Goal: Task Accomplishment & Management: Use online tool/utility

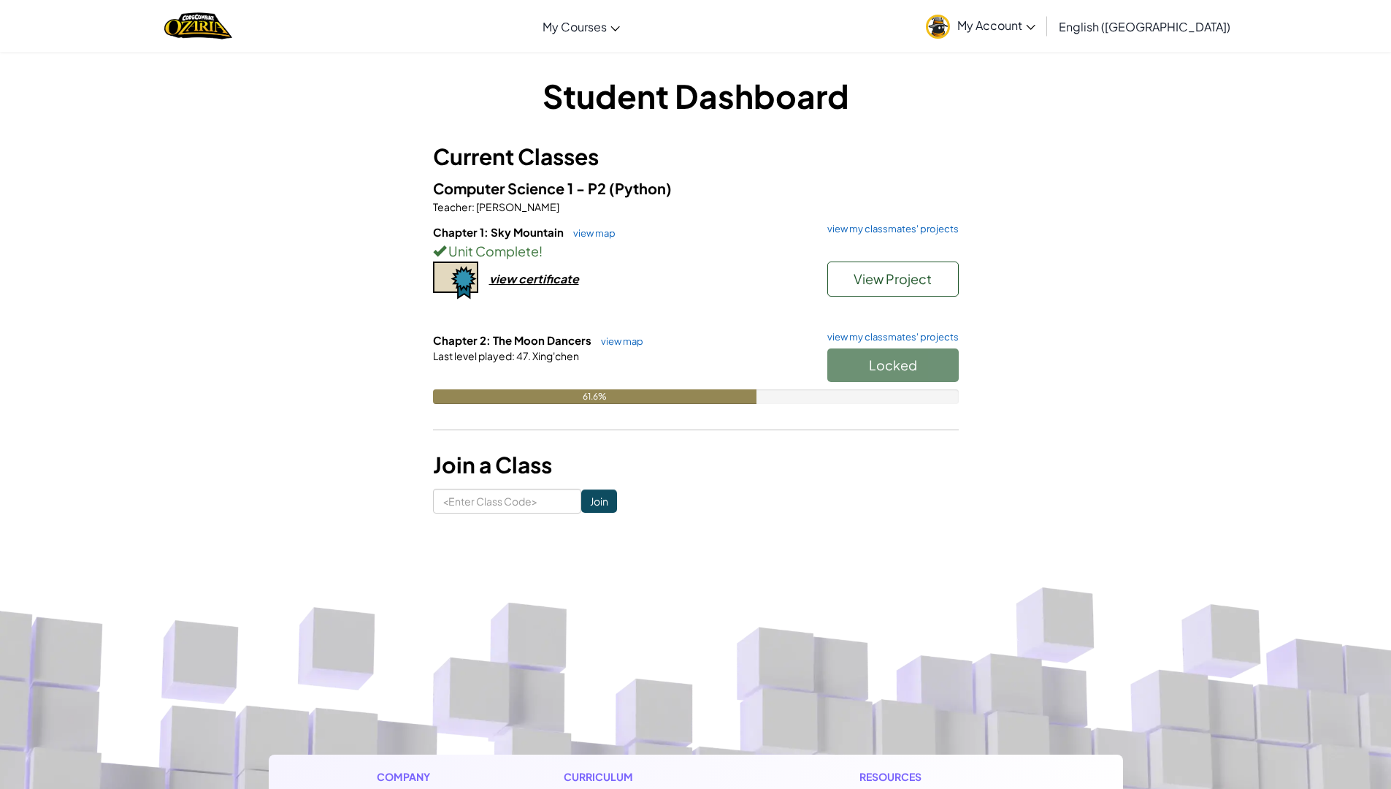
click at [542, 361] on span "Xing'chen" at bounding box center [555, 355] width 48 height 13
click at [878, 269] on button "View Project" at bounding box center [892, 278] width 131 height 35
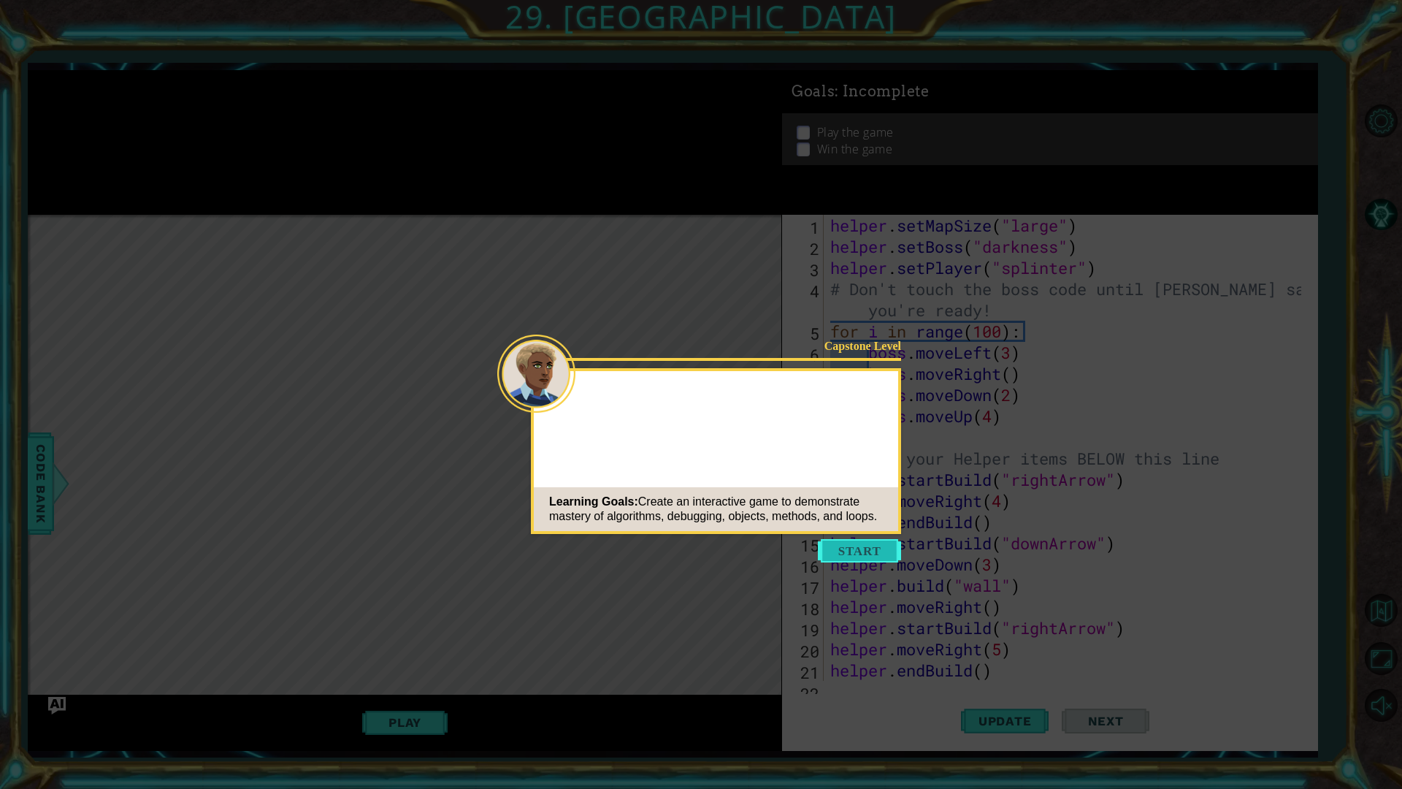
click at [829, 549] on button "Start" at bounding box center [859, 550] width 83 height 23
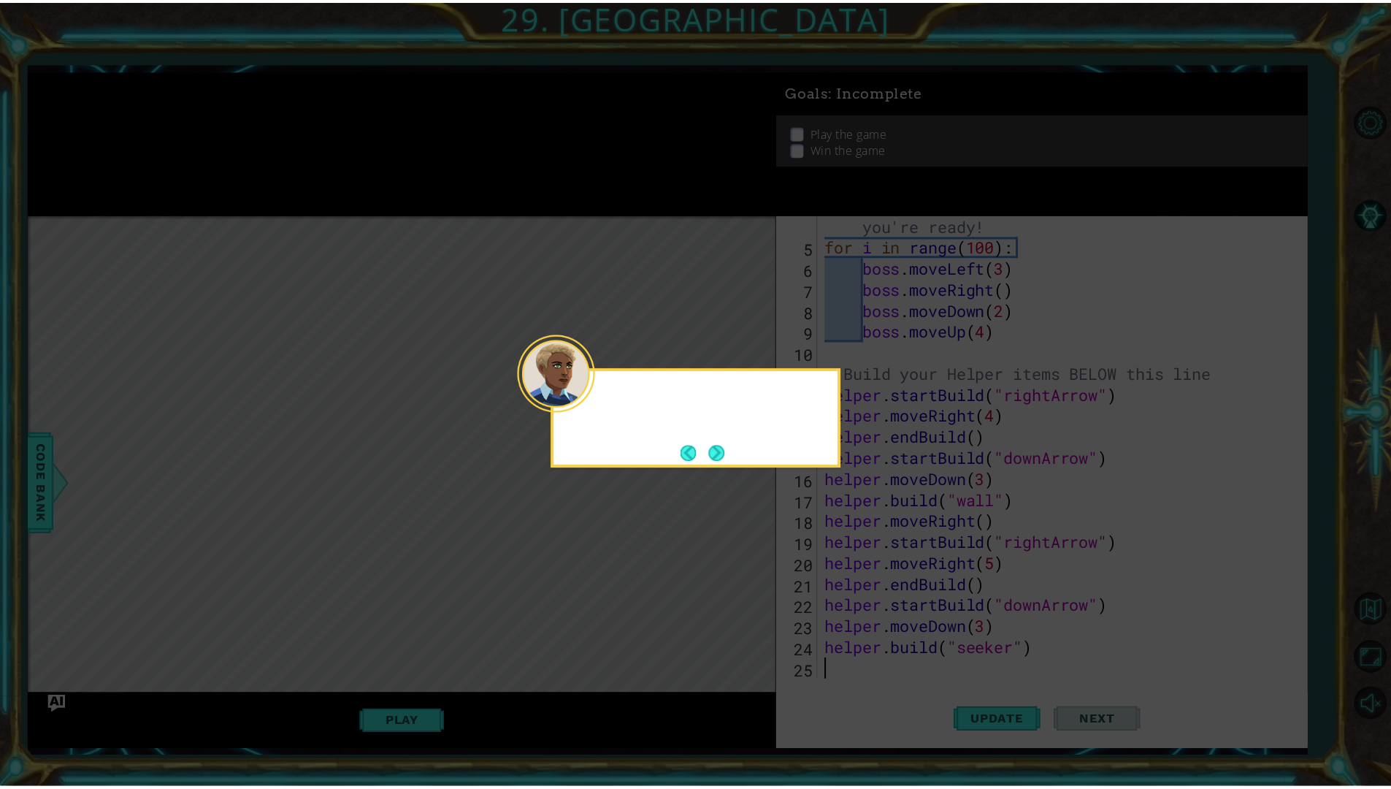
scroll to position [85, 0]
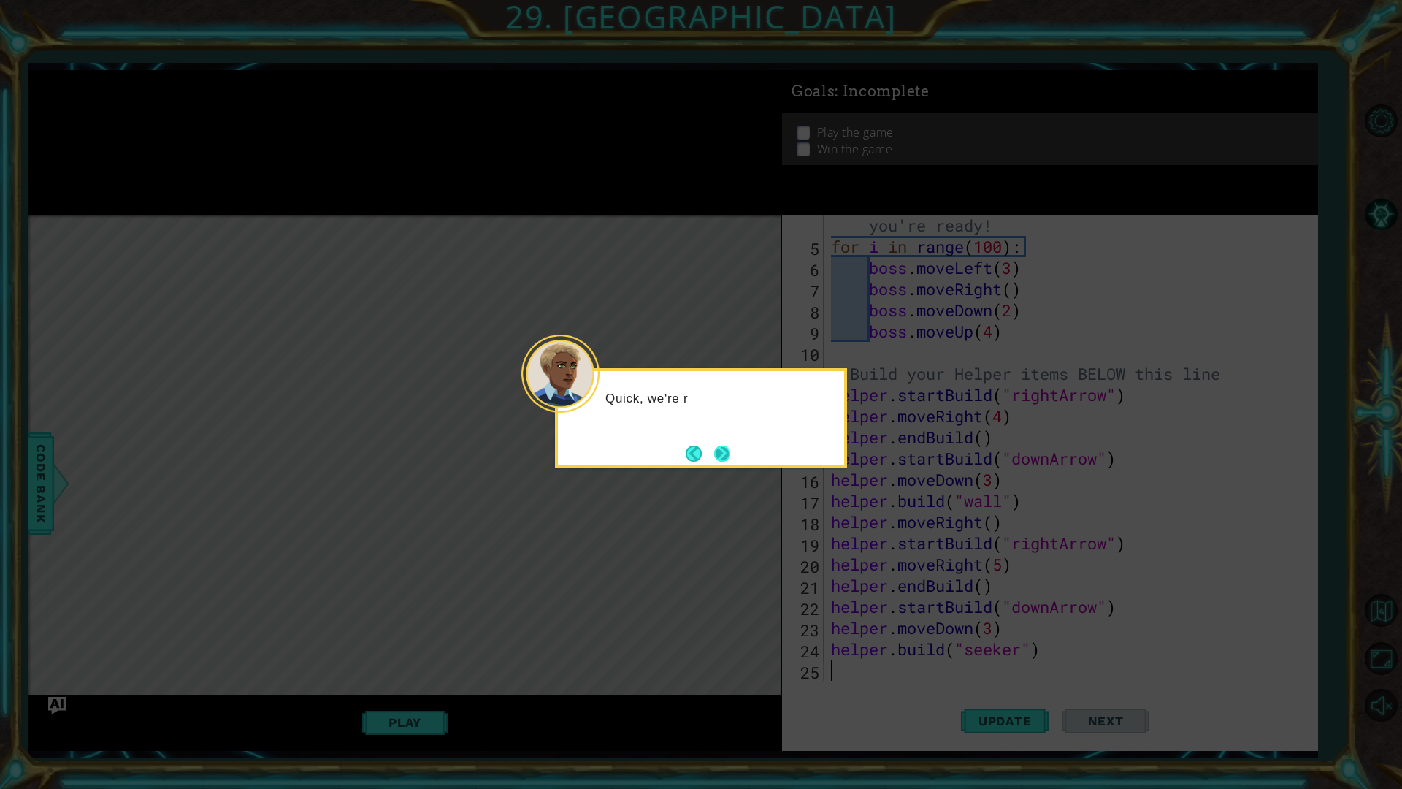
click at [726, 455] on button "Next" at bounding box center [722, 453] width 18 height 18
click at [726, 446] on button "Next" at bounding box center [722, 453] width 16 height 16
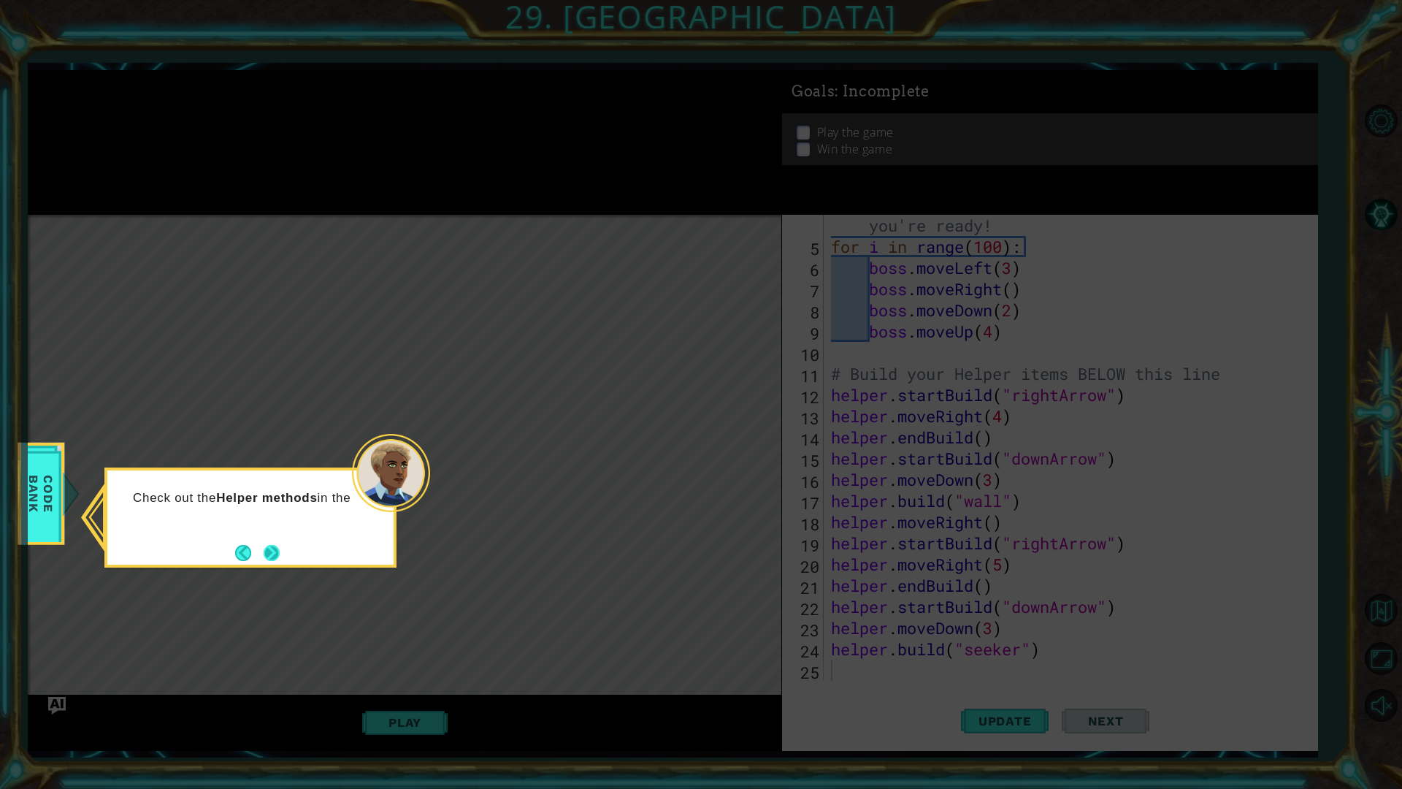
click at [276, 554] on button "Next" at bounding box center [272, 553] width 16 height 16
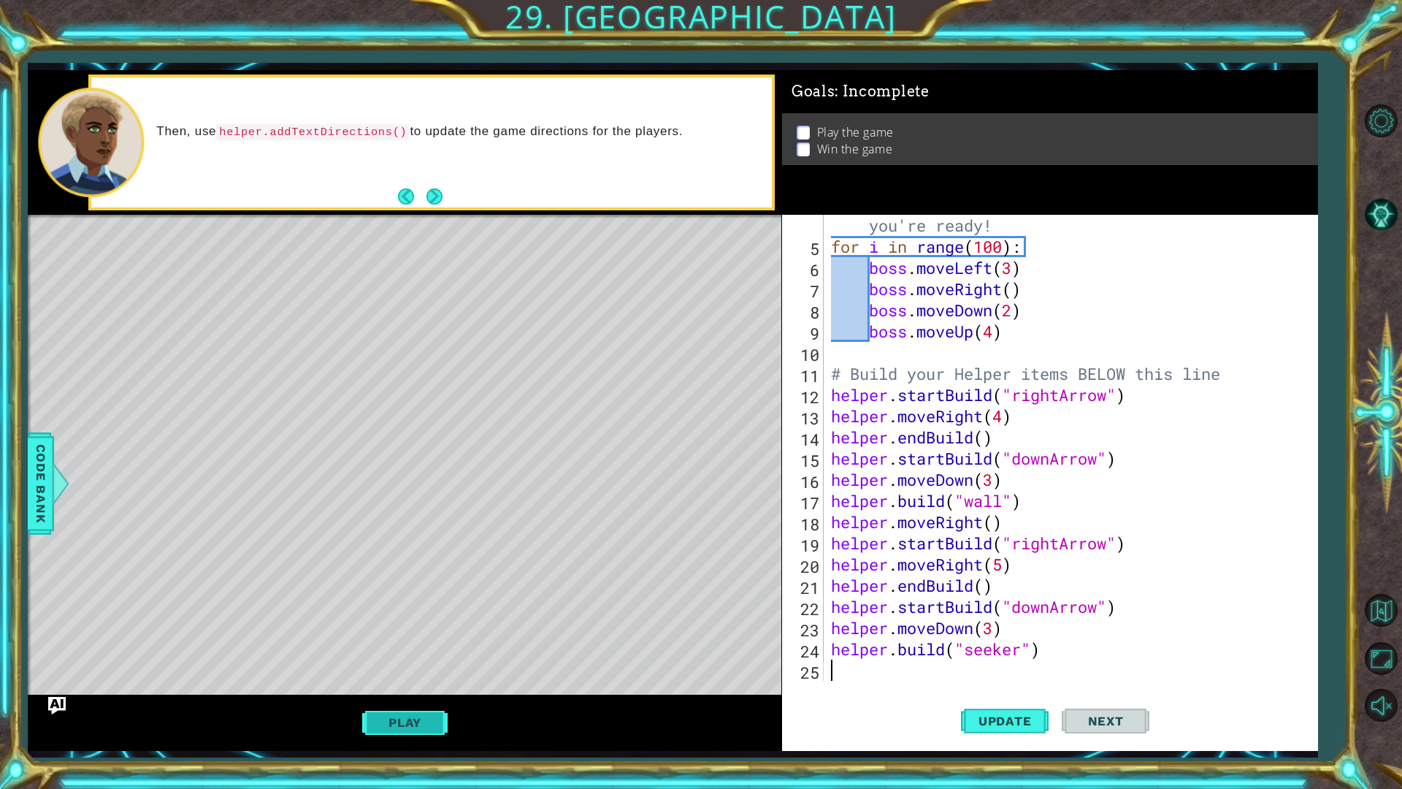
click at [410, 696] on button "Play" at bounding box center [404, 722] width 85 height 28
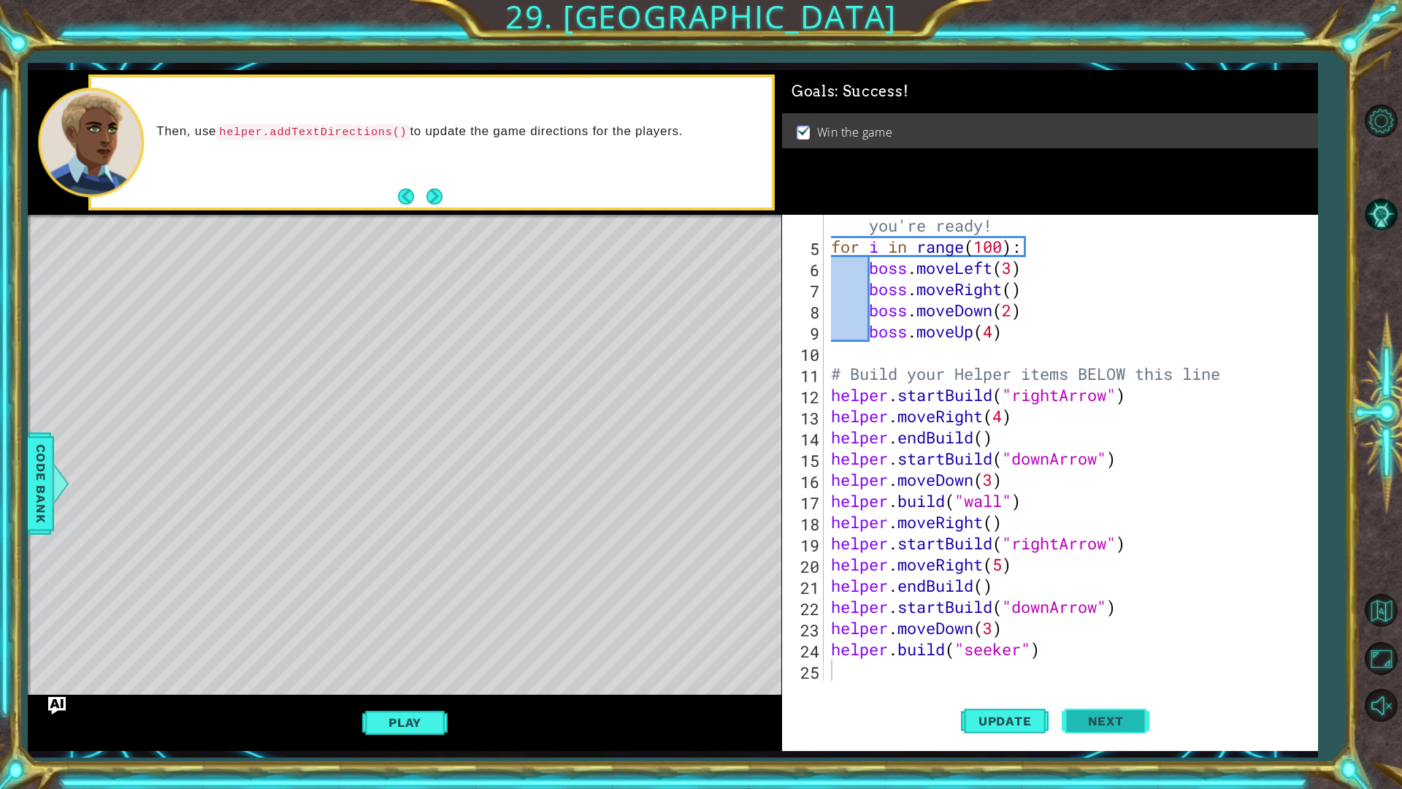
click at [1117, 696] on span "Next" at bounding box center [1105, 723] width 65 height 15
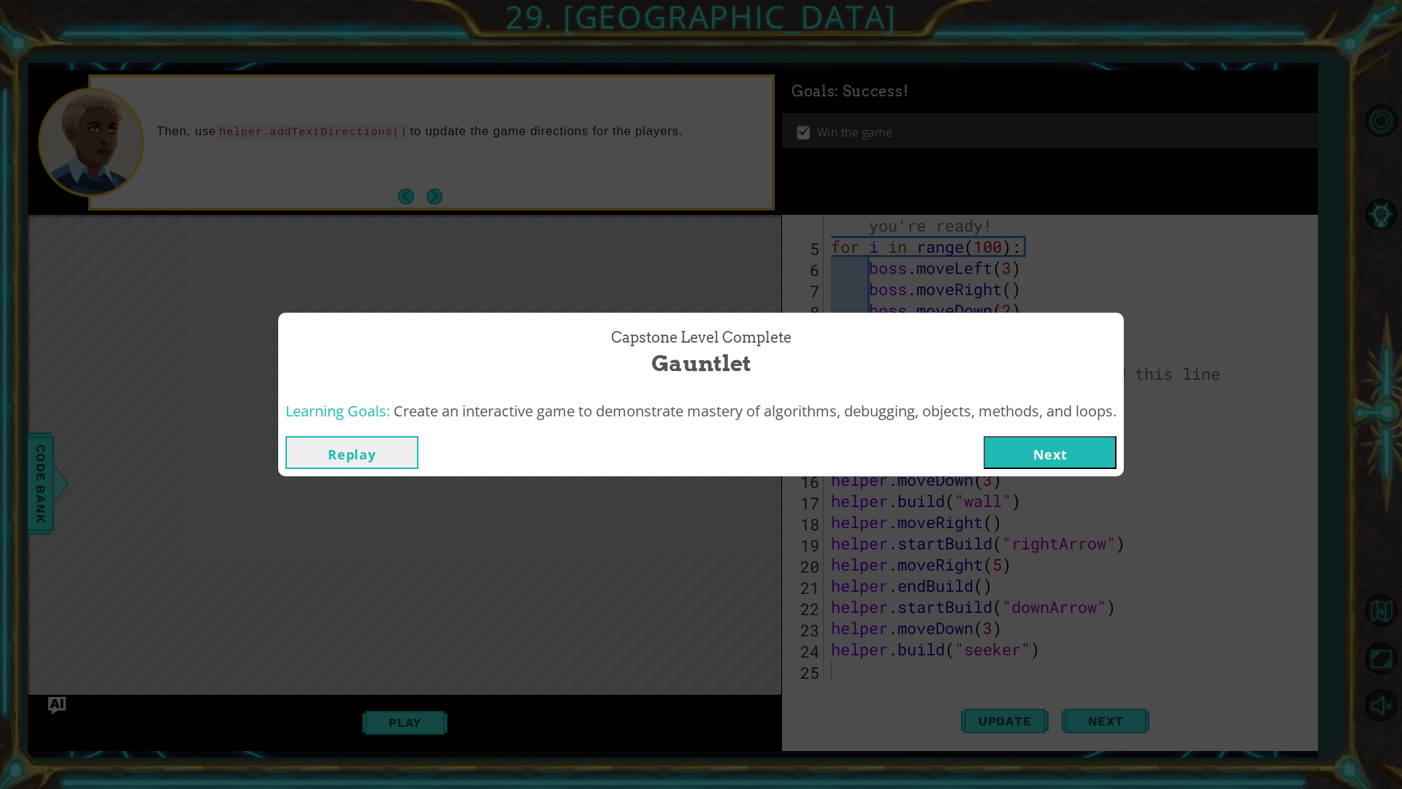
click at [1046, 437] on button "Next" at bounding box center [1049, 452] width 133 height 33
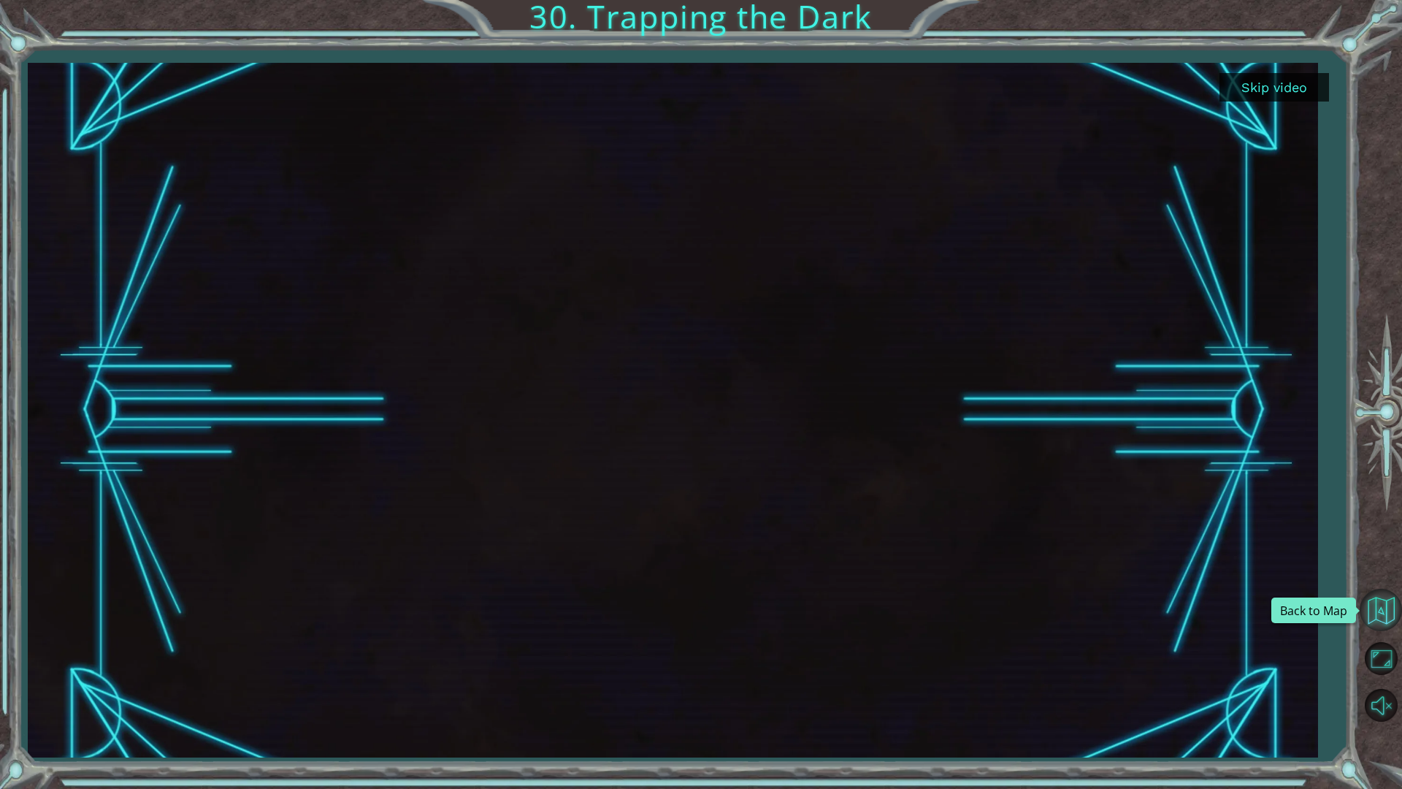
click at [1375, 601] on button "Back to Map" at bounding box center [1380, 609] width 42 height 42
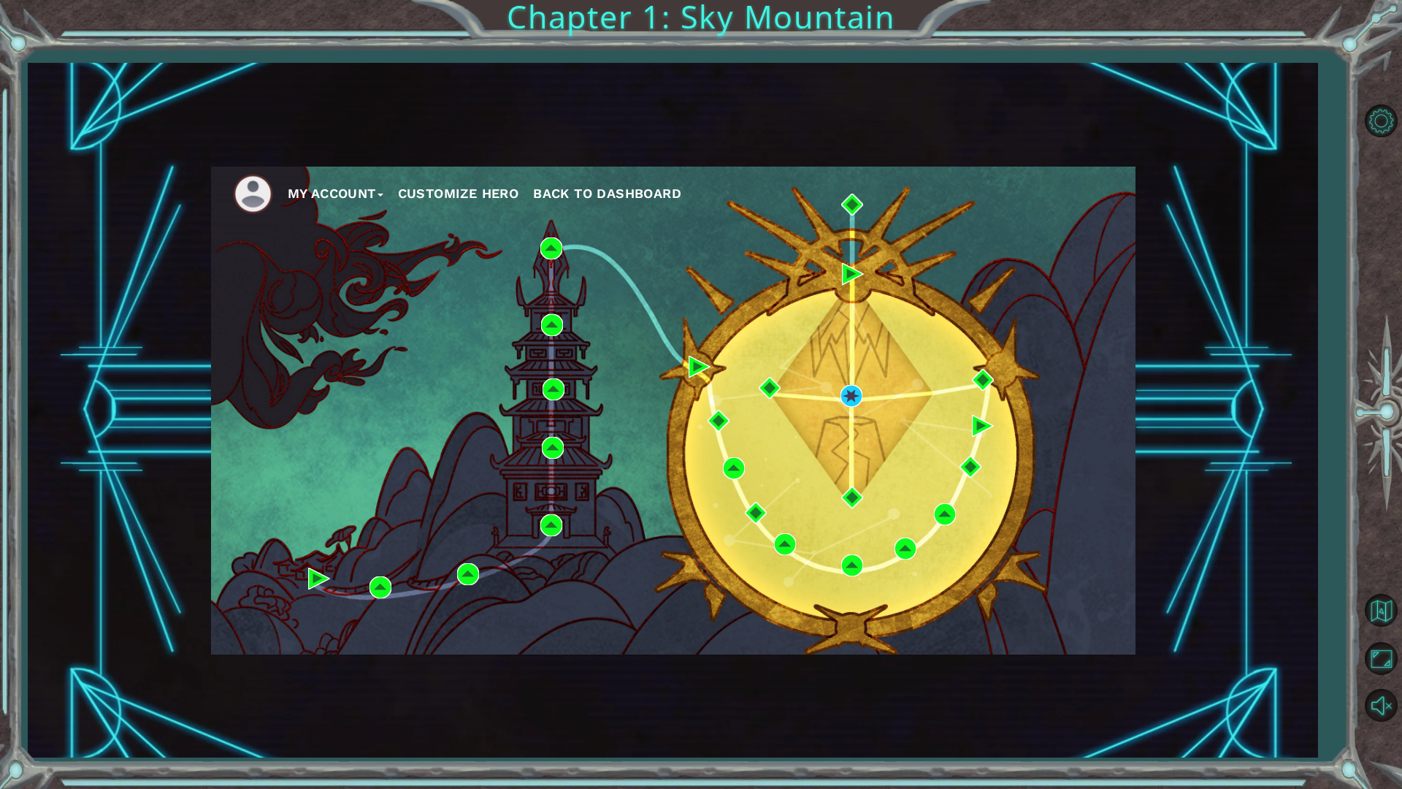
click at [350, 185] on button "My Account" at bounding box center [336, 194] width 96 height 22
click at [261, 190] on img at bounding box center [253, 194] width 40 height 40
click at [607, 187] on span "Back to Dashboard" at bounding box center [607, 192] width 148 height 15
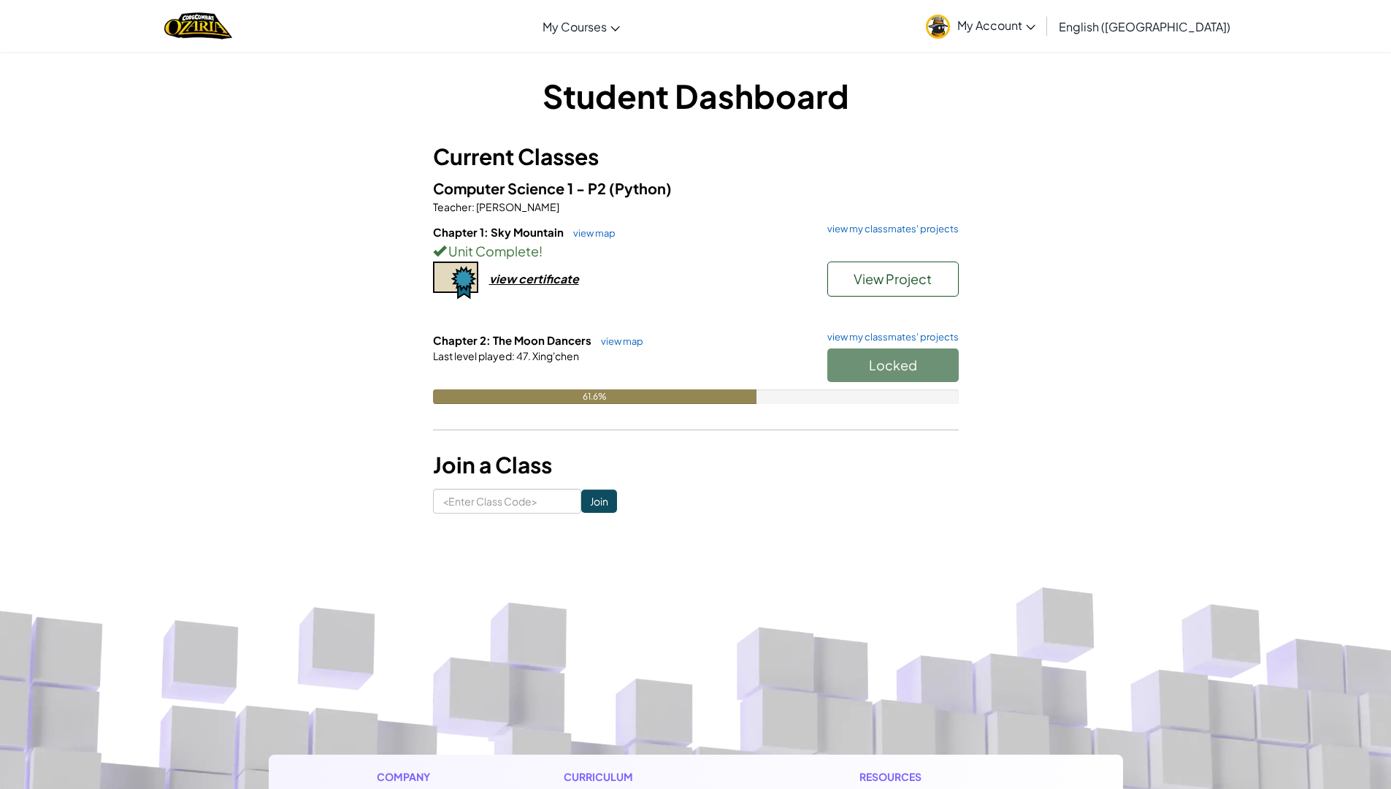
click at [910, 355] on div "Locked" at bounding box center [886, 368] width 146 height 41
drag, startPoint x: 711, startPoint y: 632, endPoint x: 212, endPoint y: 527, distance: 509.5
click at [212, 527] on div "Student Dashboard Current Classes Computer Science 1 - P2 (Python) Teacher : Ja…" at bounding box center [695, 293] width 1391 height 484
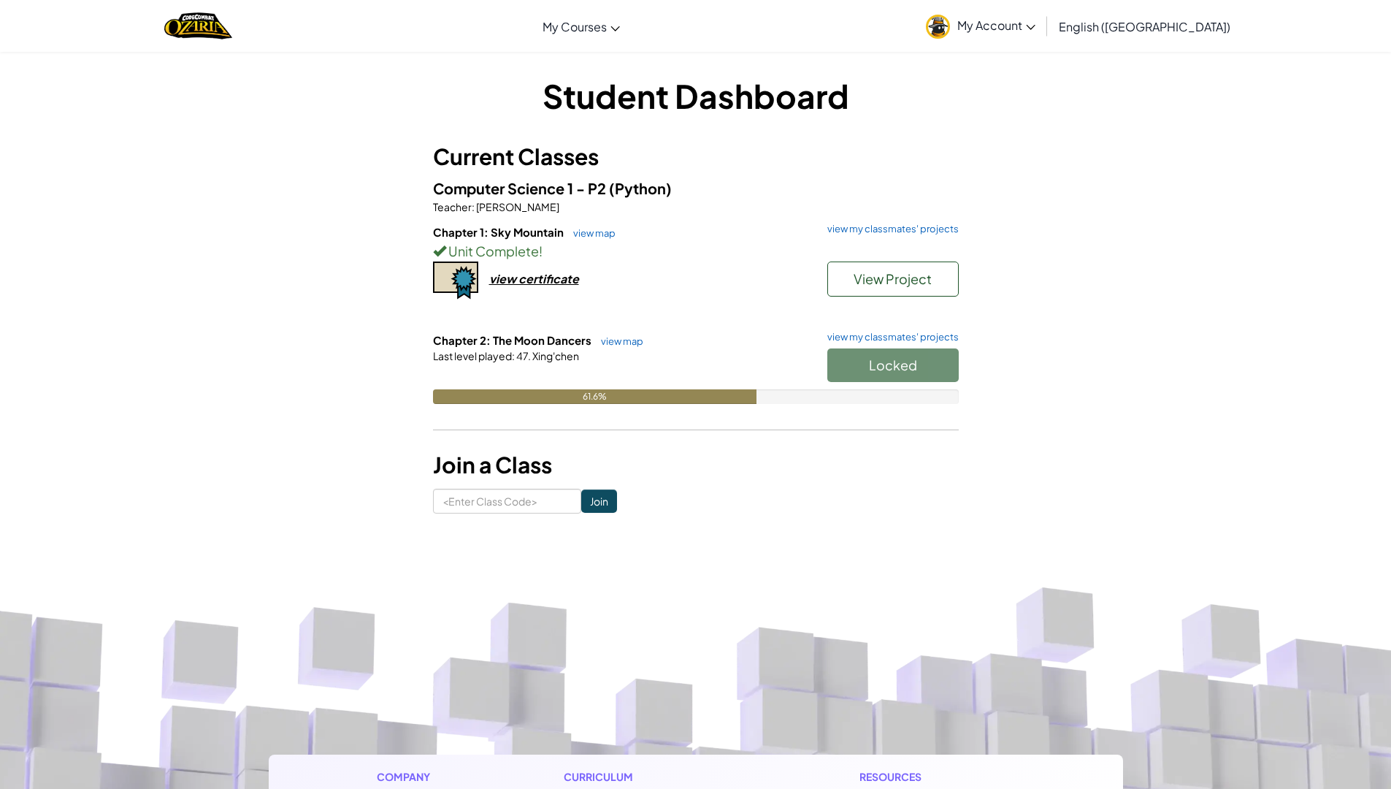
click at [992, 416] on div "Student Dashboard Current Classes Computer Science 1 - P2 (Python) Teacher : Ja…" at bounding box center [696, 293] width 854 height 440
click at [610, 342] on link "view map" at bounding box center [619, 341] width 50 height 12
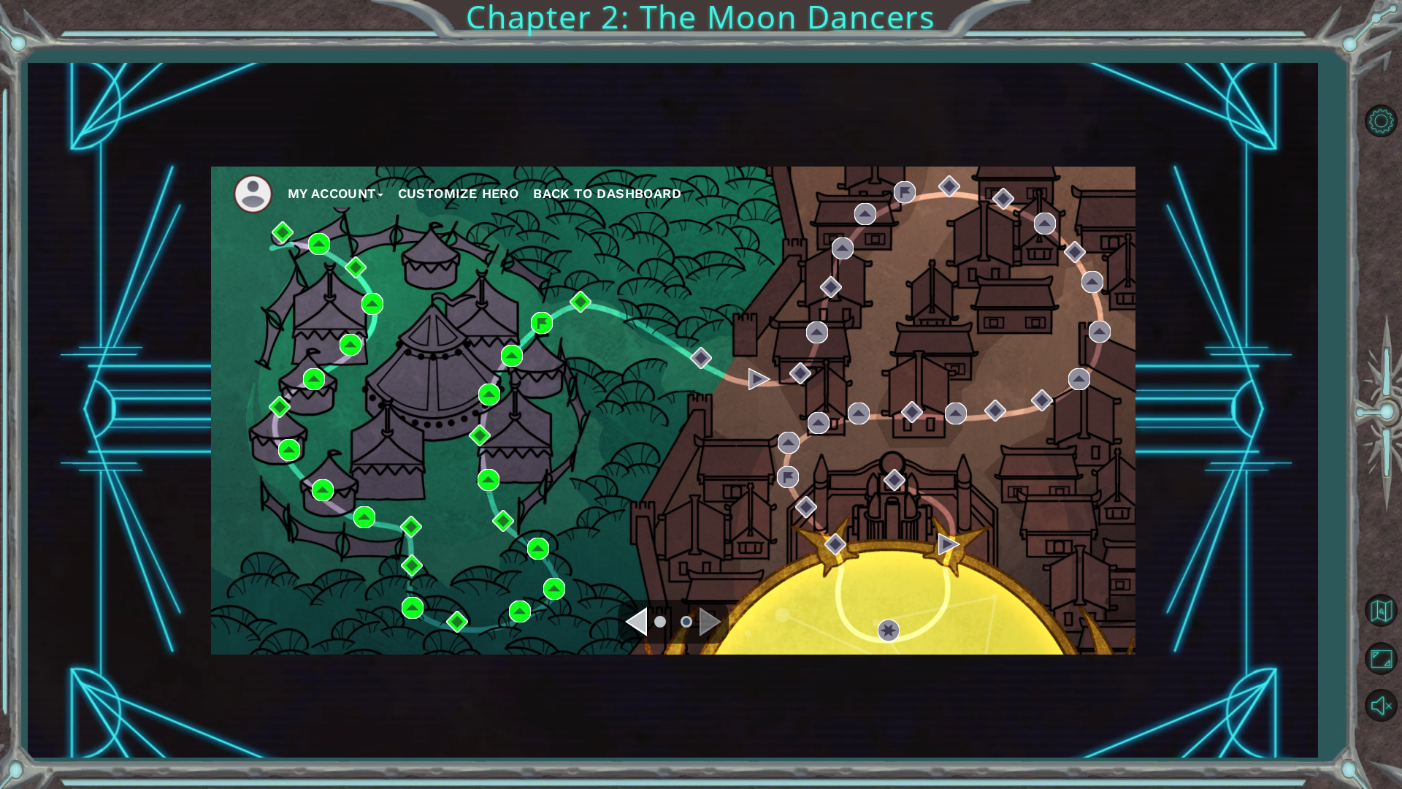
click at [659, 624] on li at bounding box center [660, 621] width 12 height 12
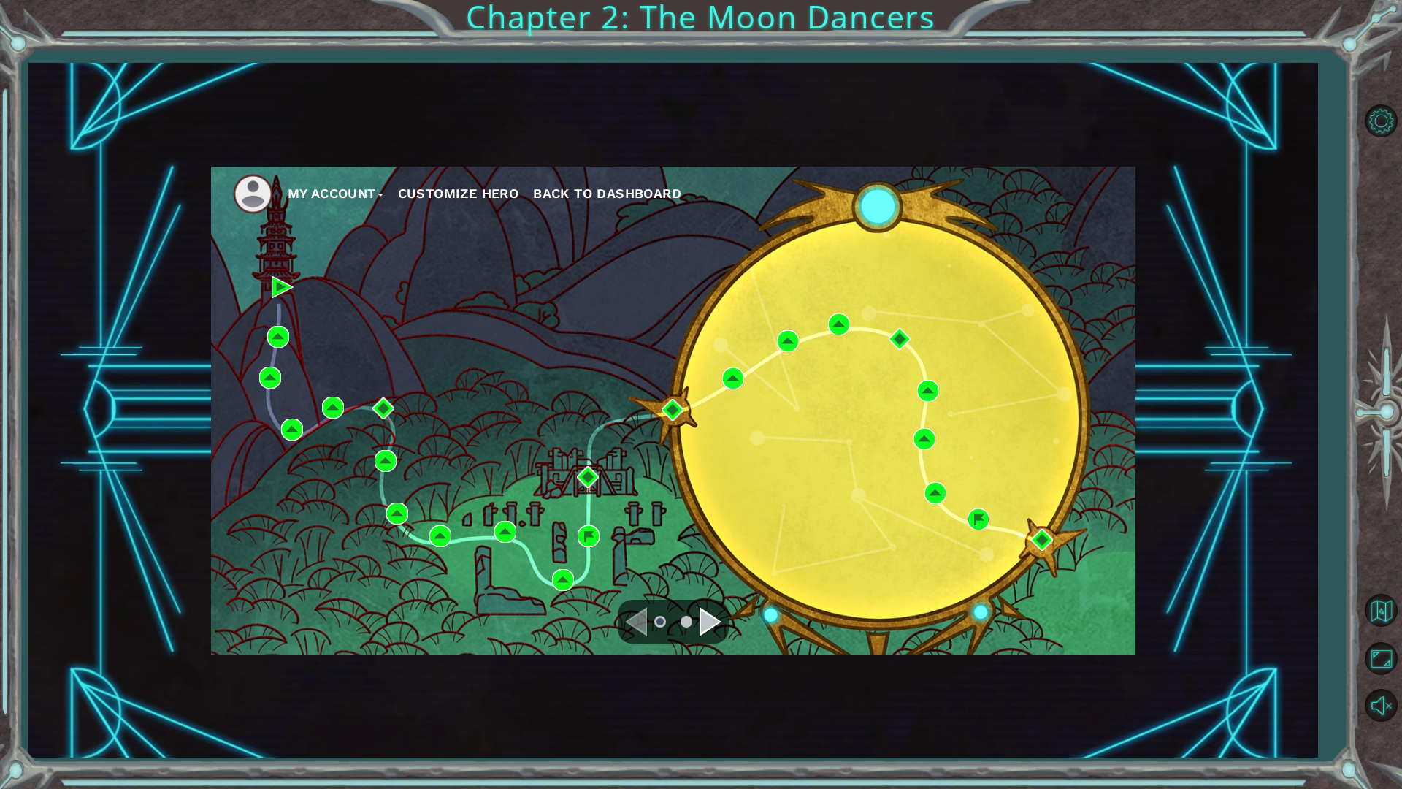
click at [702, 619] on div "Navigate to the next page" at bounding box center [710, 621] width 22 height 29
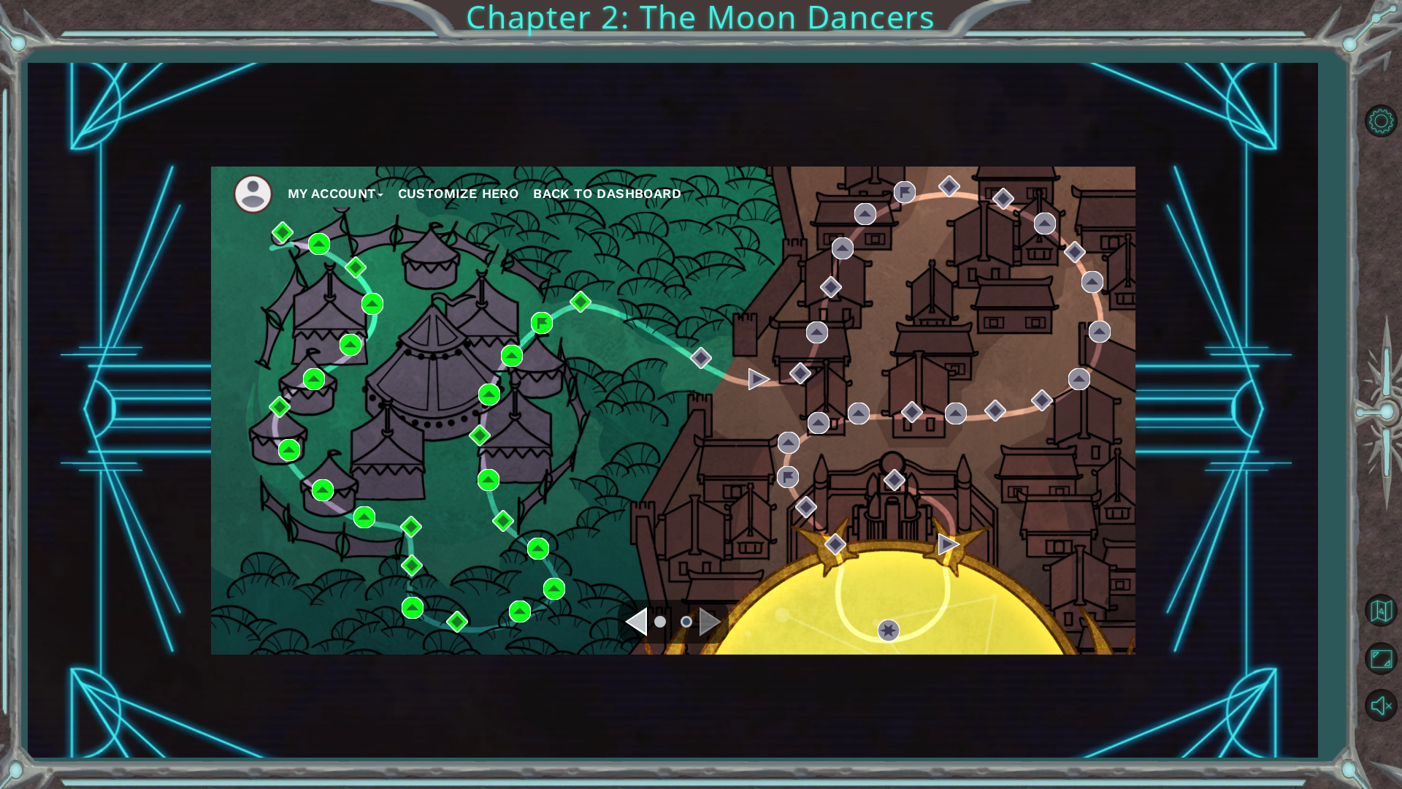
click at [708, 615] on div "Navigate to the next page" at bounding box center [710, 621] width 22 height 29
click at [718, 670] on div "My Account Customize Hero Back to Dashboard" at bounding box center [672, 410] width 1289 height 694
click at [698, 362] on img at bounding box center [701, 358] width 22 height 22
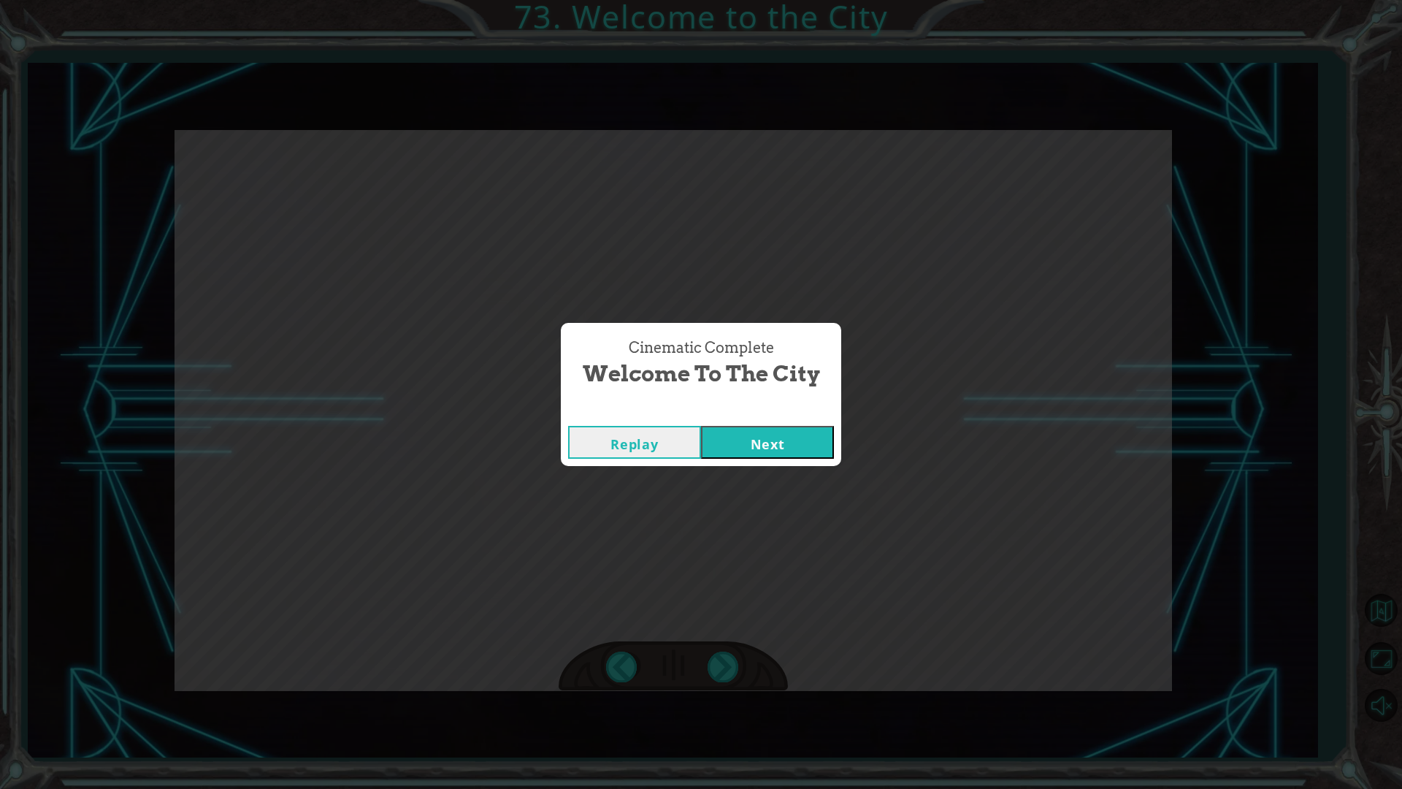
click at [701, 426] on button "Next" at bounding box center [767, 442] width 133 height 33
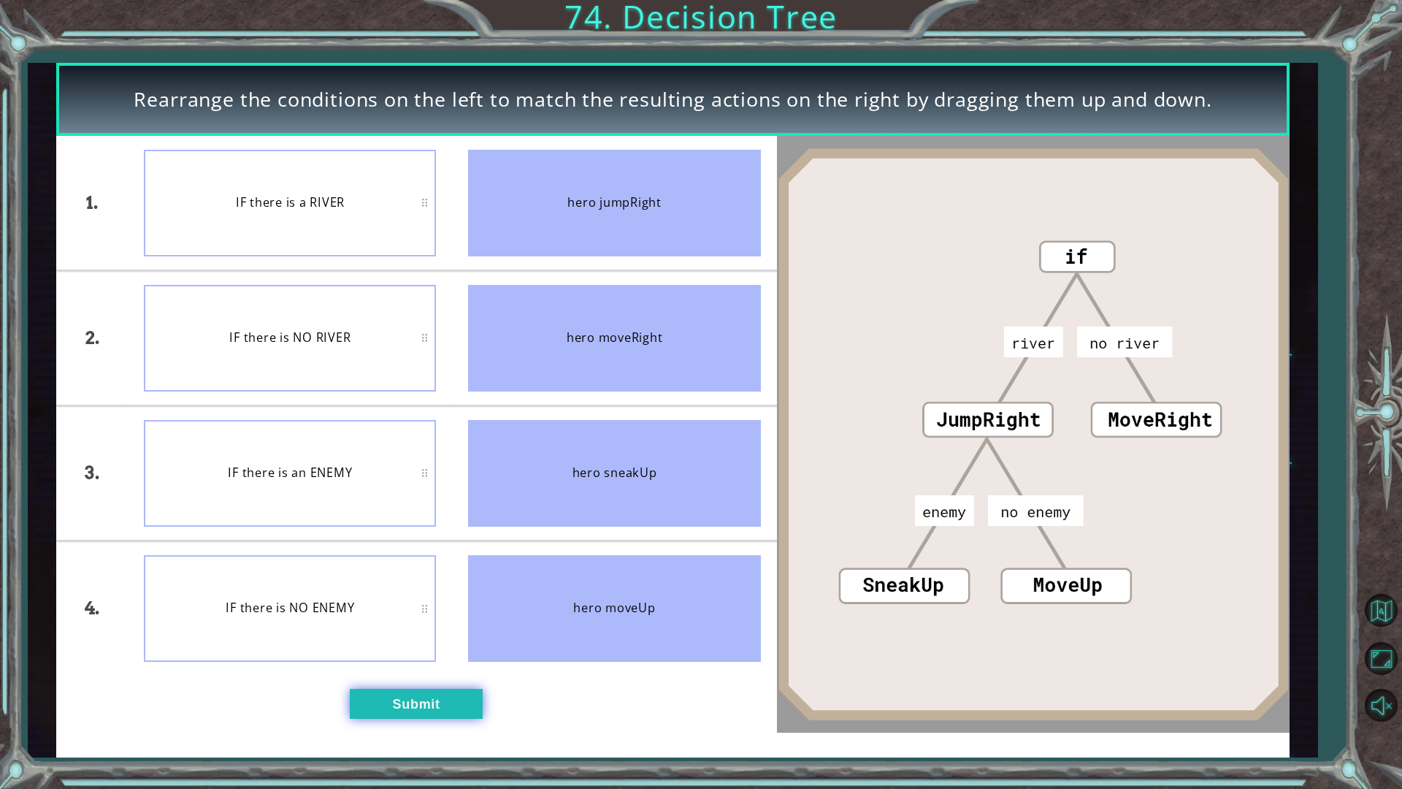
click at [375, 700] on button "Submit" at bounding box center [416, 703] width 133 height 30
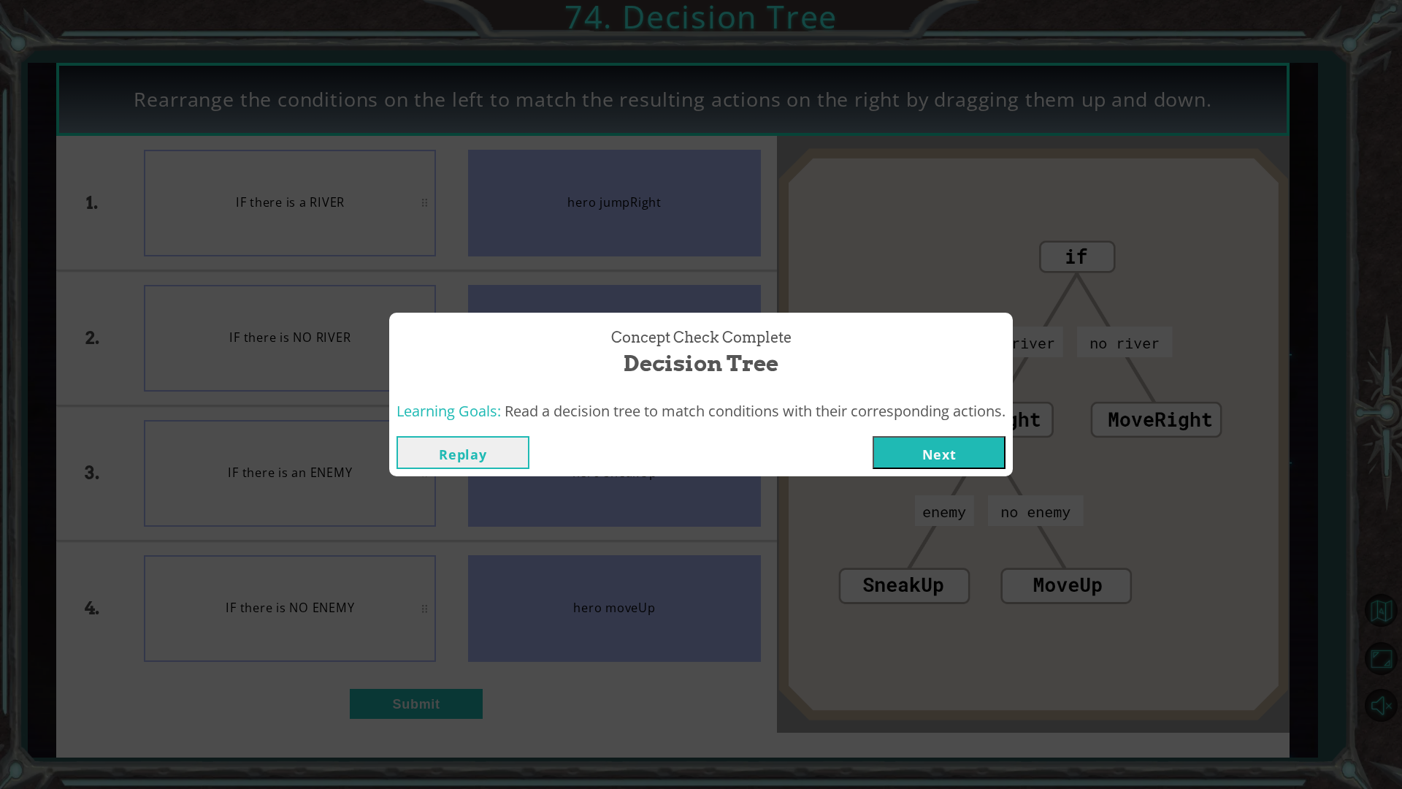
click at [932, 464] on button "Next" at bounding box center [938, 452] width 133 height 33
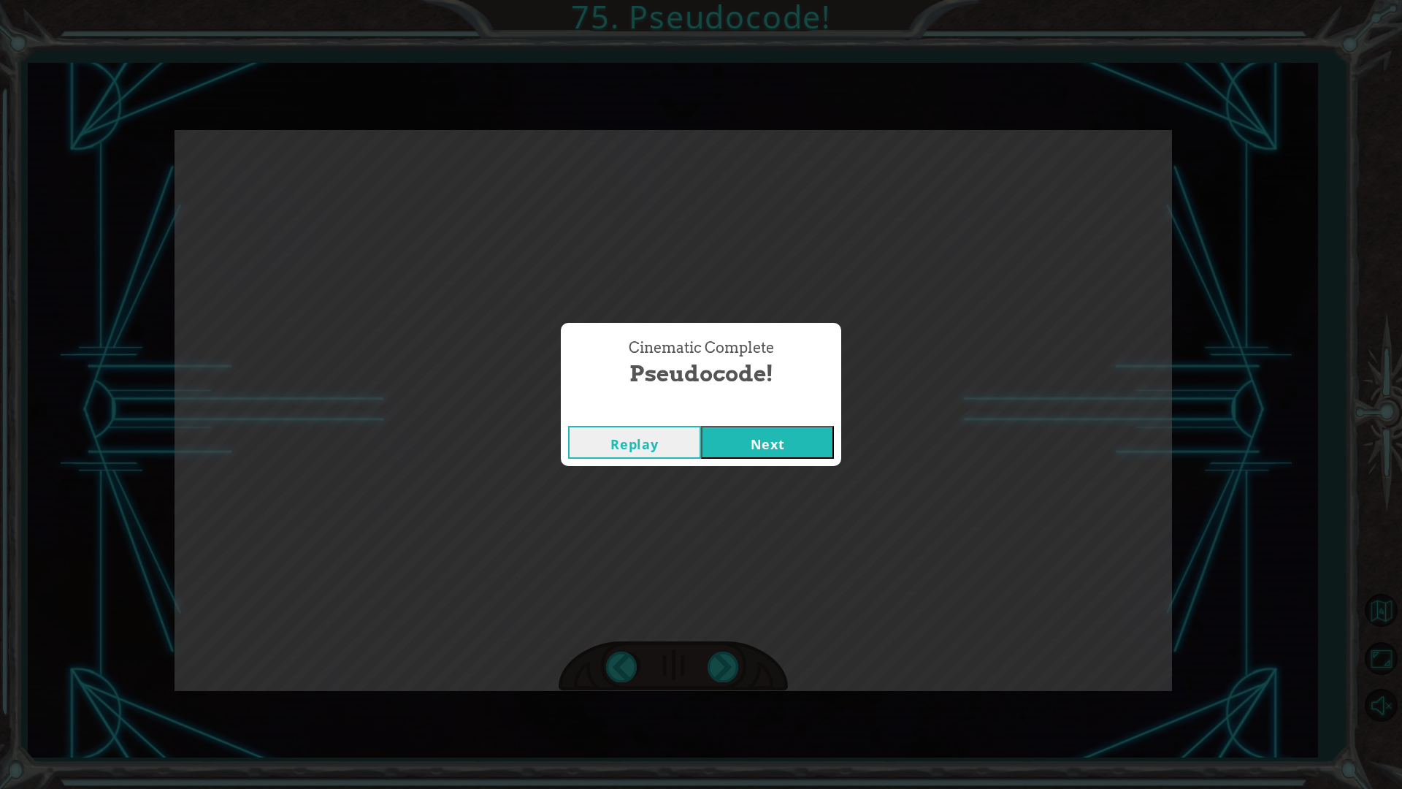
click button "Next" at bounding box center [767, 442] width 133 height 33
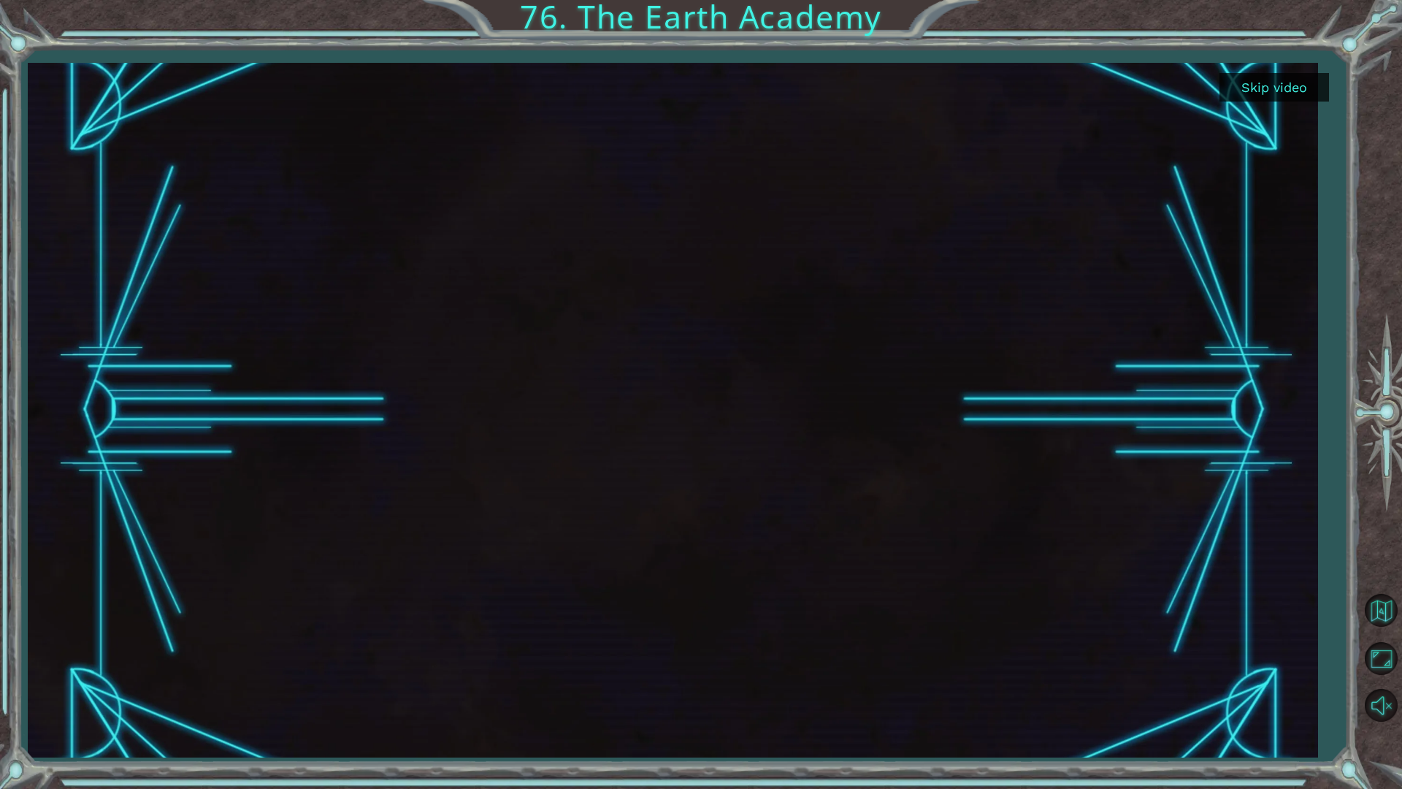
click at [1262, 88] on button "Skip video" at bounding box center [1274, 87] width 110 height 28
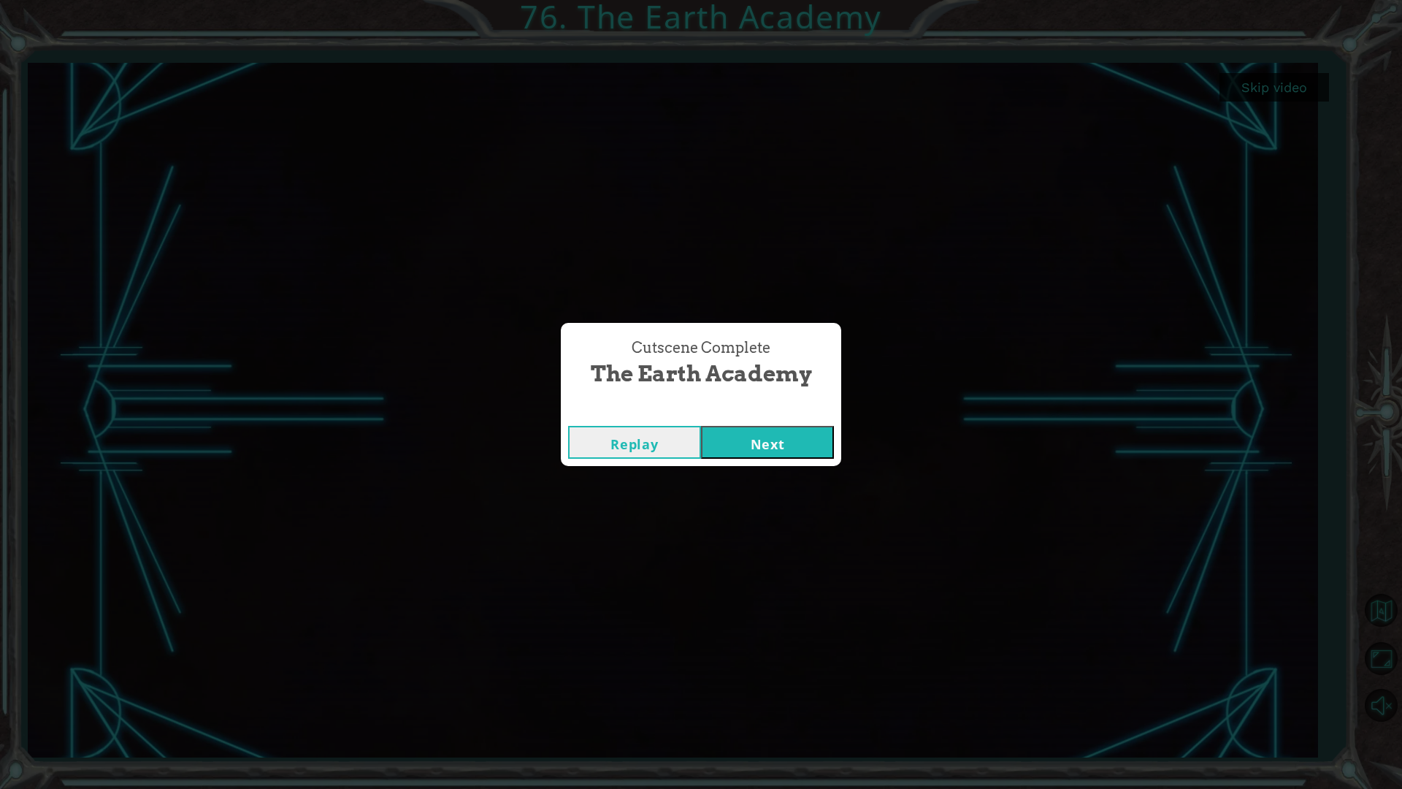
click button "Next" at bounding box center [767, 442] width 133 height 33
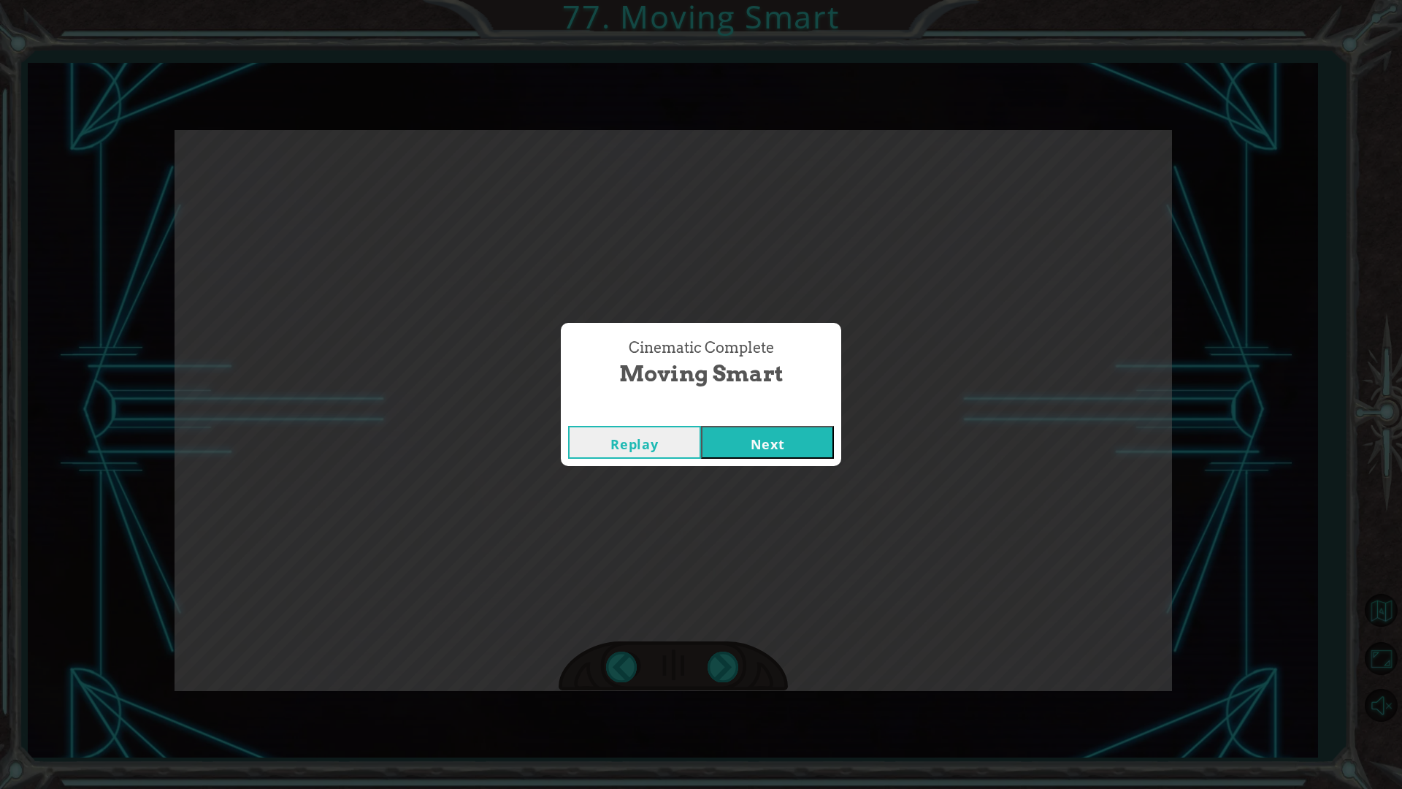
click at [701, 426] on button "Next" at bounding box center [767, 442] width 133 height 33
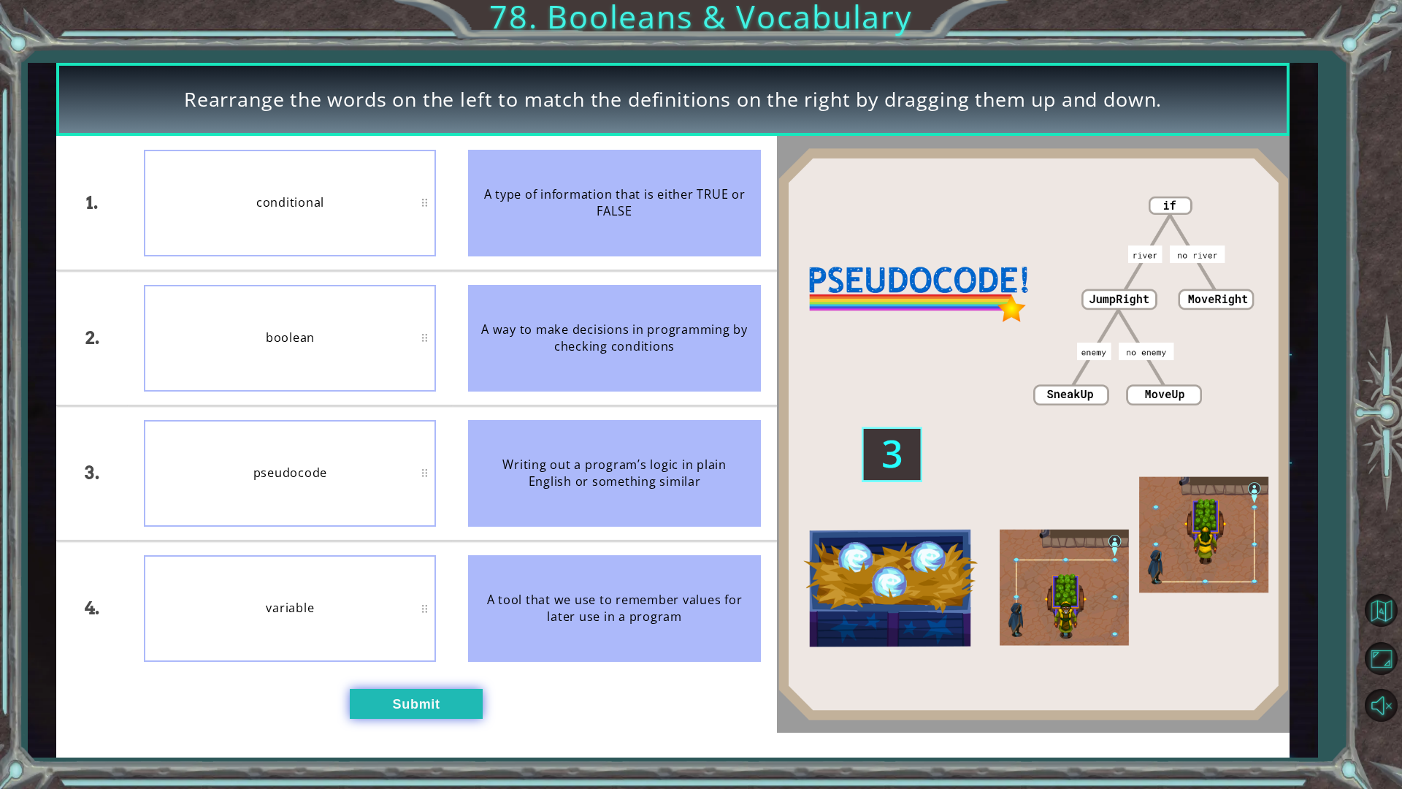
click at [418, 699] on button "Submit" at bounding box center [416, 703] width 133 height 30
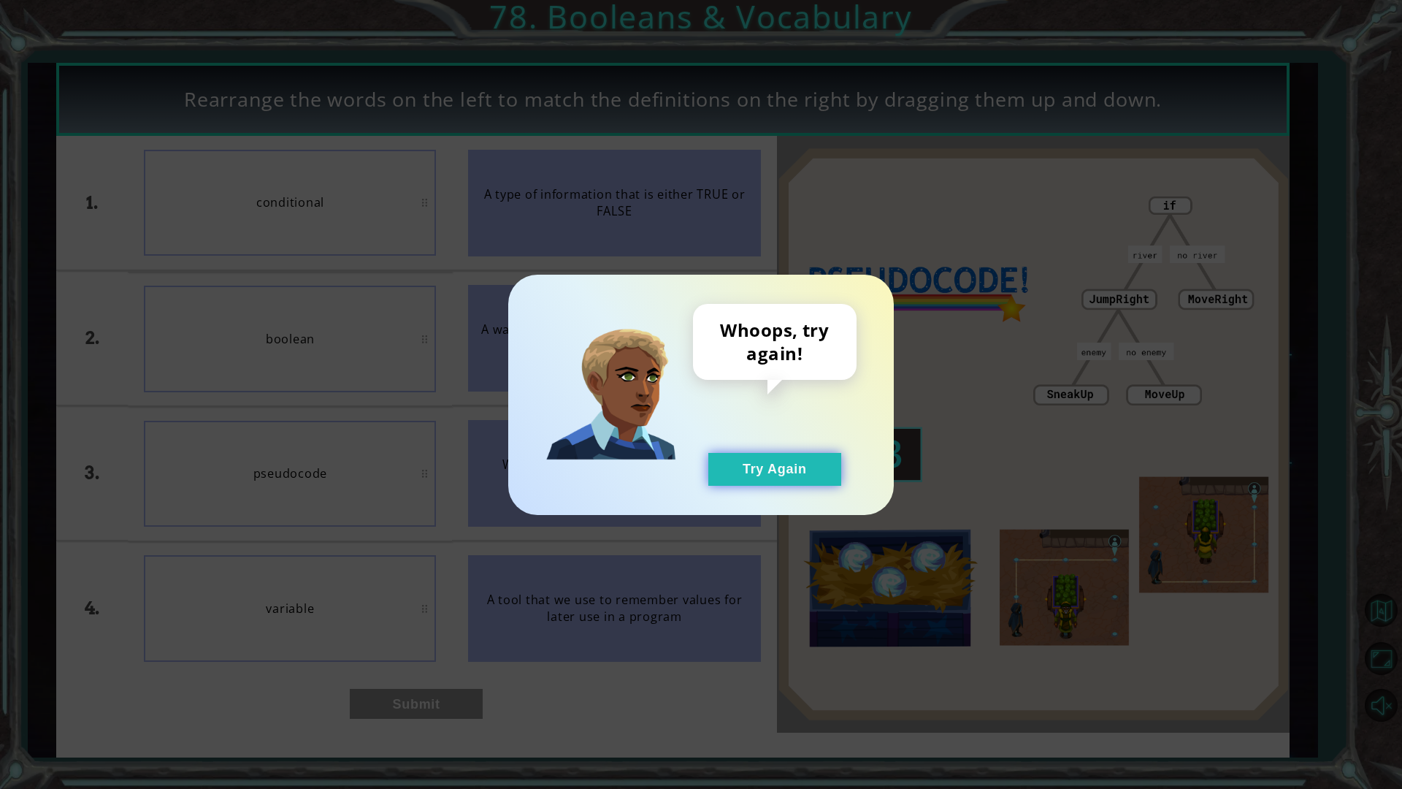
click at [797, 466] on button "Try Again" at bounding box center [774, 469] width 133 height 33
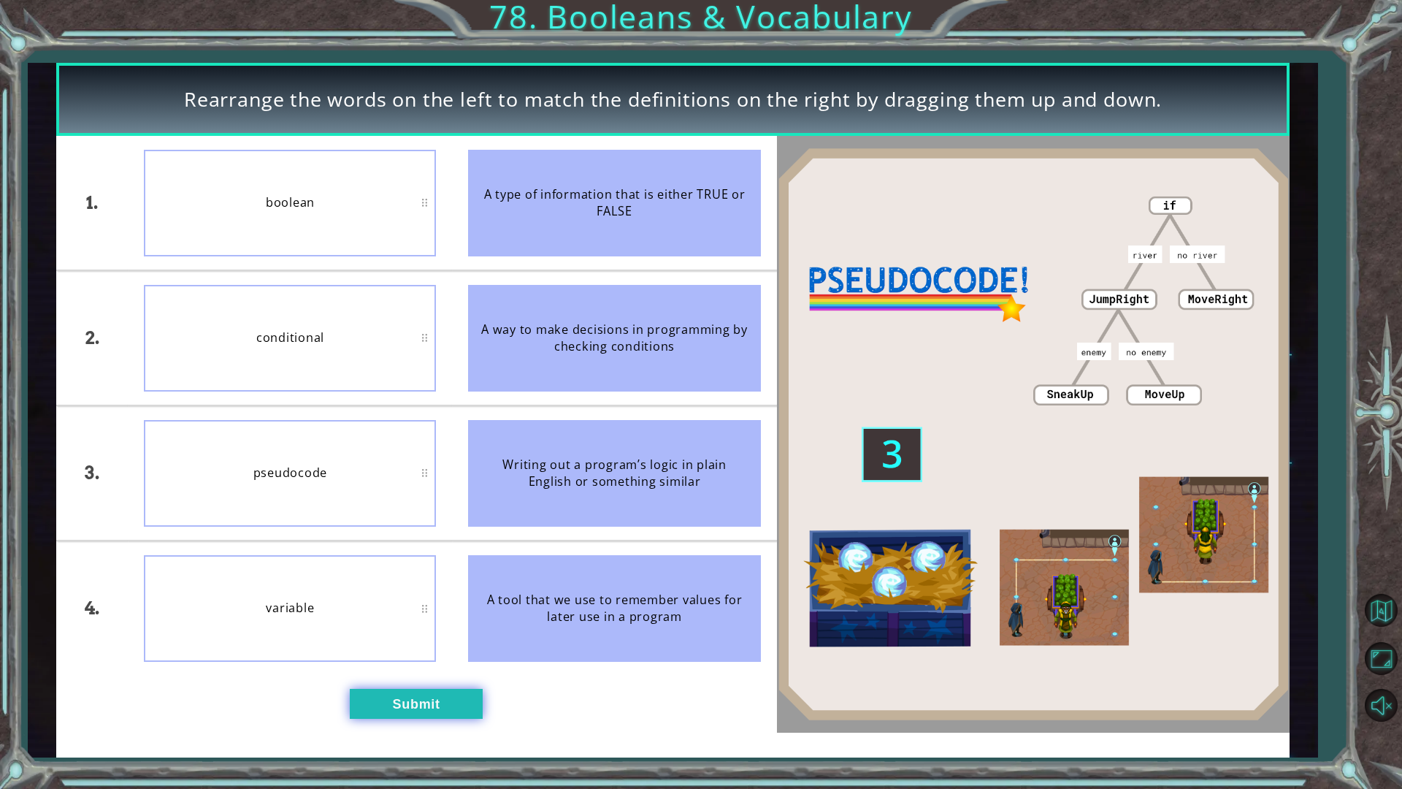
click at [425, 712] on button "Submit" at bounding box center [416, 703] width 133 height 30
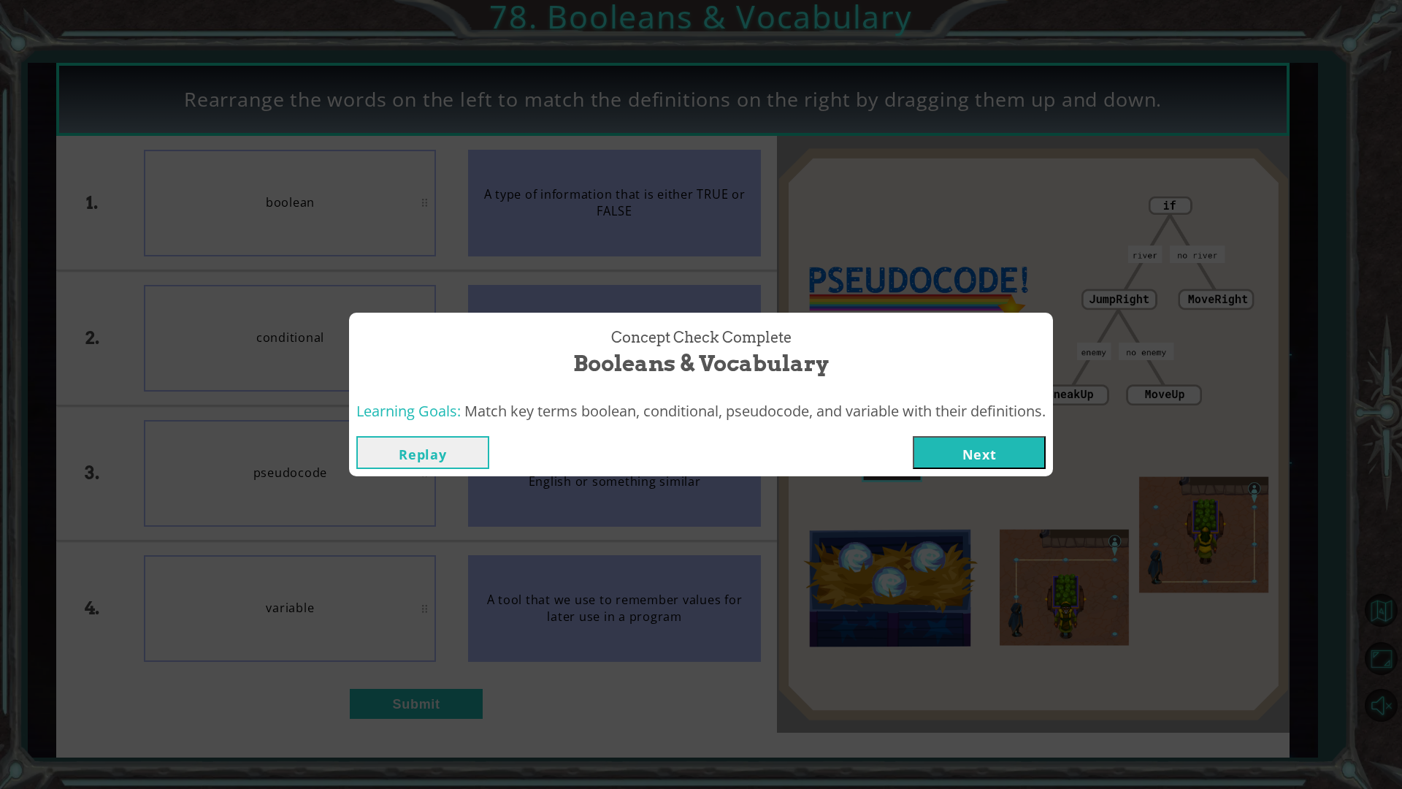
click at [973, 450] on button "Next" at bounding box center [979, 452] width 133 height 33
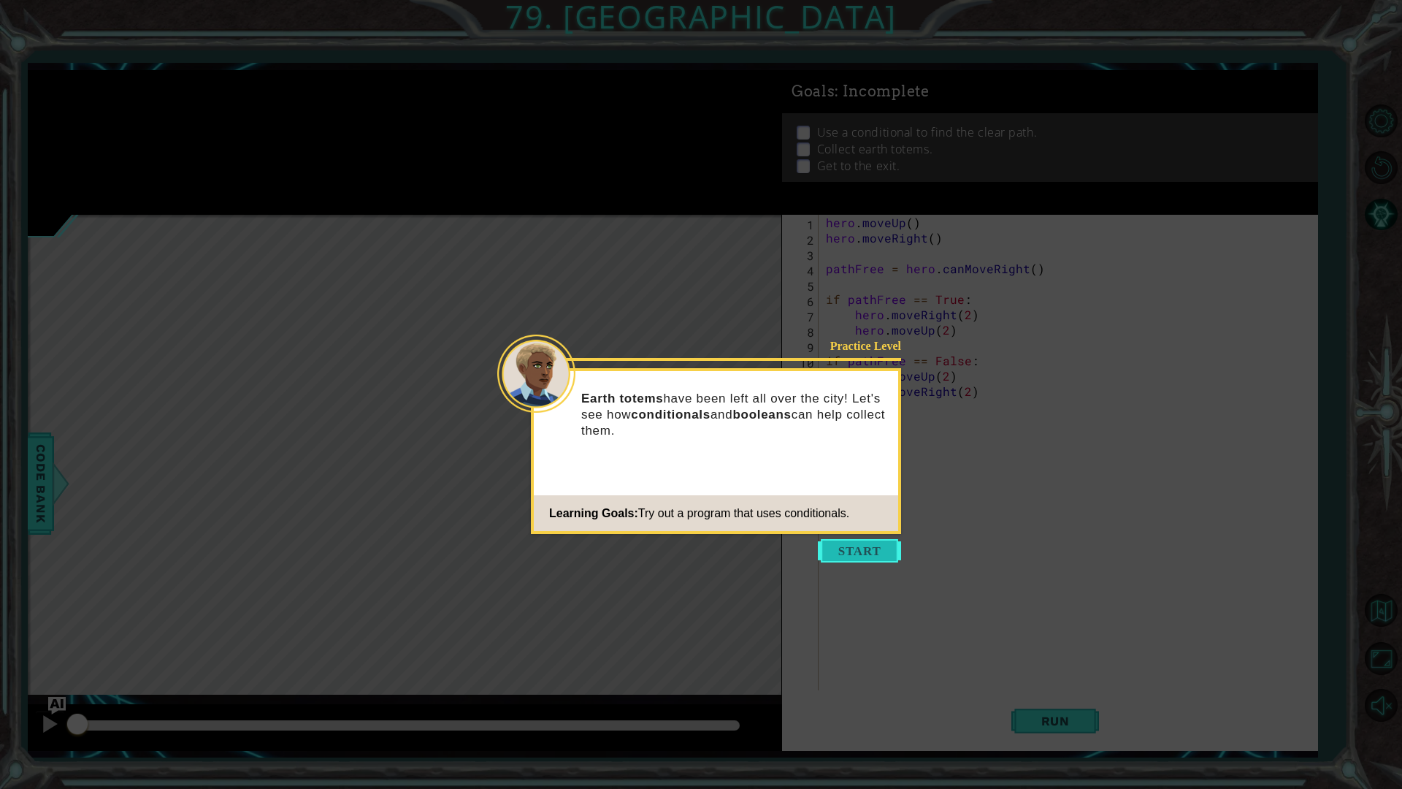
click at [859, 551] on button "Start" at bounding box center [859, 550] width 83 height 23
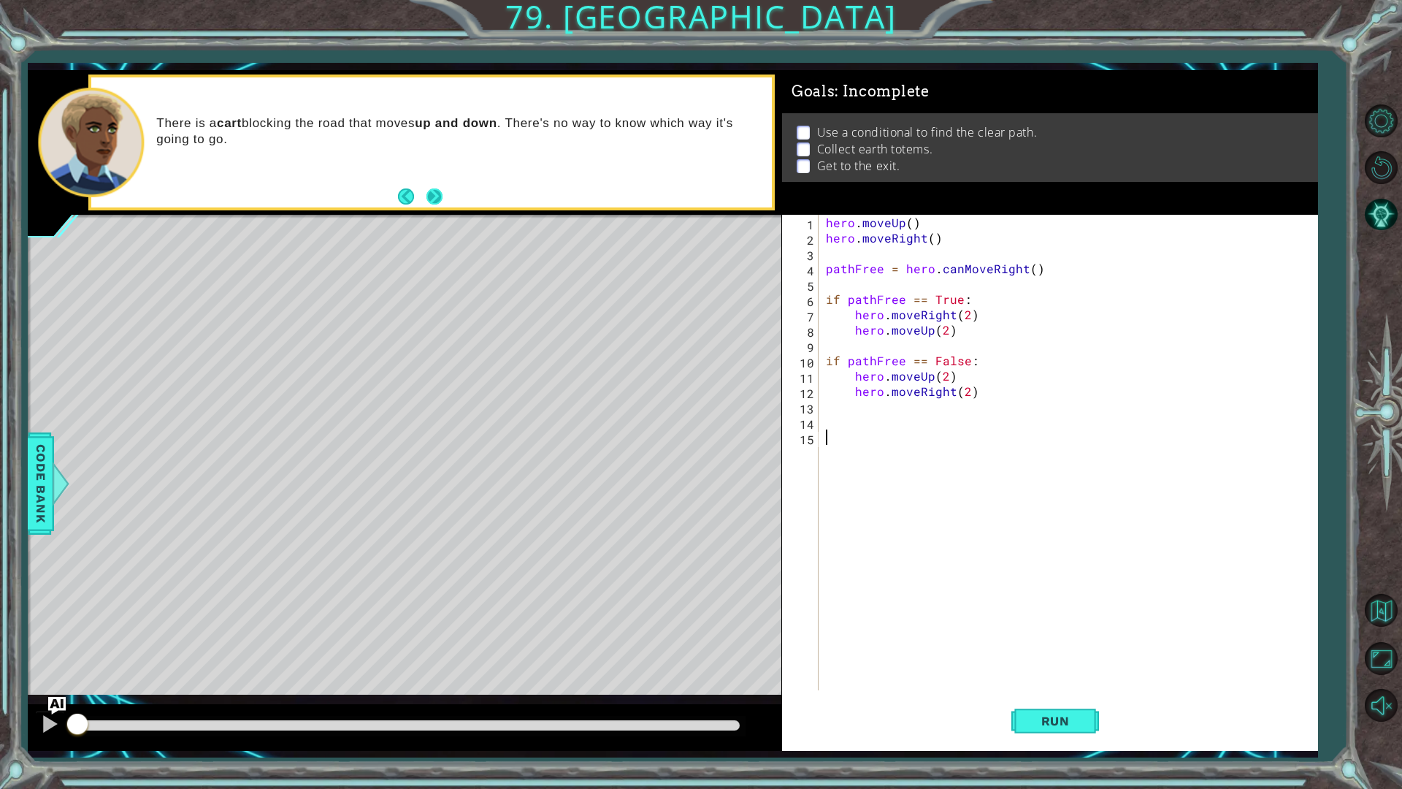
click at [438, 192] on button "Next" at bounding box center [434, 196] width 27 height 27
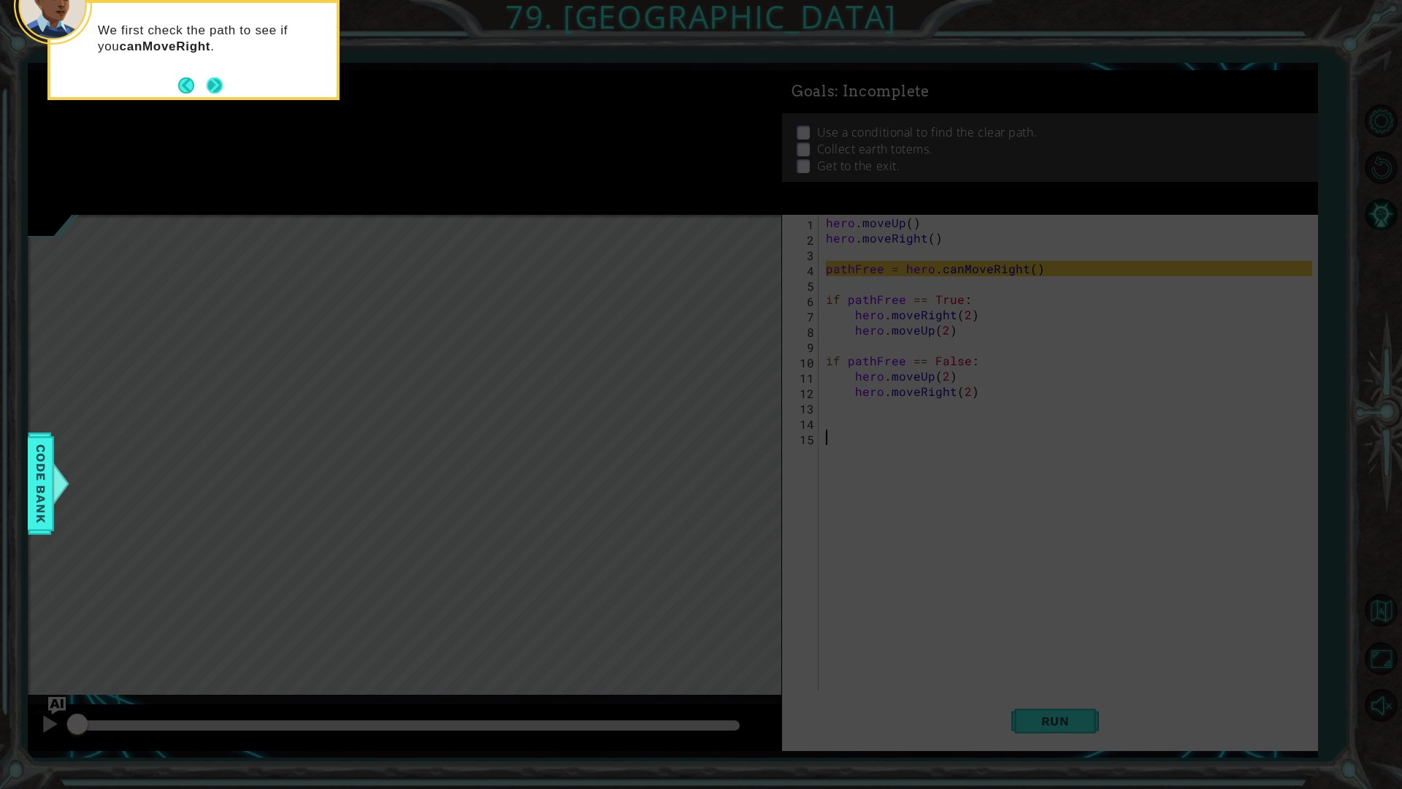
click at [215, 83] on button "Next" at bounding box center [214, 85] width 20 height 20
click at [215, 83] on button "Next" at bounding box center [215, 87] width 26 height 26
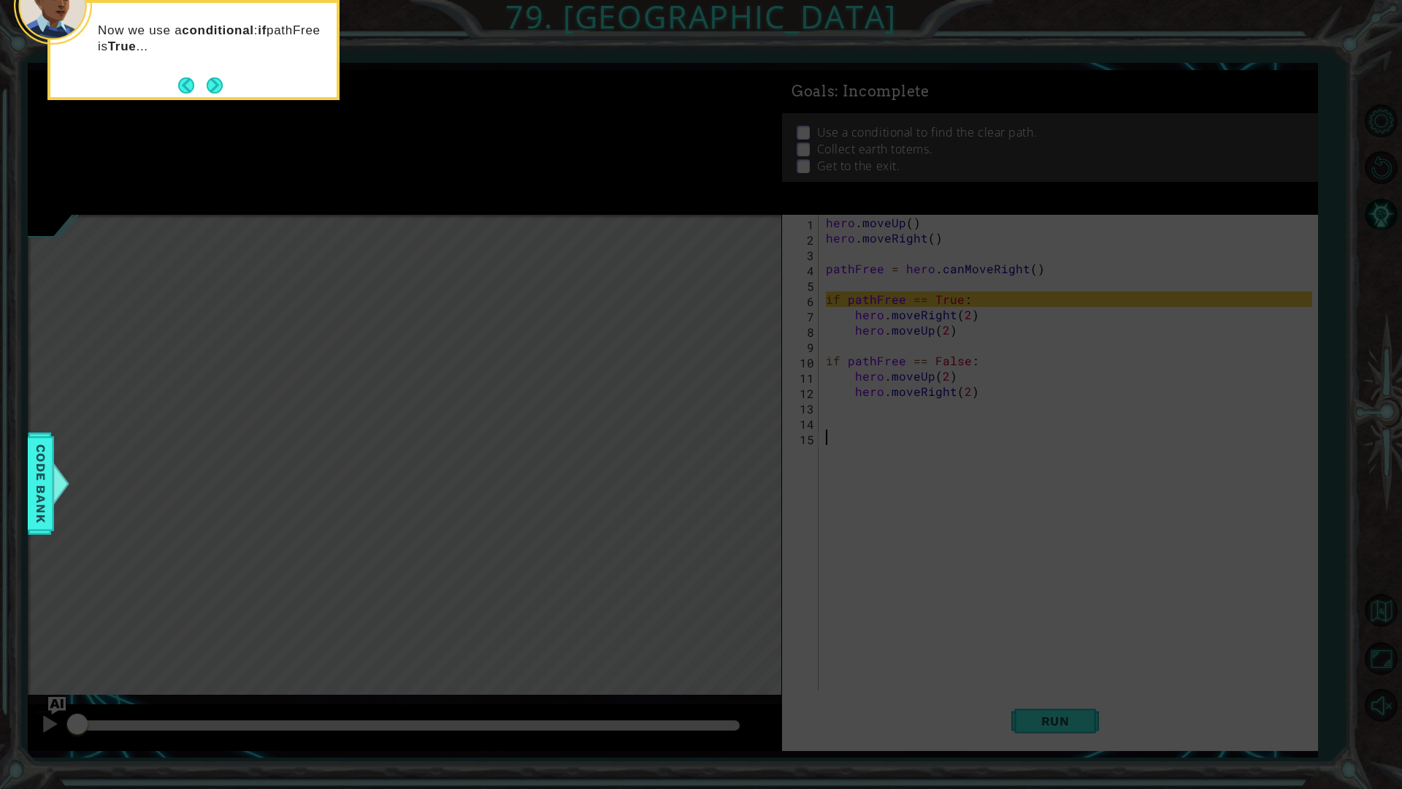
click at [215, 83] on button "Next" at bounding box center [214, 85] width 18 height 18
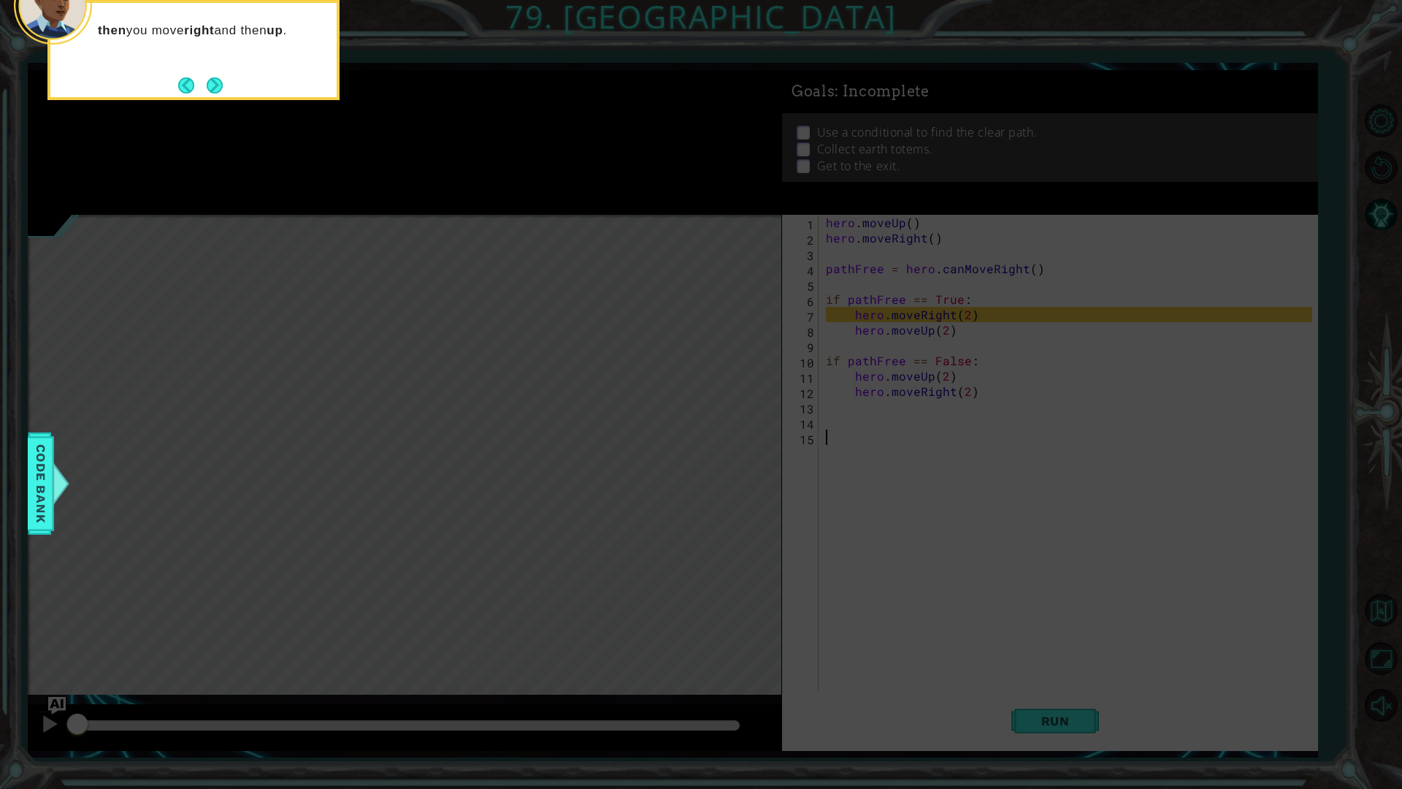
click at [215, 83] on button "Next" at bounding box center [214, 85] width 18 height 18
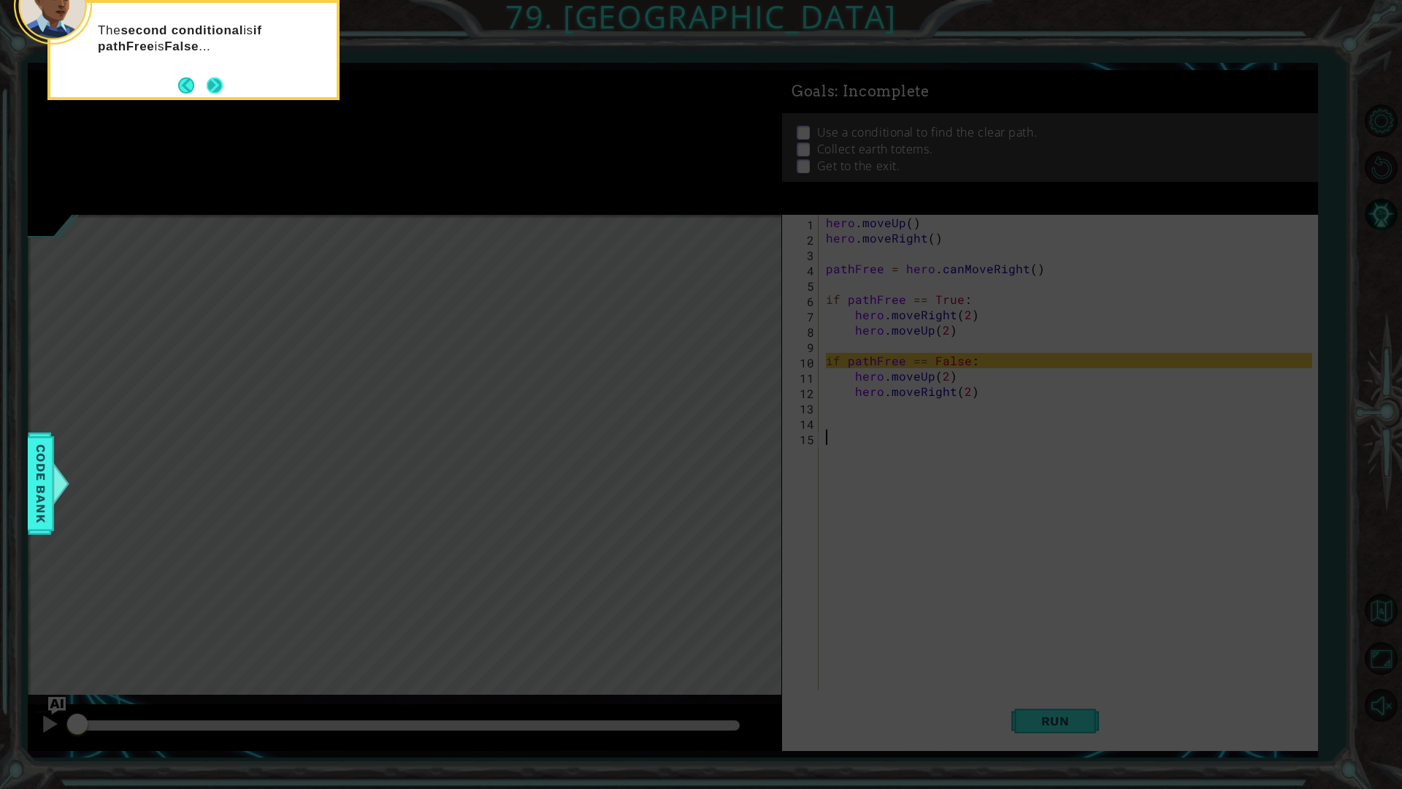
click at [223, 83] on button "Next" at bounding box center [215, 85] width 26 height 26
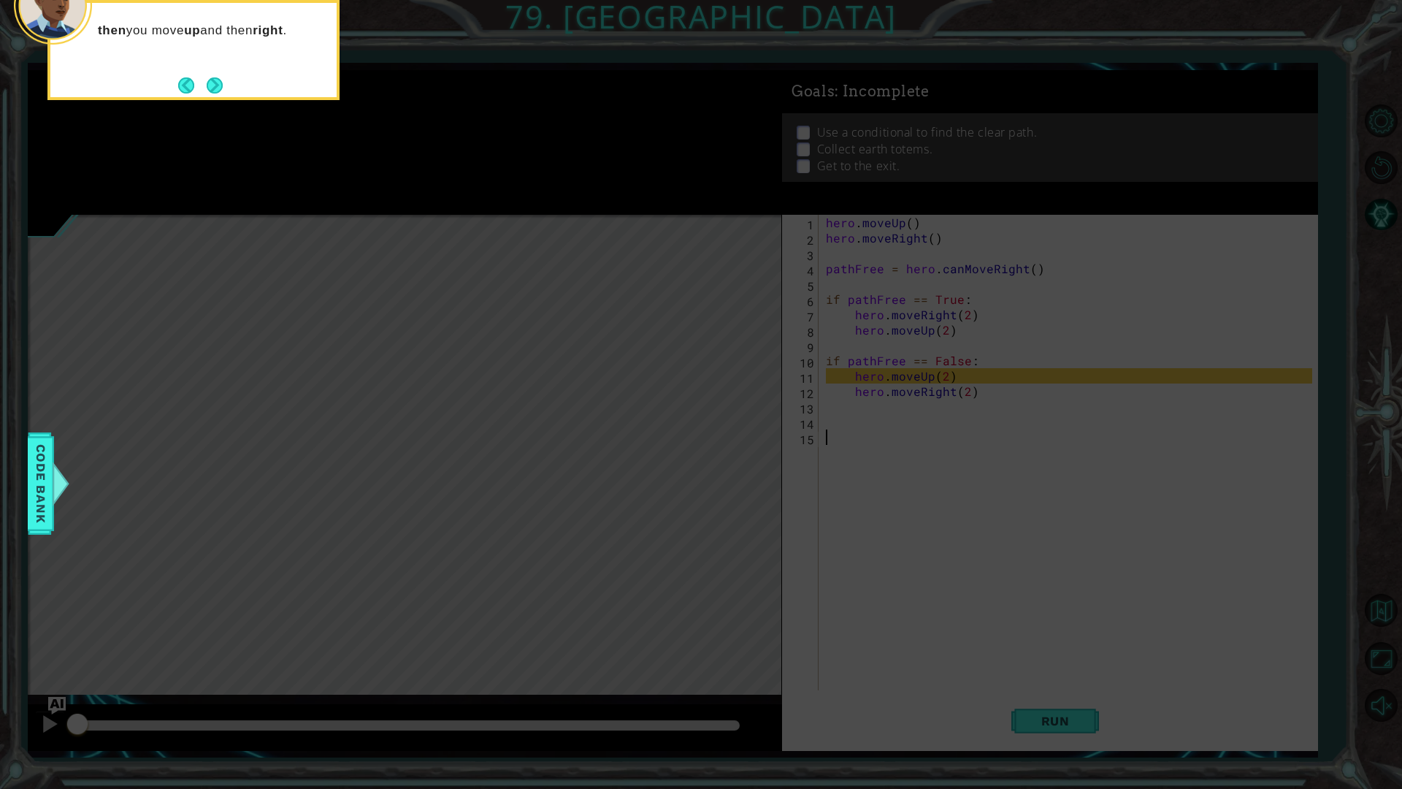
click at [223, 83] on button "Next" at bounding box center [214, 85] width 27 height 27
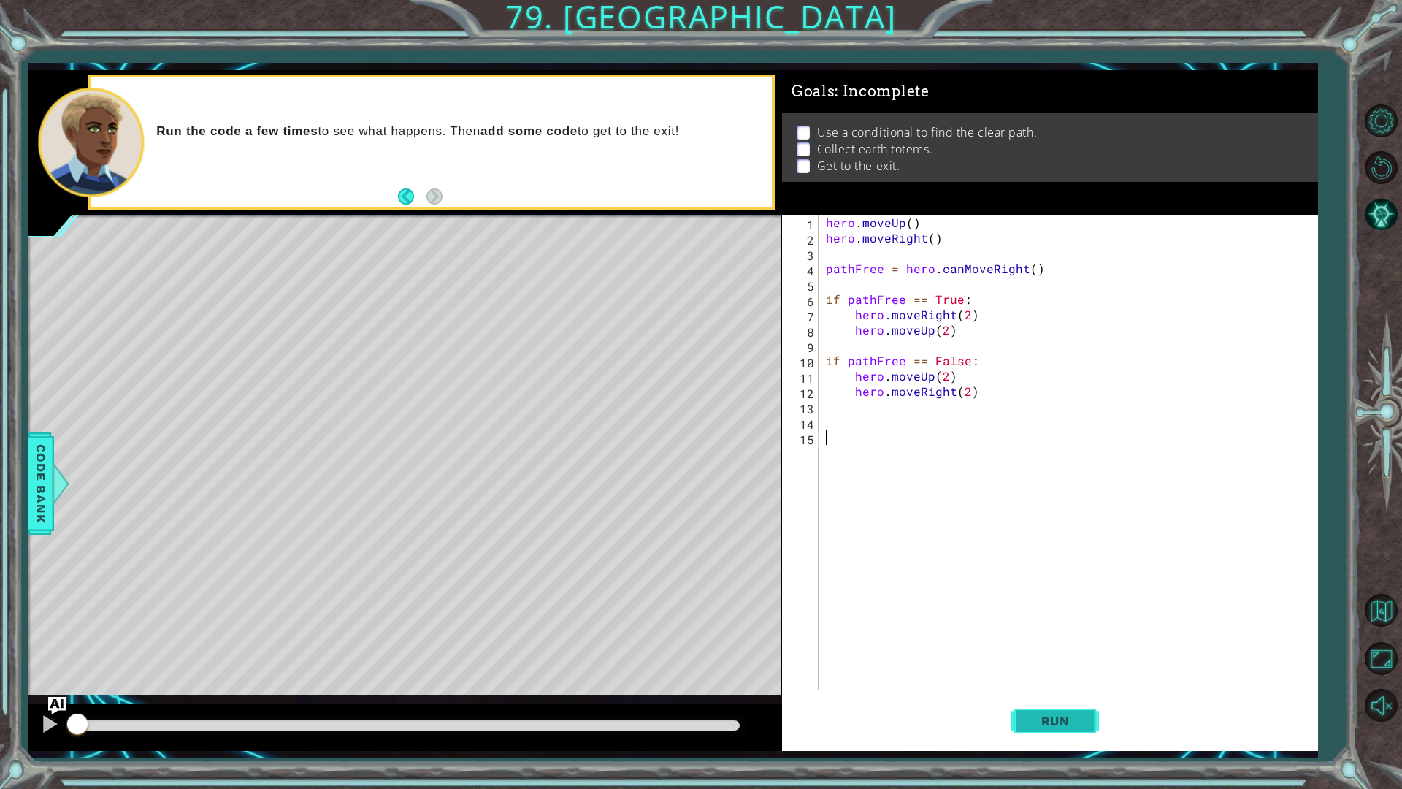
click at [1029, 709] on button "Run" at bounding box center [1055, 720] width 88 height 53
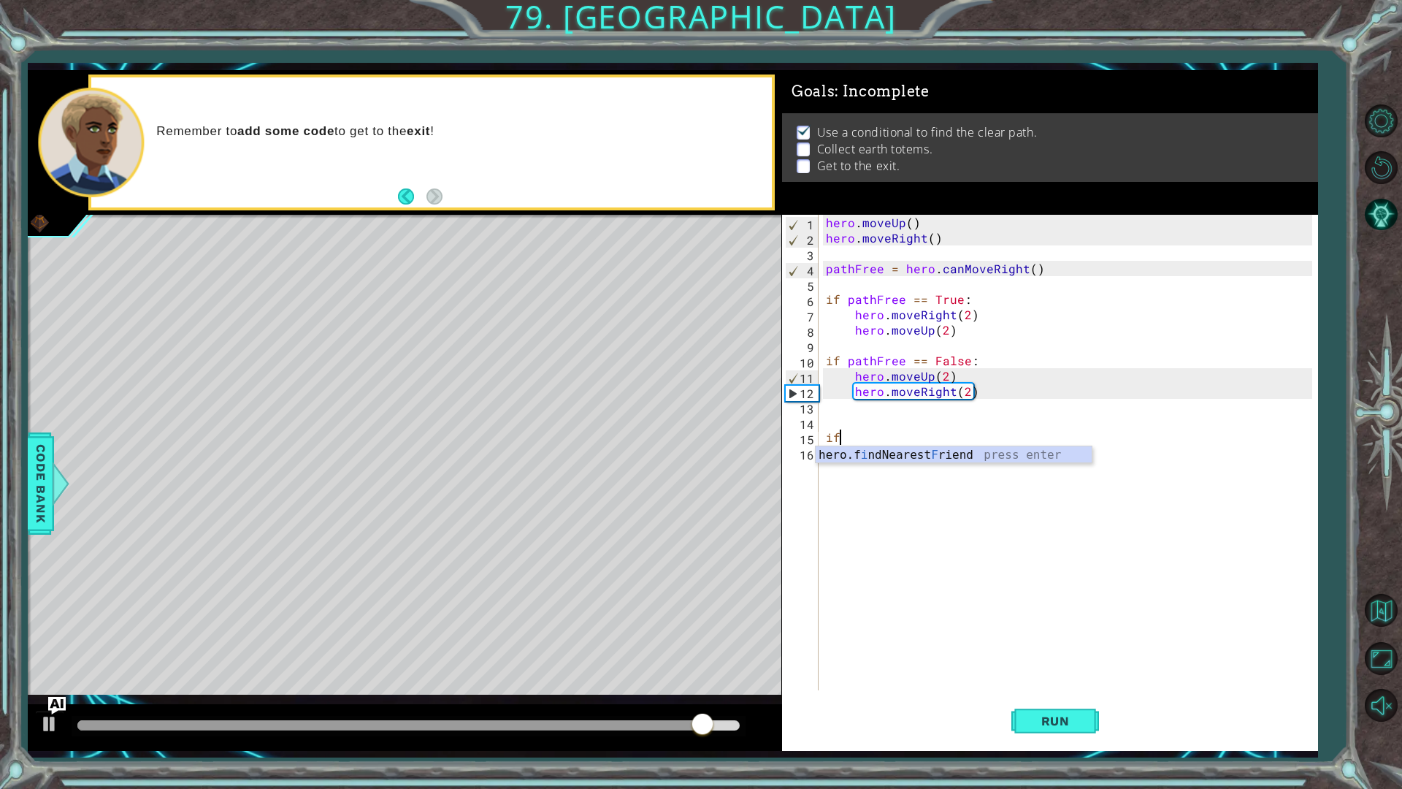
type textarea "i"
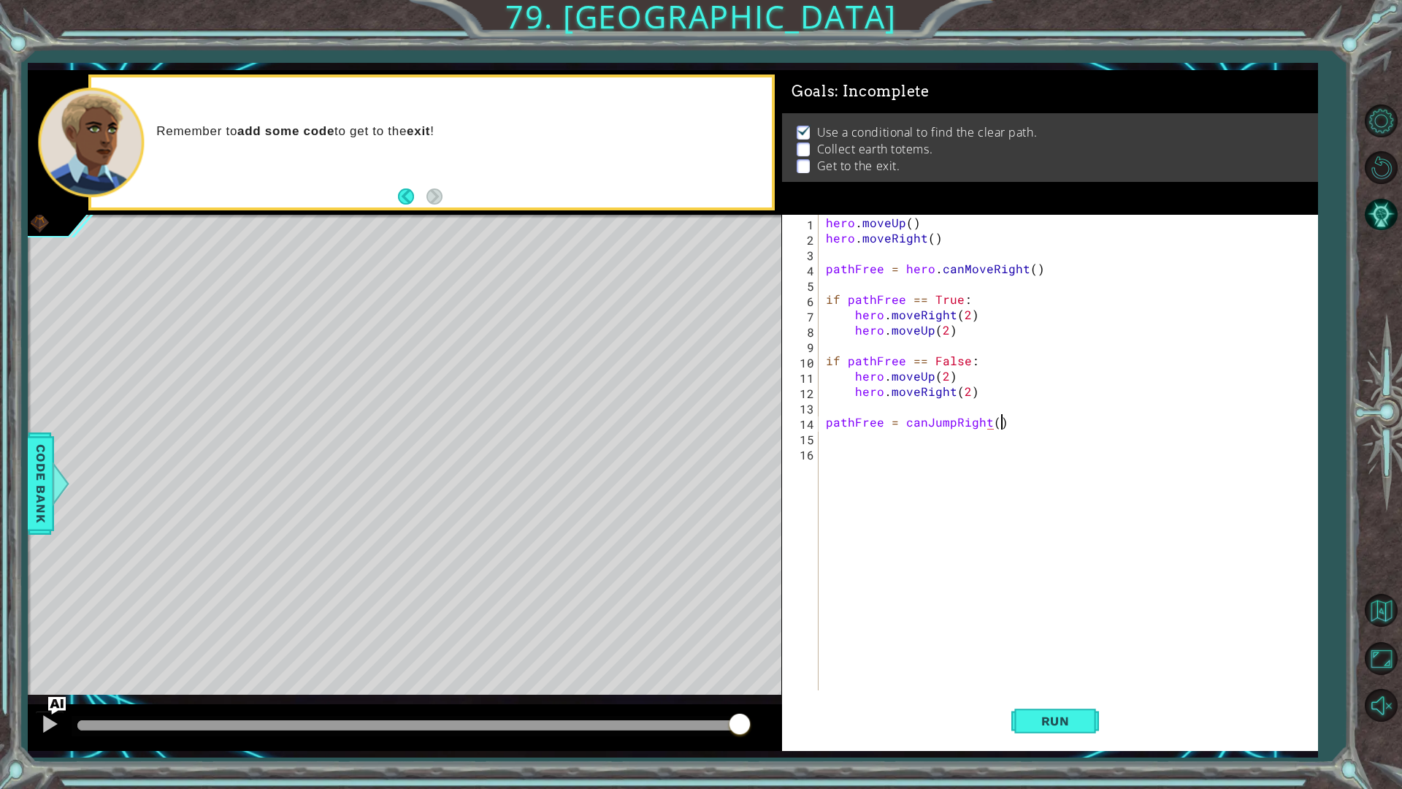
scroll to position [0, 10]
click at [899, 428] on div "hero . moveUp ( ) hero . moveRight ( ) pathFree = hero . canMoveRight ( ) if pa…" at bounding box center [1071, 468] width 497 height 506
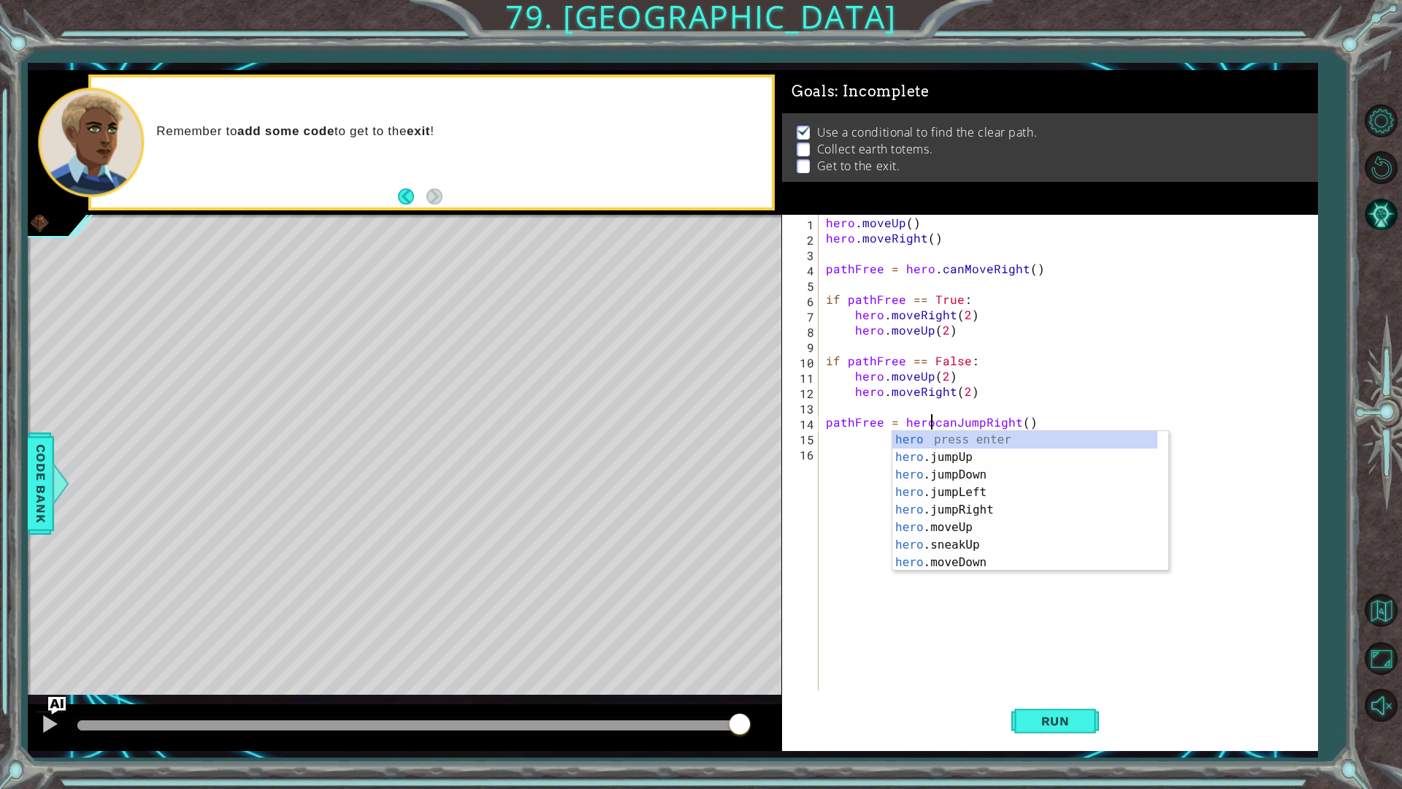
scroll to position [0, 7]
type textarea "pathFree = hero.canJumpRight()"
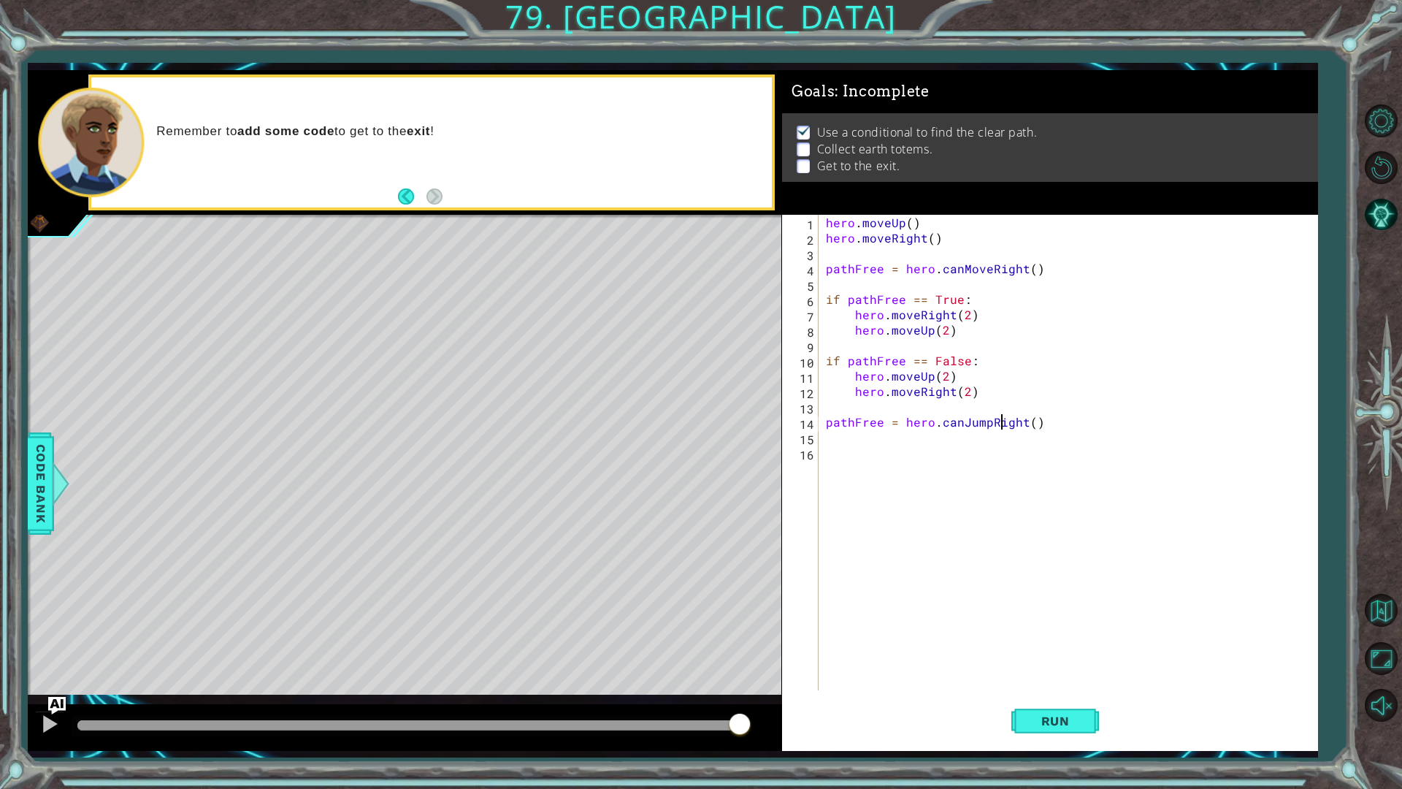
click at [1003, 423] on div "hero . moveUp ( ) hero . moveRight ( ) pathFree = hero . canMoveRight ( ) if pa…" at bounding box center [1071, 468] width 497 height 506
click at [1048, 432] on div "hero . moveUp ( ) hero . moveRight ( ) pathFree = hero . canMoveRight ( ) if pa…" at bounding box center [1071, 468] width 497 height 506
type textarea "if pathFree == True:"
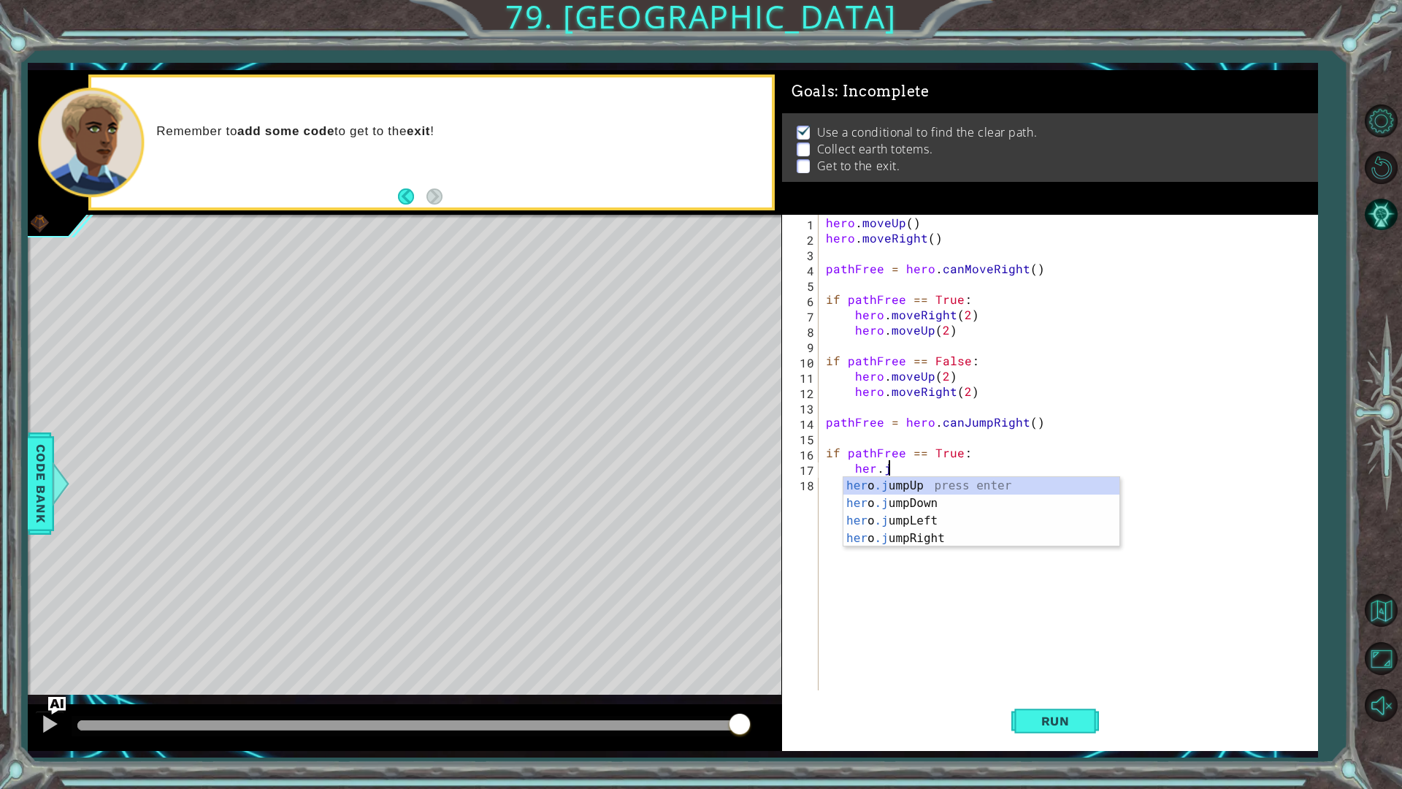
scroll to position [0, 3]
type textarea "her.jR"
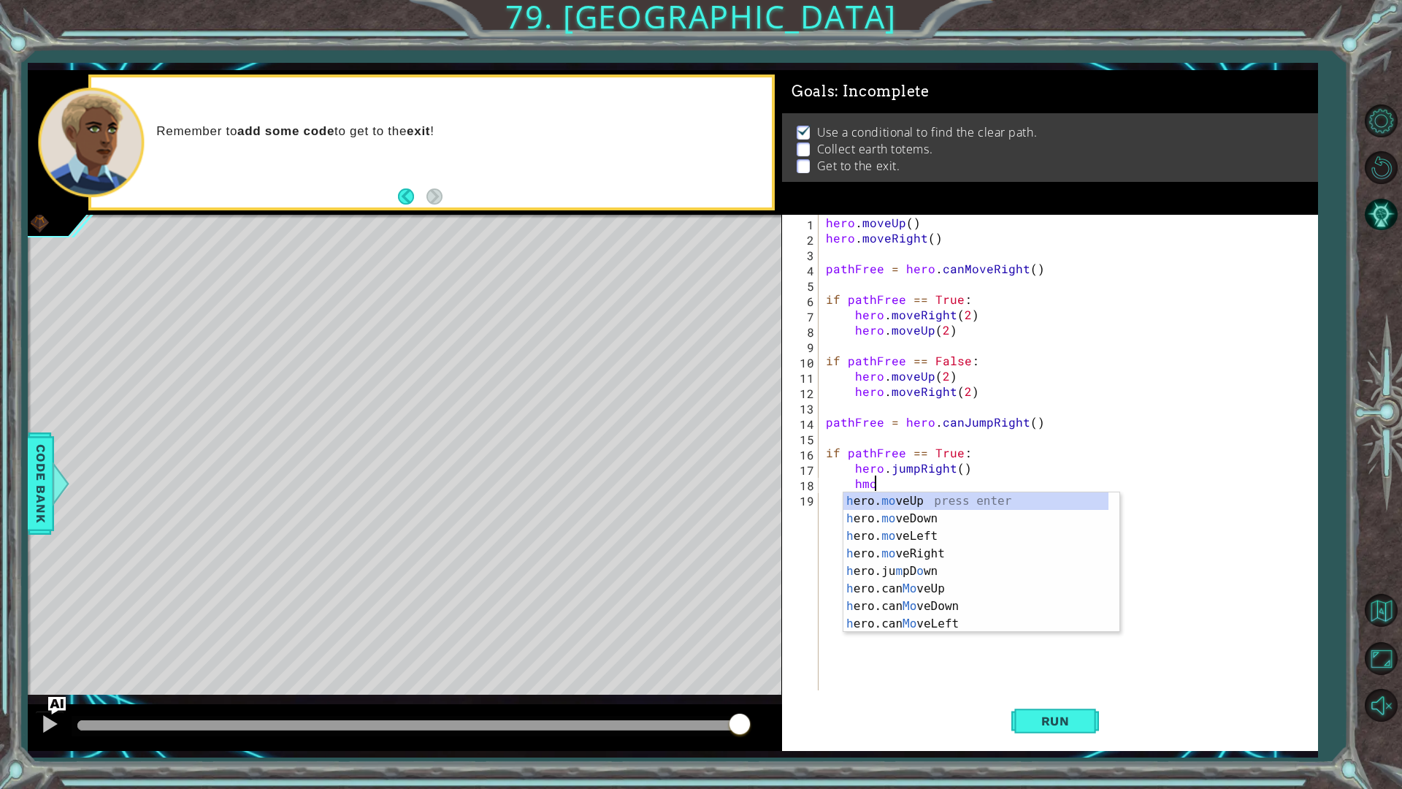
scroll to position [0, 2]
type textarea "hero.moveRight(1)"
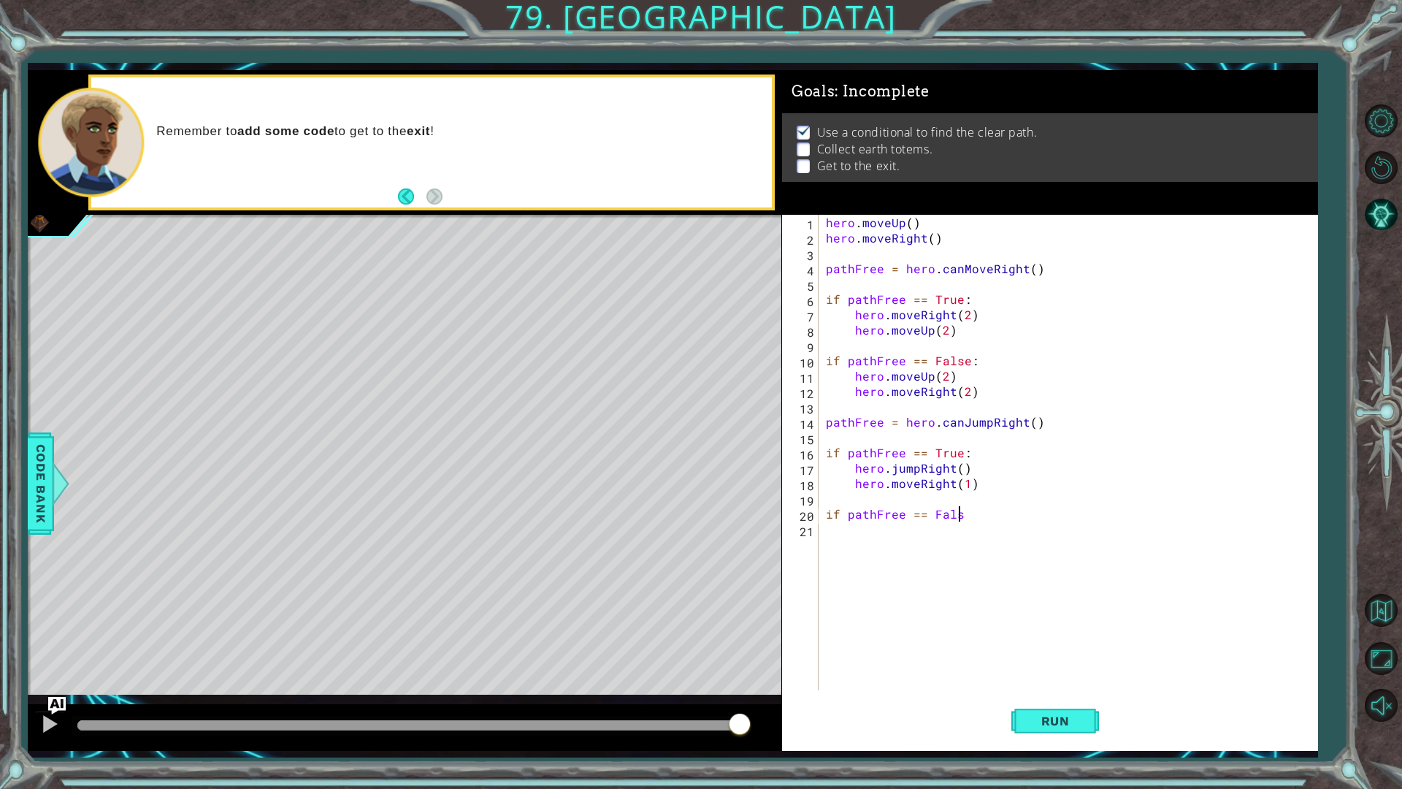
scroll to position [0, 8]
type textarea "if pathFree == False:"
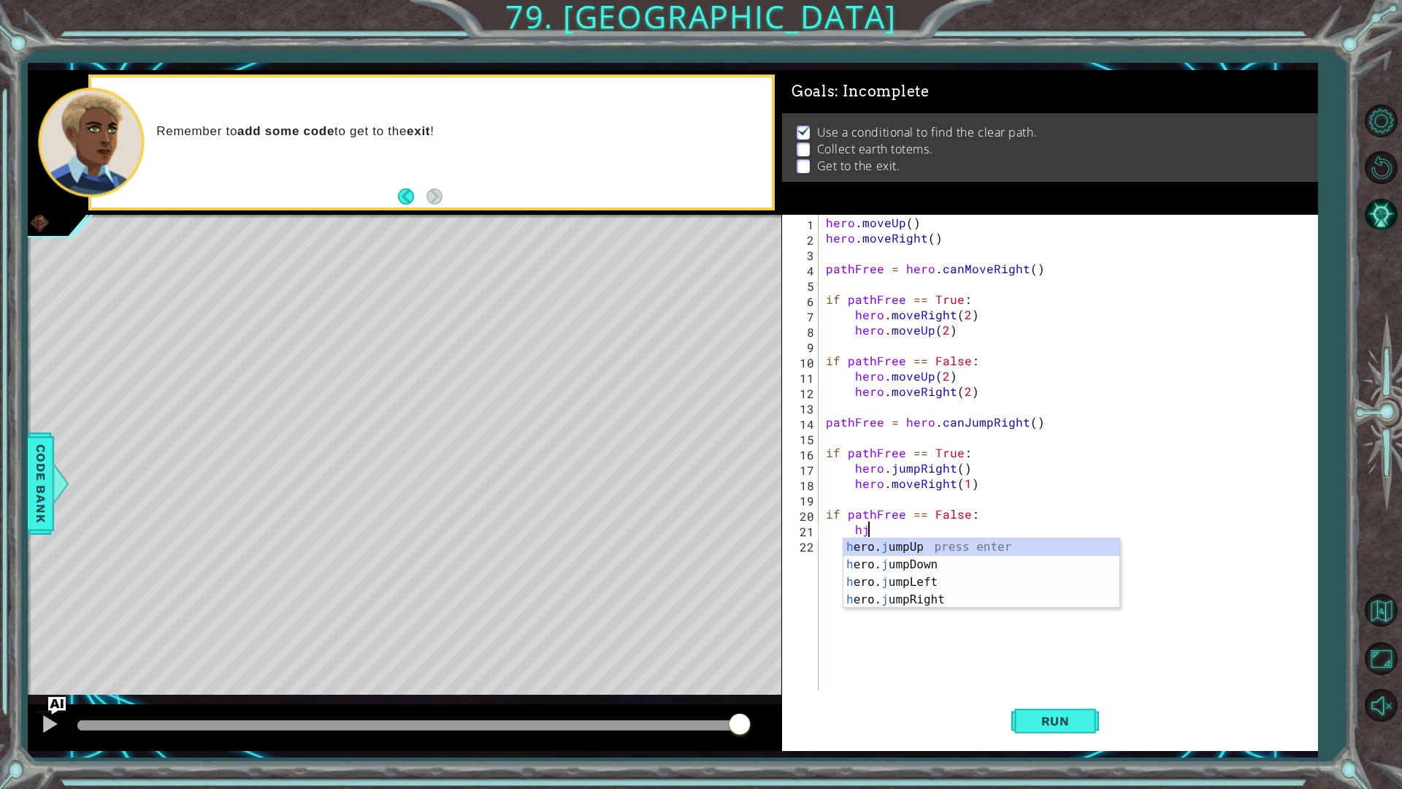
type textarea "hjd"
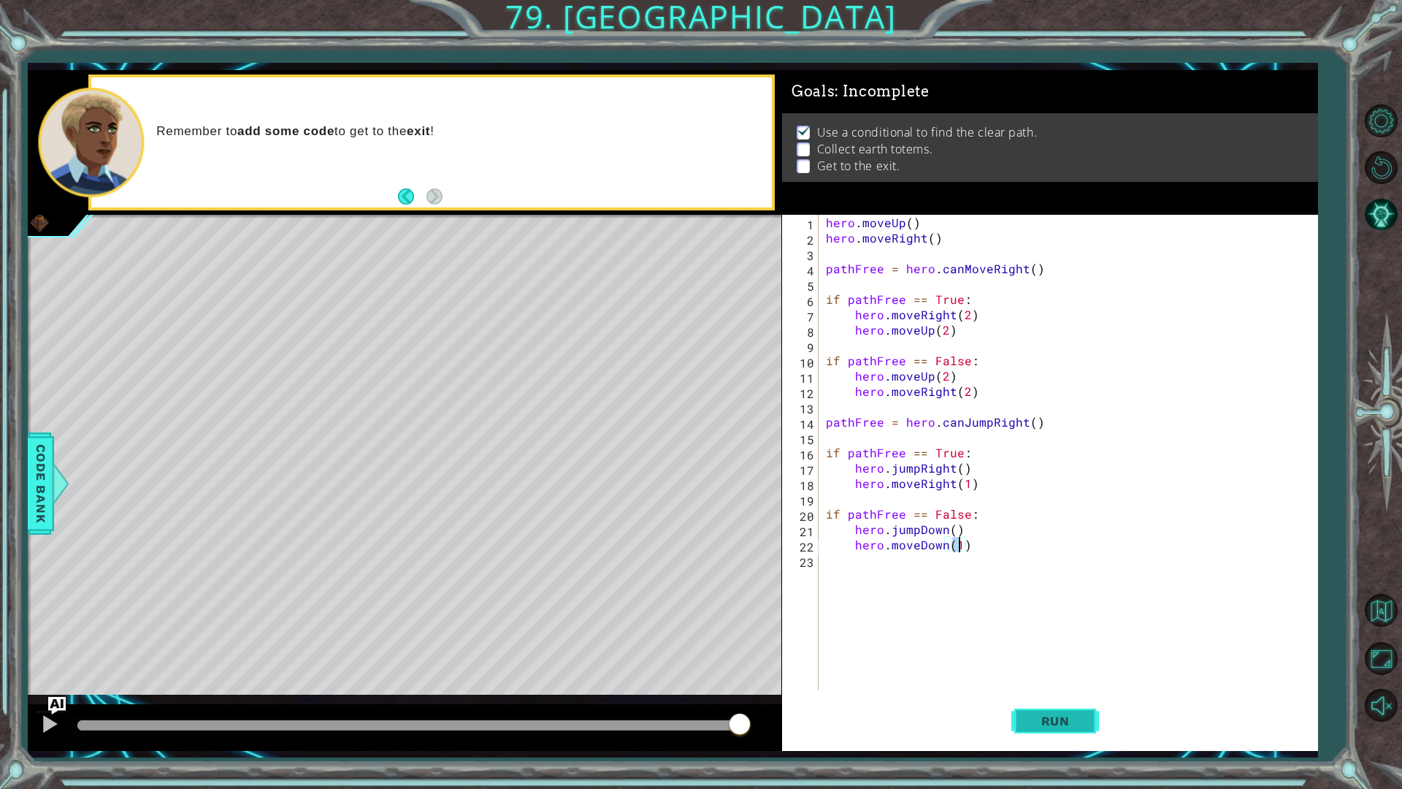
click at [1083, 732] on button "Run" at bounding box center [1055, 720] width 88 height 53
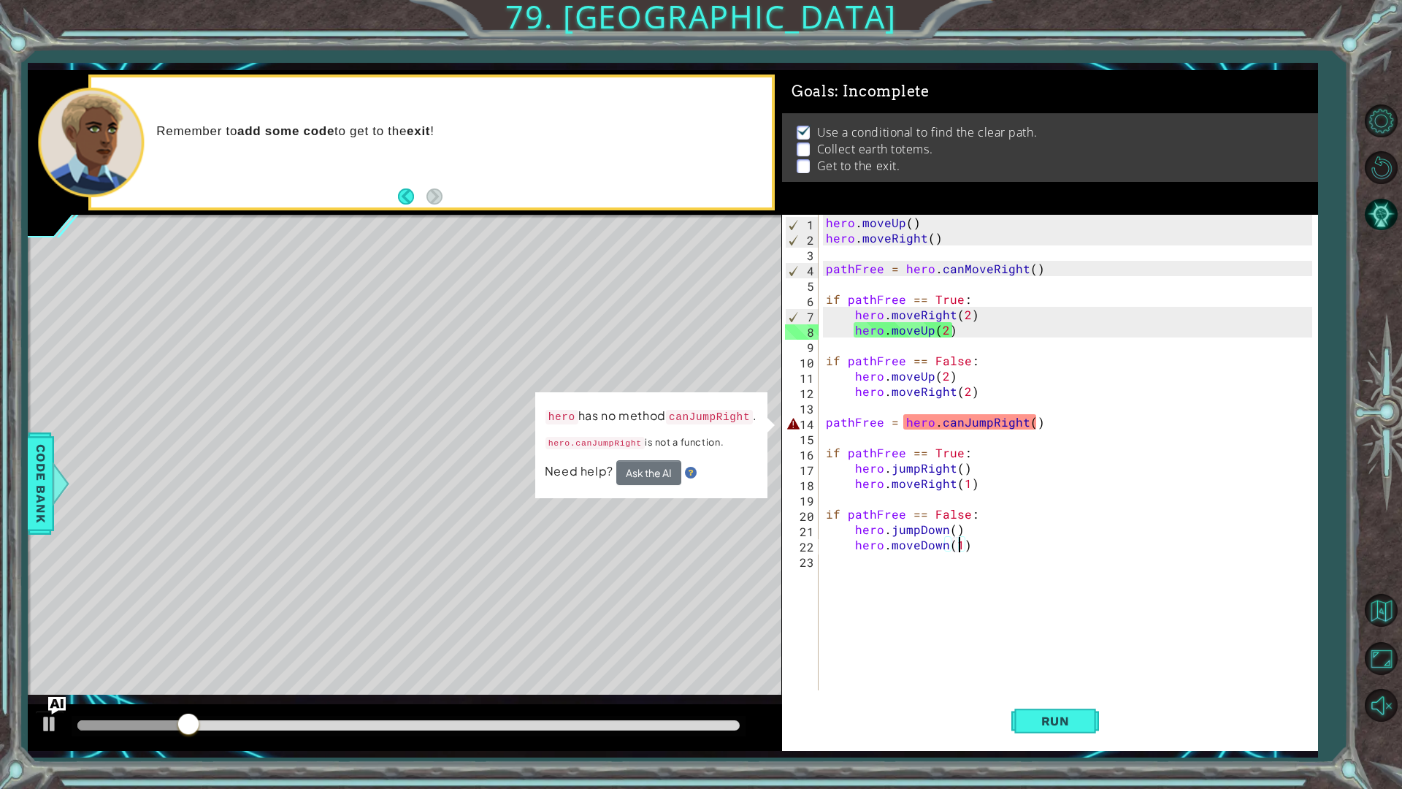
click at [956, 428] on div "hero . moveUp ( ) hero . moveRight ( ) pathFree = hero . canMoveRight ( ) if pa…" at bounding box center [1071, 468] width 497 height 506
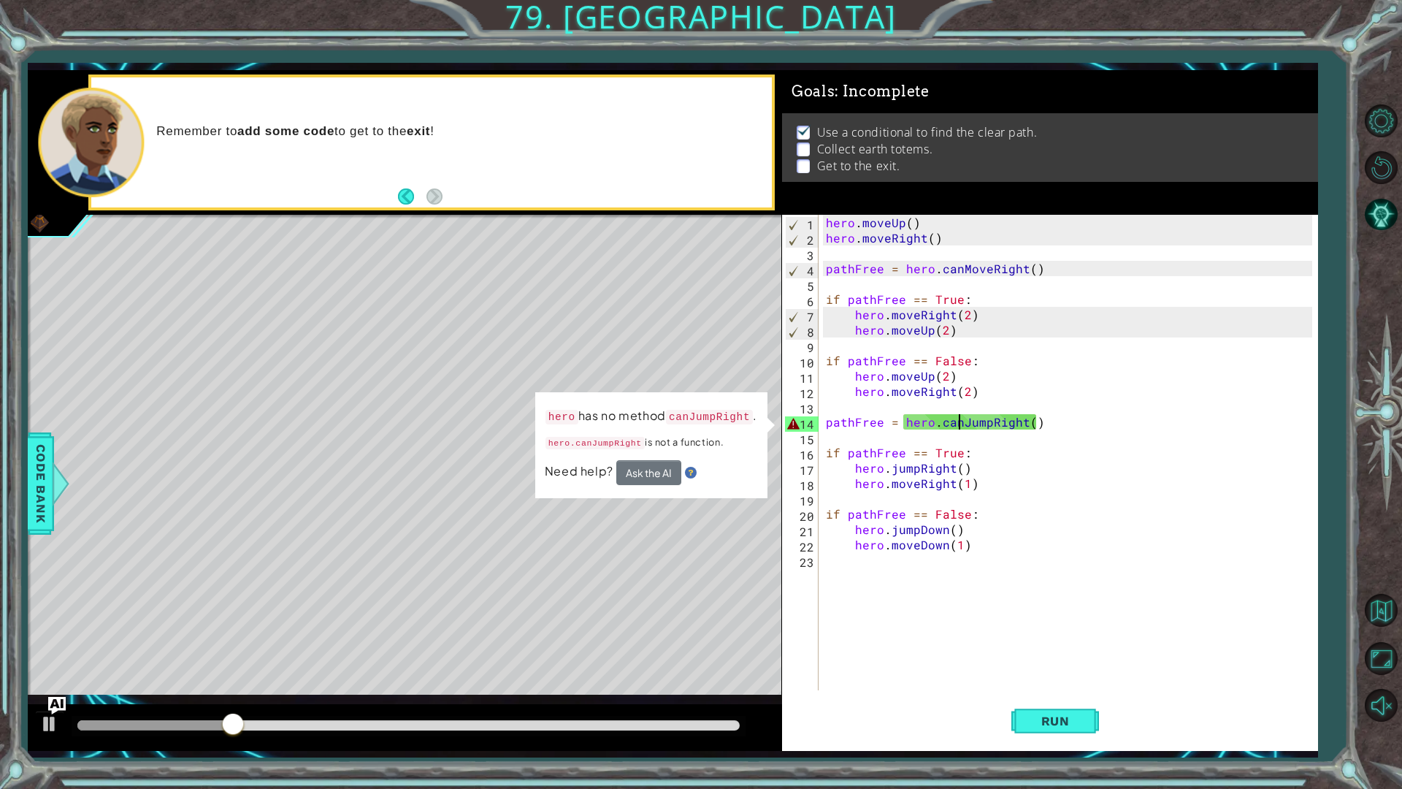
click at [834, 426] on div "hero . moveUp ( ) hero . moveRight ( ) pathFree = hero . canMoveRight ( ) if pa…" at bounding box center [1071, 468] width 497 height 506
type textarea "pathFree = hero.canJumpRight()"
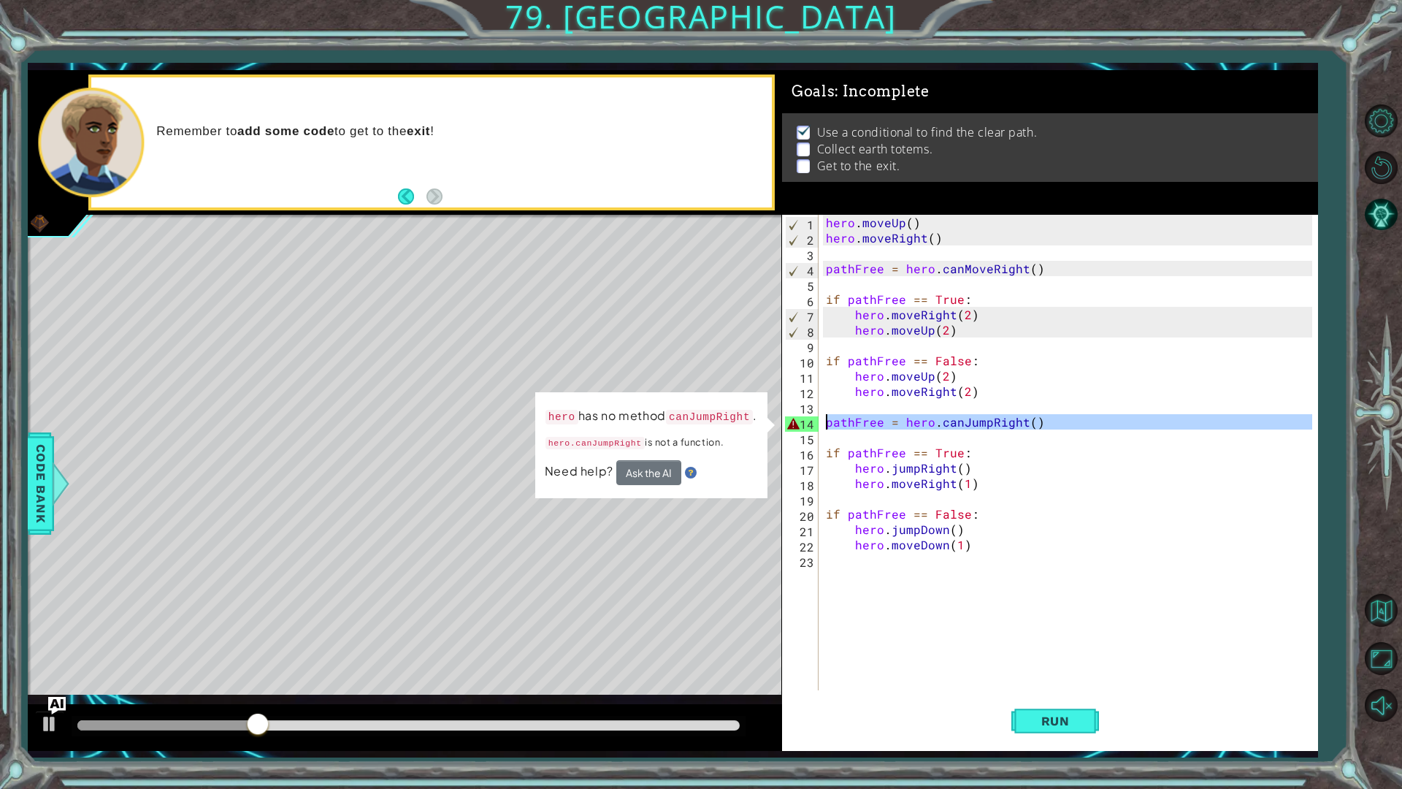
scroll to position [0, 0]
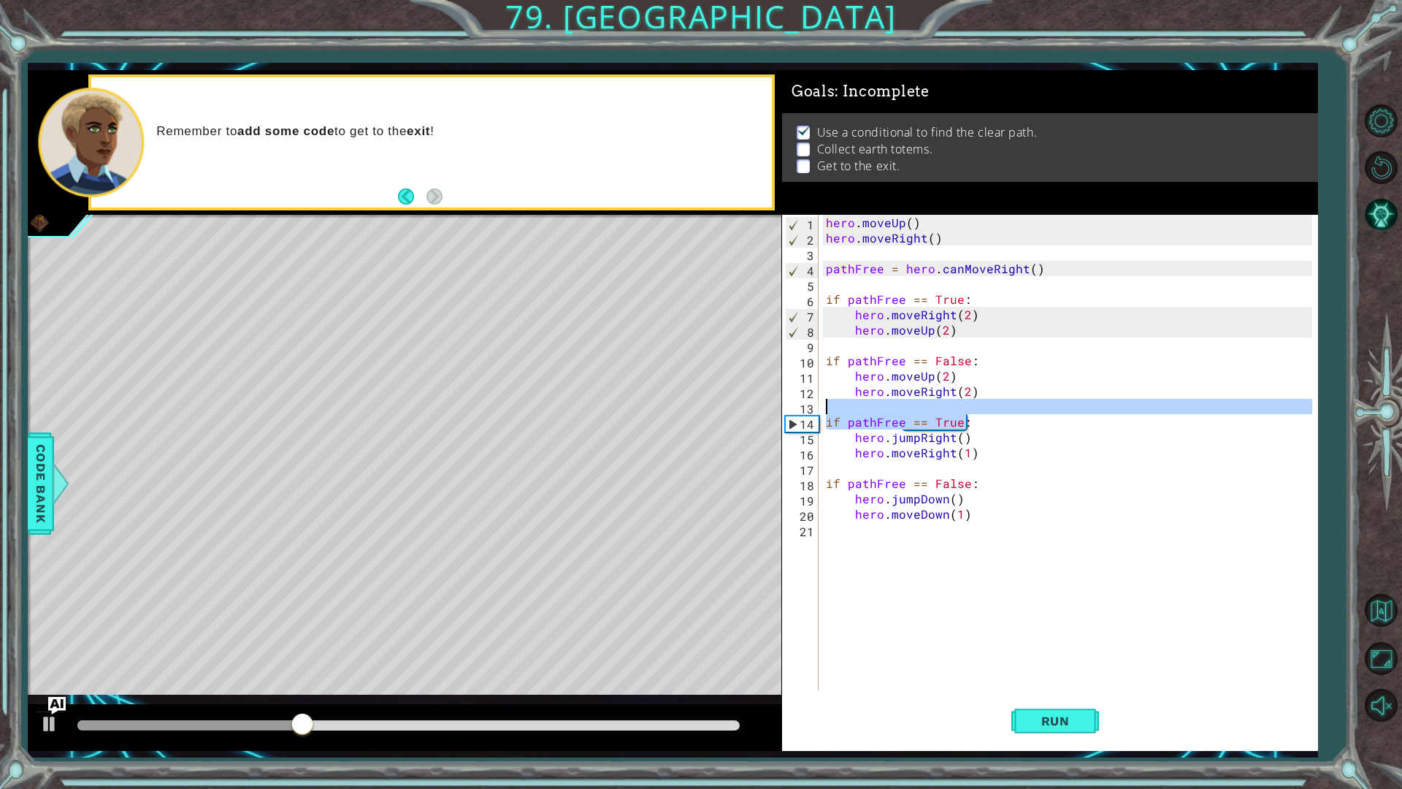
drag, startPoint x: 932, startPoint y: 424, endPoint x: 821, endPoint y: 413, distance: 110.9
click at [821, 413] on div "1 2 3 4 5 6 7 8 9 10 11 12 13 14 15 16 17 18 19 20 21 hero . moveUp ( ) hero . …" at bounding box center [1047, 452] width 531 height 475
type textarea "if pathFree == True:"
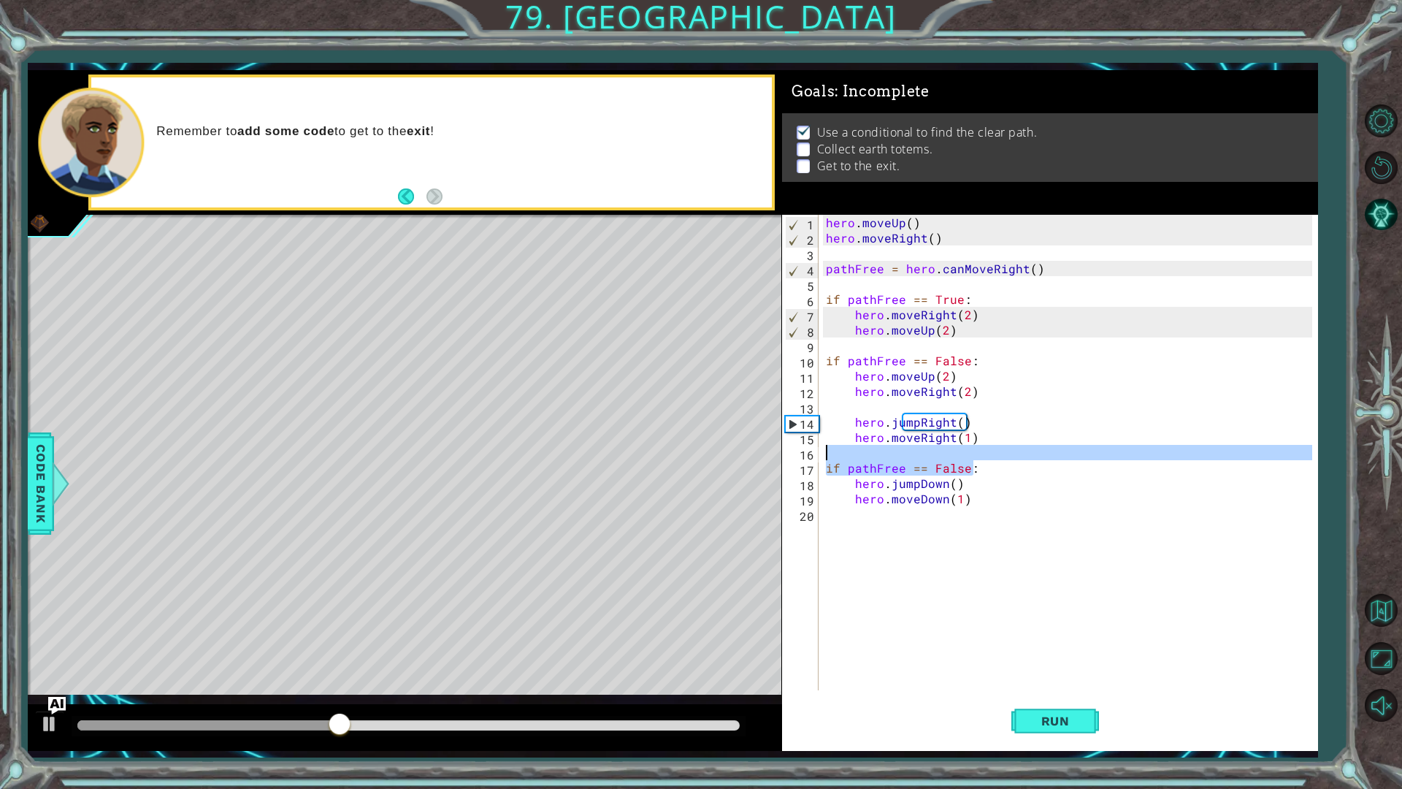
drag, startPoint x: 979, startPoint y: 464, endPoint x: 821, endPoint y: 457, distance: 157.9
click at [821, 457] on div "1 2 3 4 5 6 7 8 9 10 11 12 13 14 15 16 17 18 19 20 hero . moveUp ( ) hero . mov…" at bounding box center [1047, 452] width 531 height 475
type textarea "if pathFree == False:"
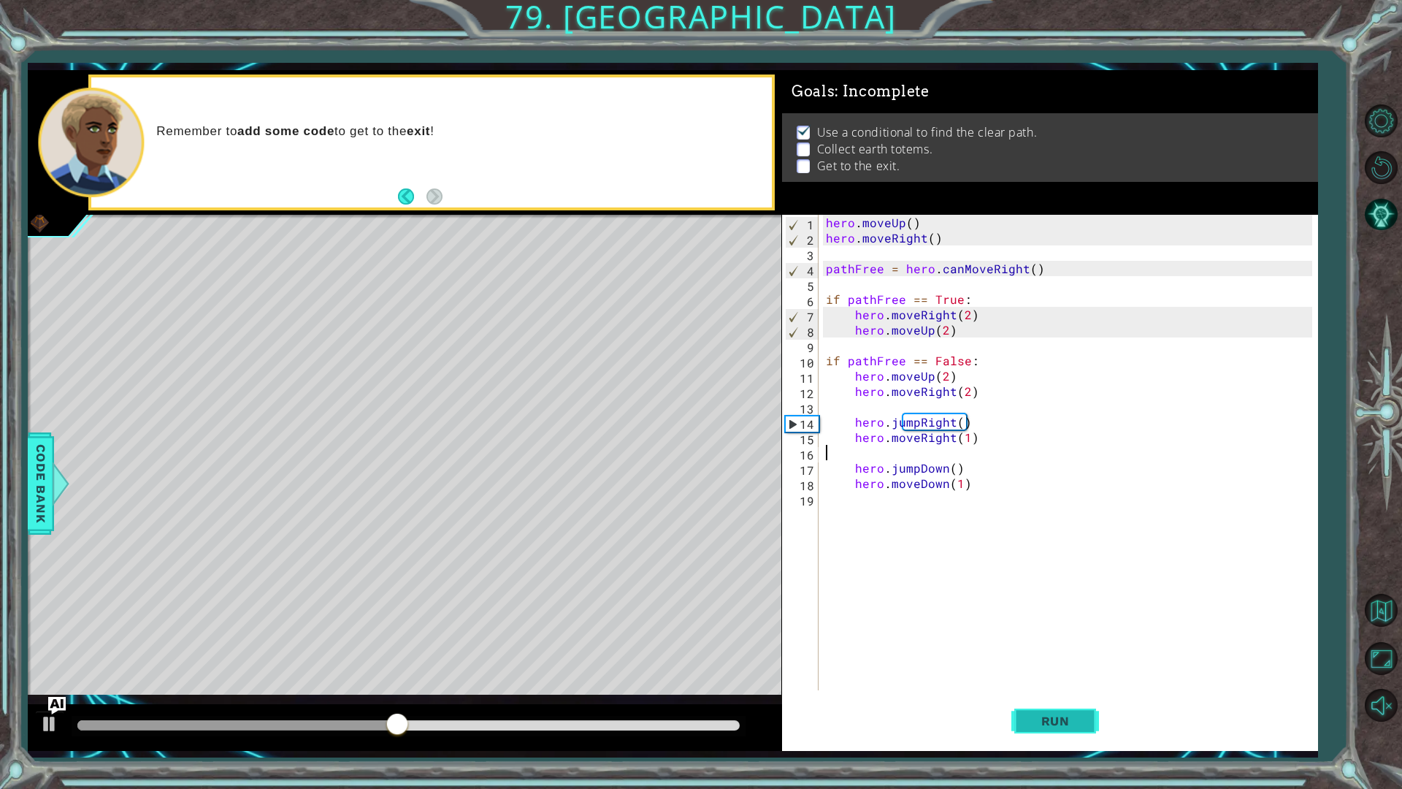
click at [1037, 716] on span "Run" at bounding box center [1056, 720] width 58 height 15
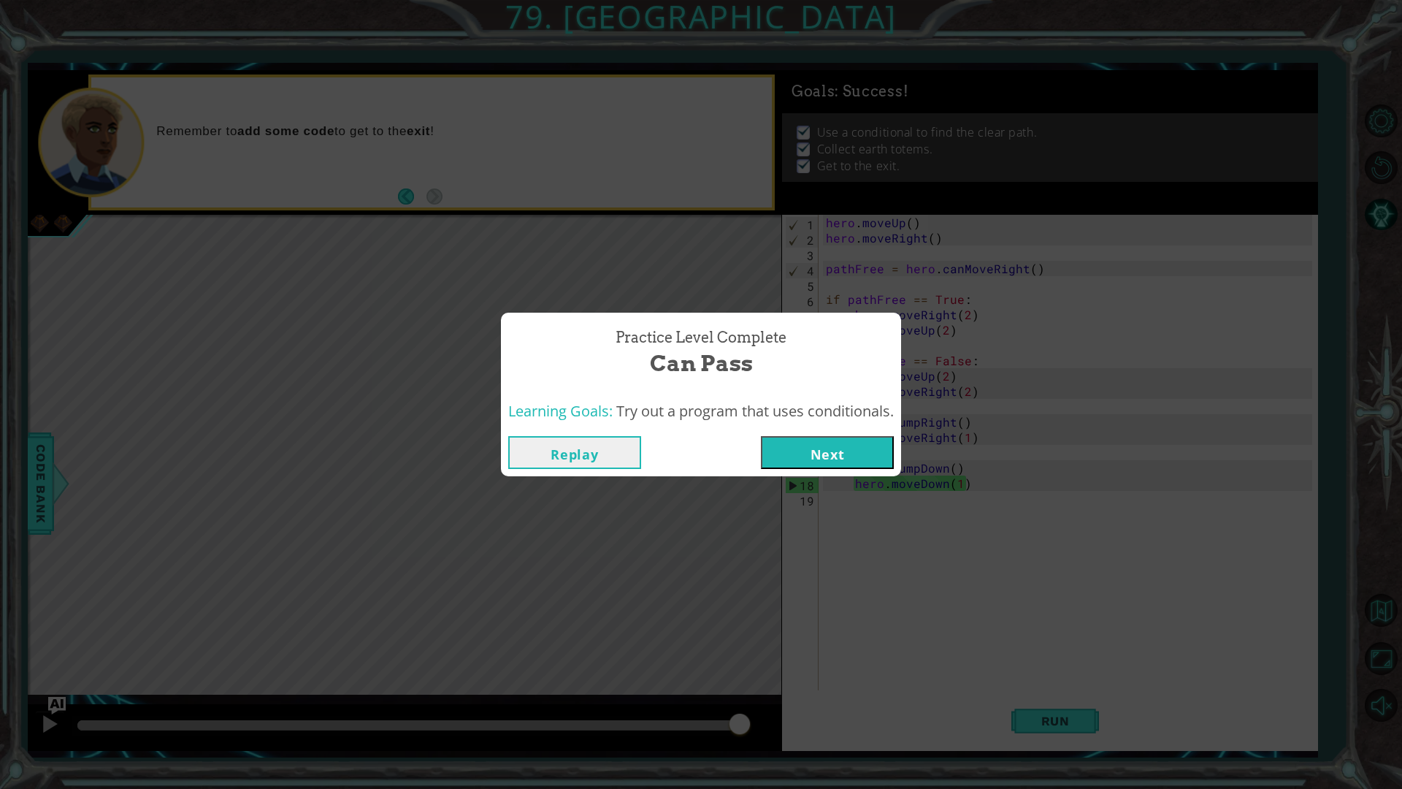
click button "Next" at bounding box center [827, 452] width 133 height 33
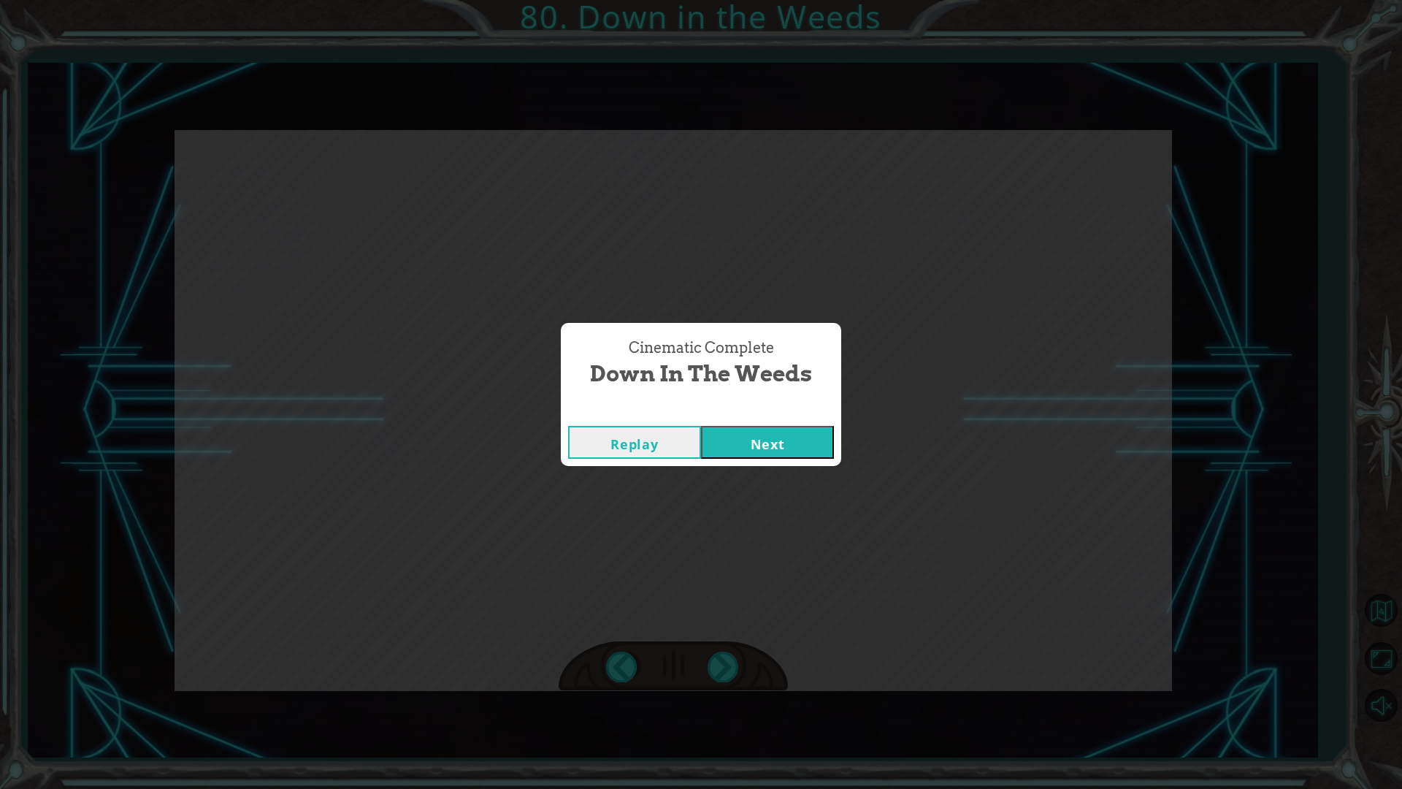
click at [701, 426] on button "Next" at bounding box center [767, 442] width 133 height 33
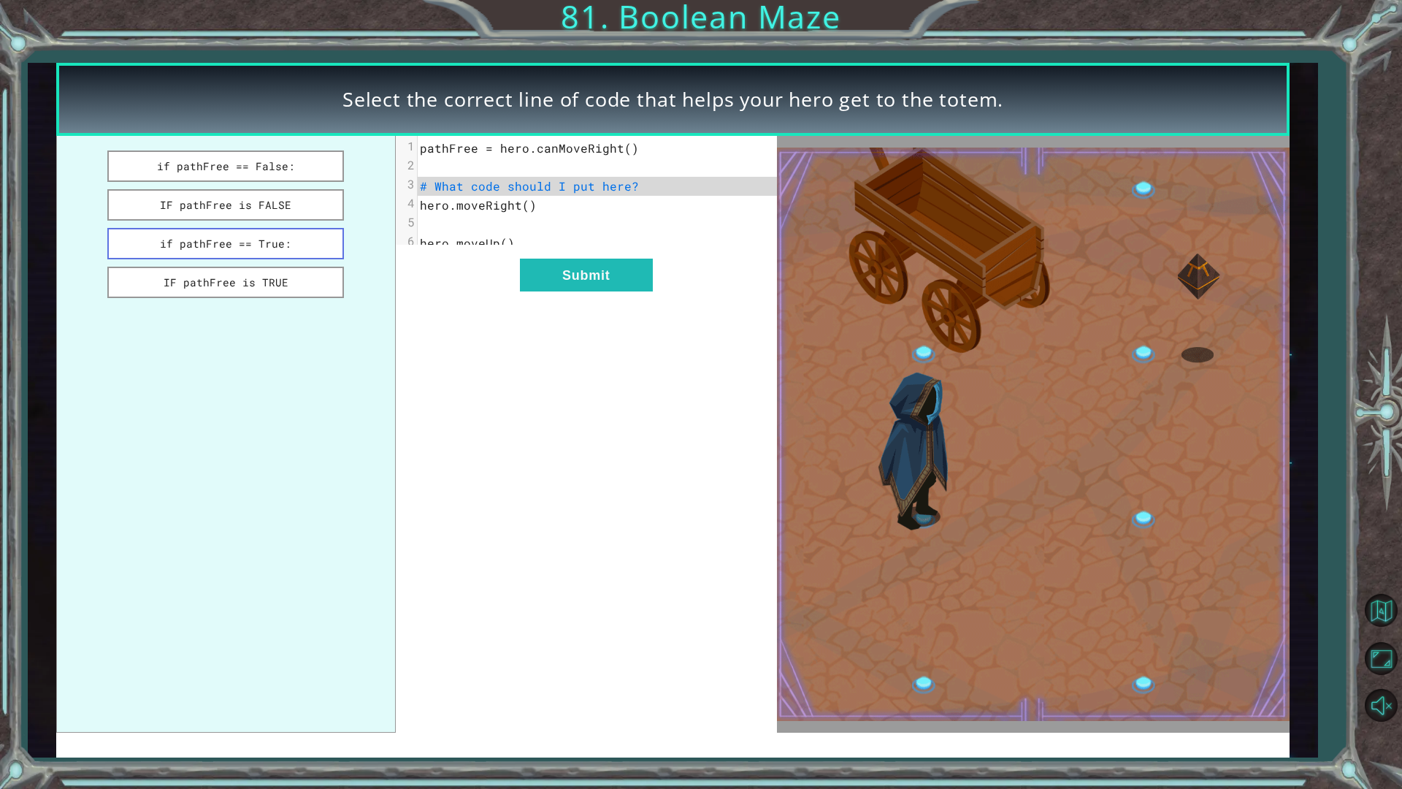
click at [191, 234] on button "if pathFree == True:" at bounding box center [225, 243] width 237 height 31
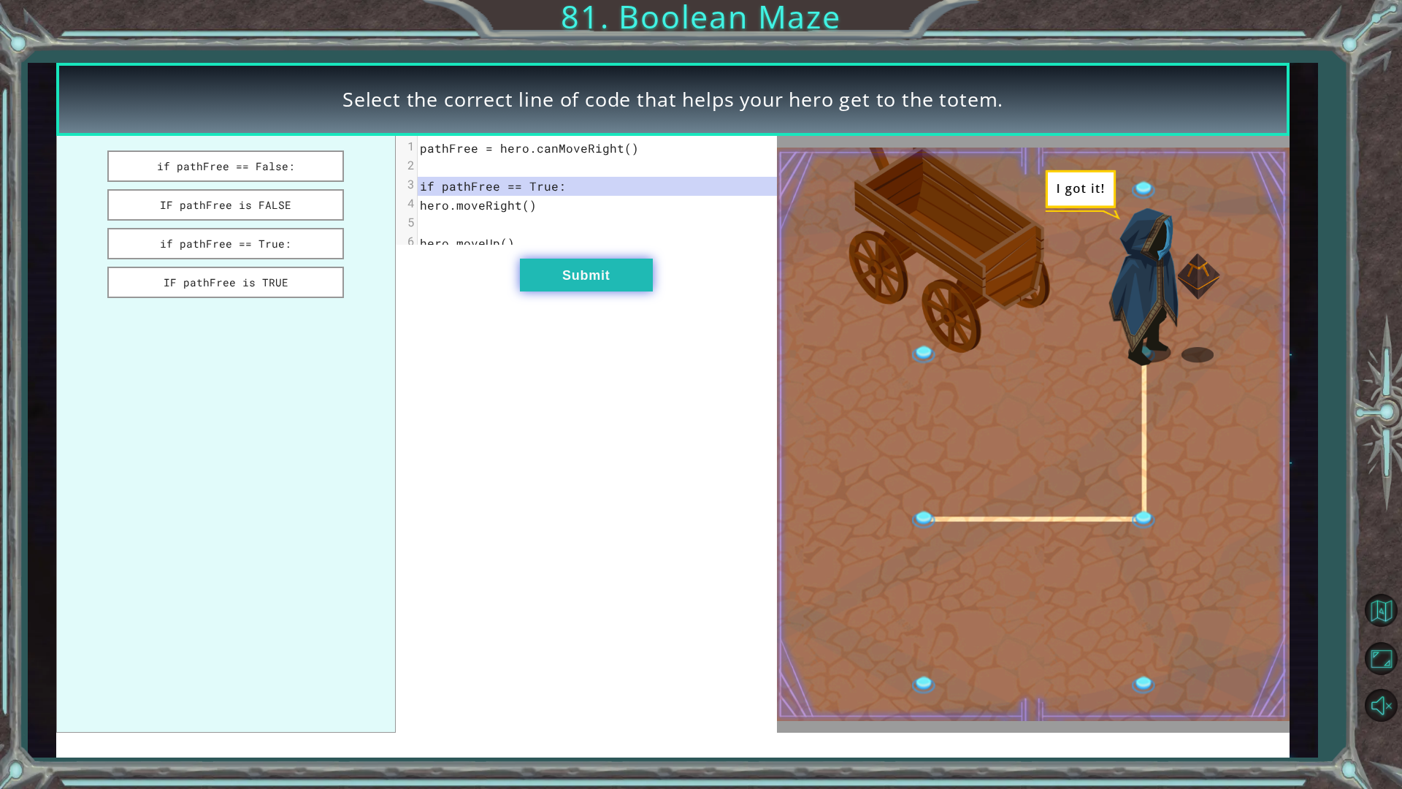
click at [581, 271] on button "Submit" at bounding box center [586, 274] width 133 height 33
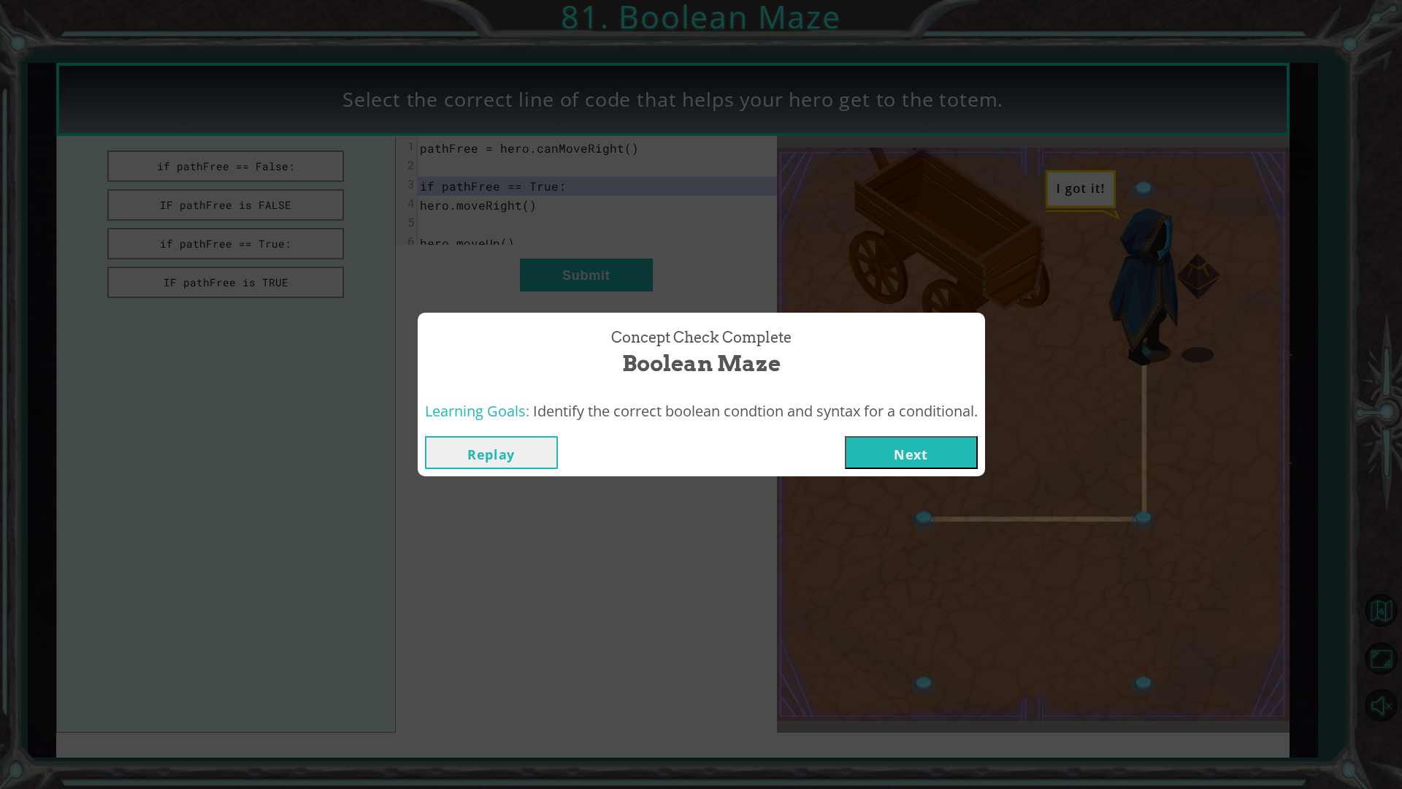
click at [924, 451] on button "Next" at bounding box center [911, 452] width 133 height 33
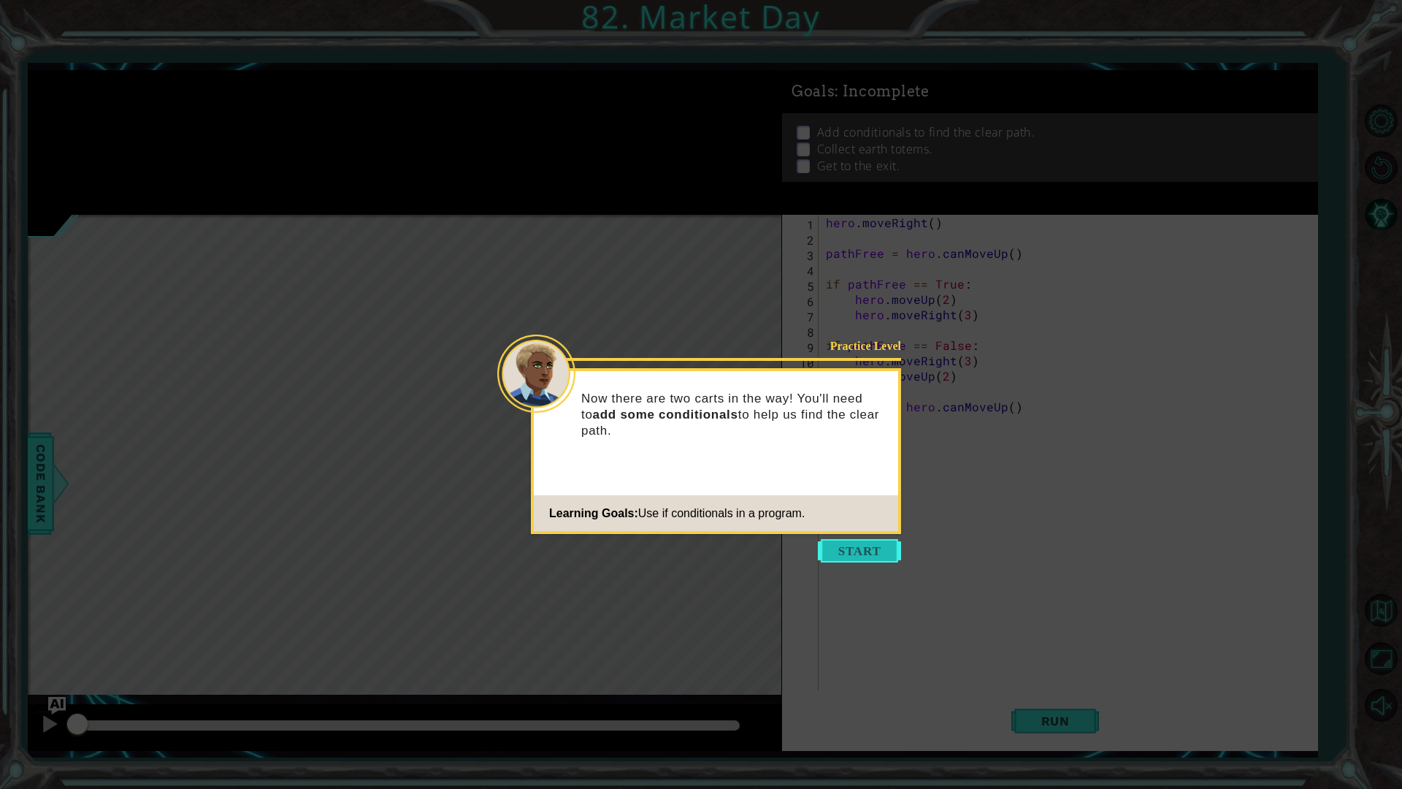
click at [823, 547] on button "Start" at bounding box center [859, 550] width 83 height 23
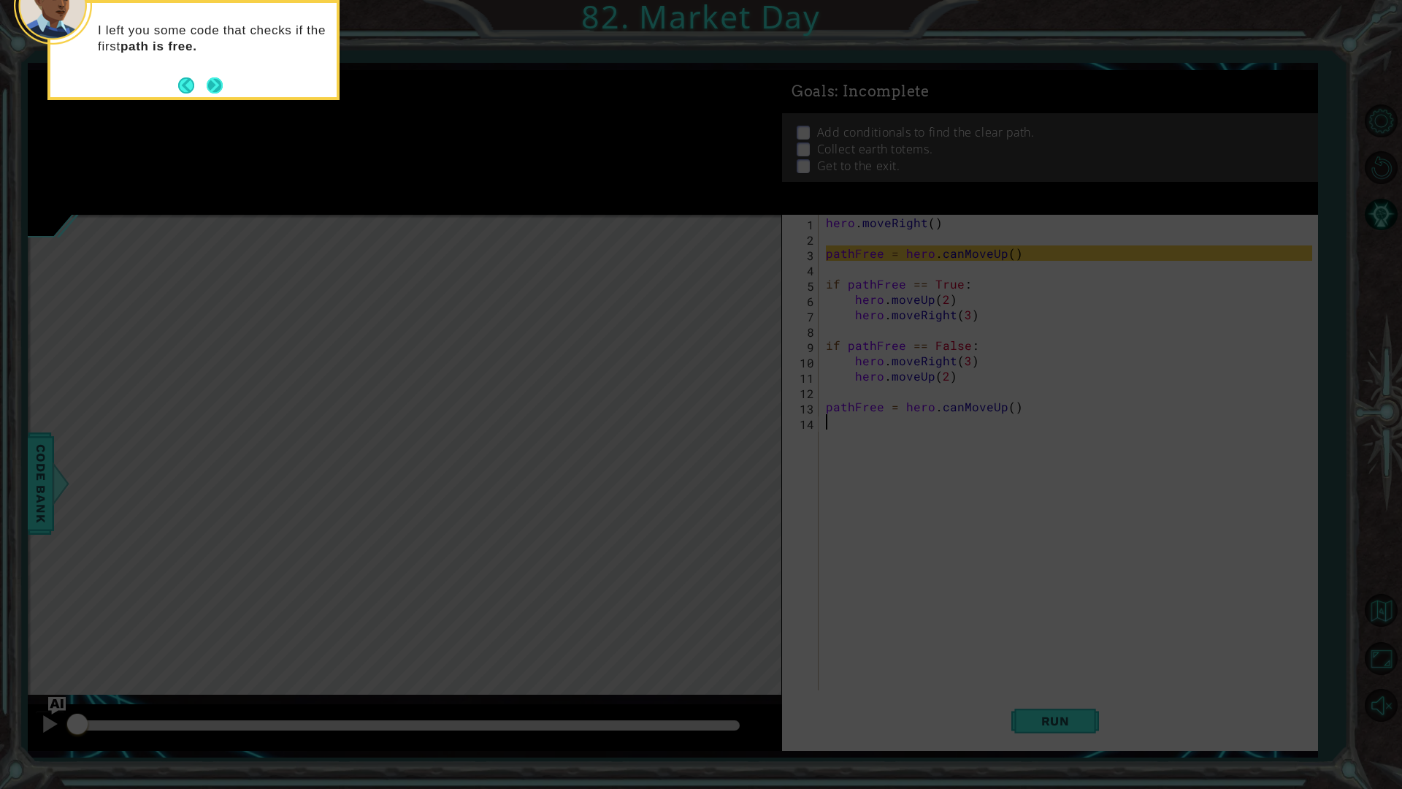
click at [210, 85] on button "Next" at bounding box center [215, 86] width 18 height 18
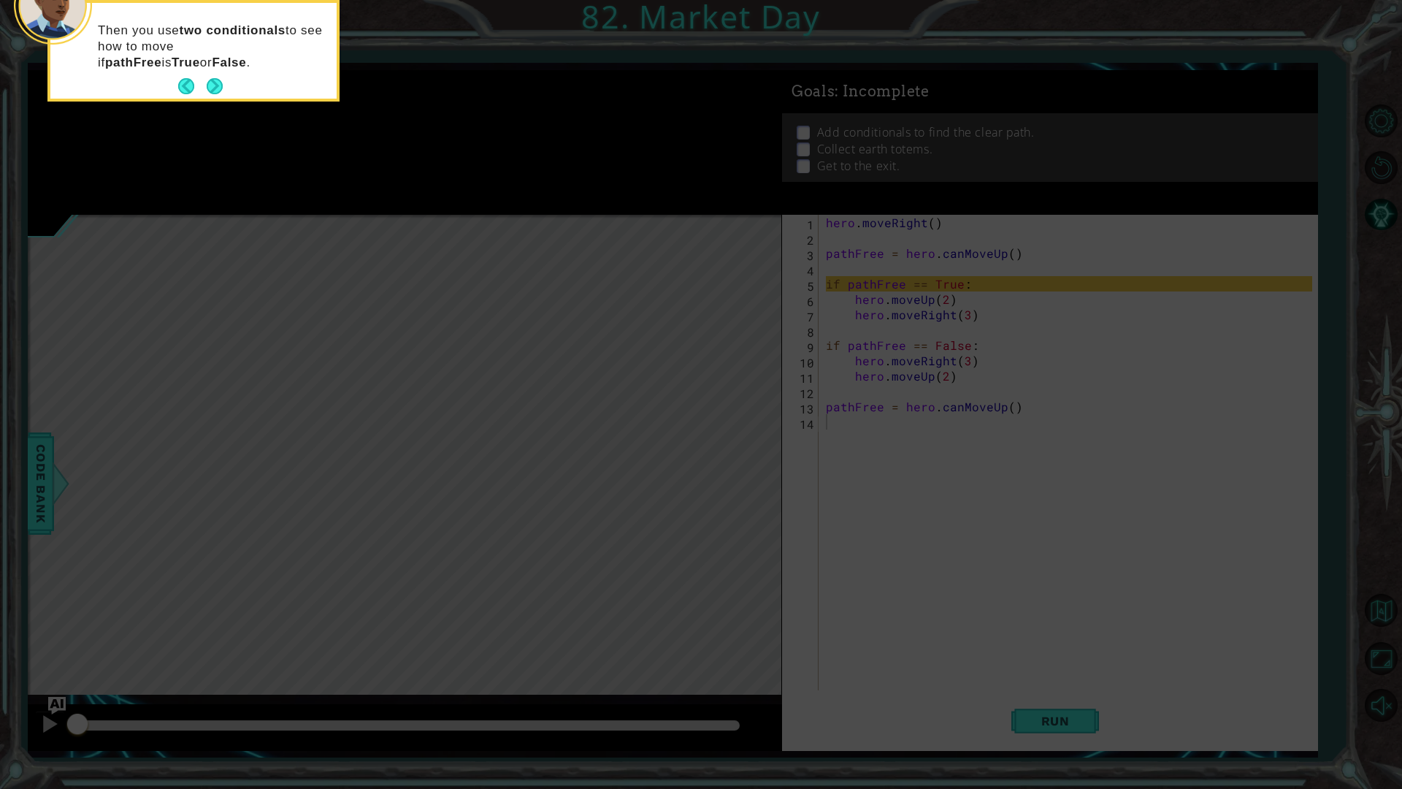
click at [210, 85] on button "Next" at bounding box center [215, 86] width 18 height 18
click at [210, 85] on button "Next" at bounding box center [214, 86] width 25 height 25
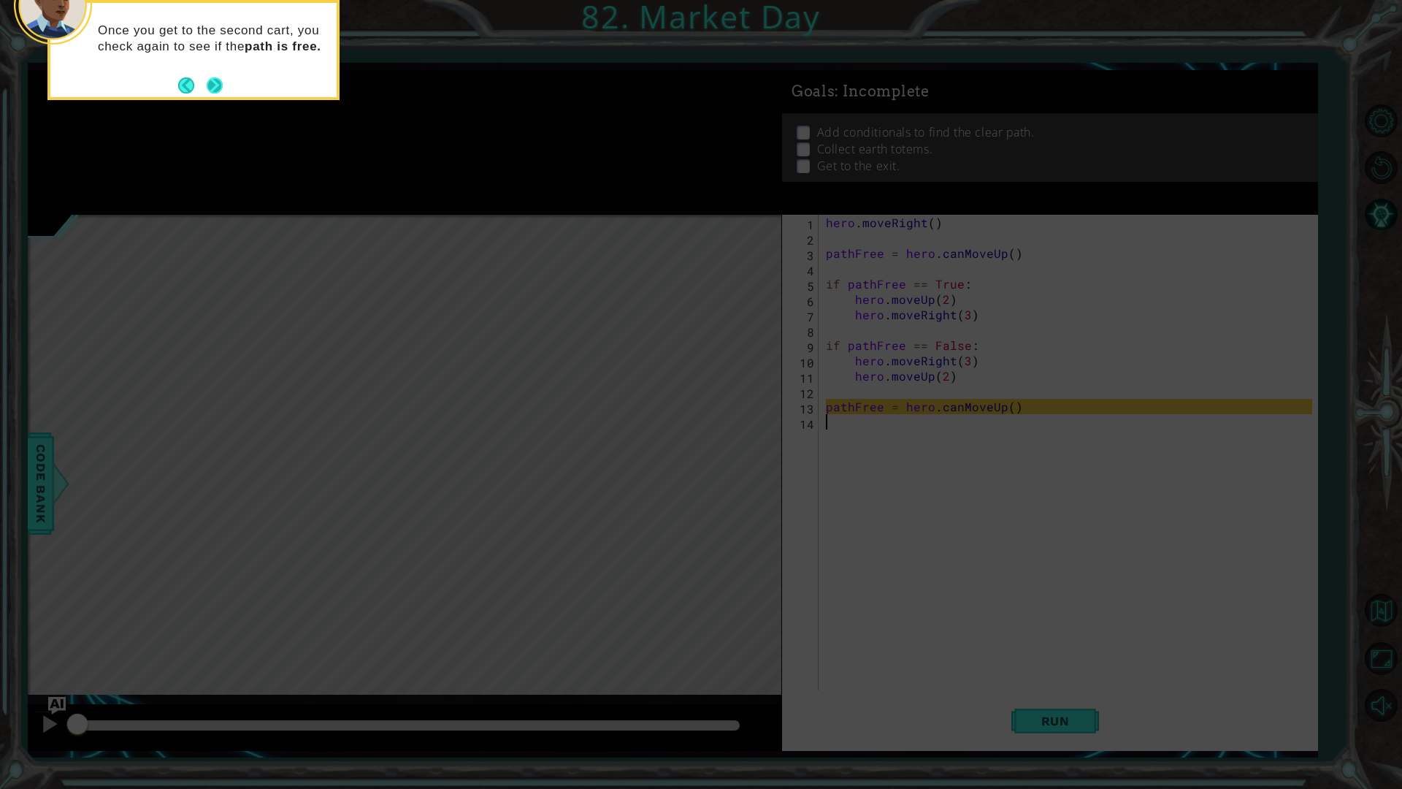
click at [211, 85] on button "Next" at bounding box center [214, 84] width 21 height 21
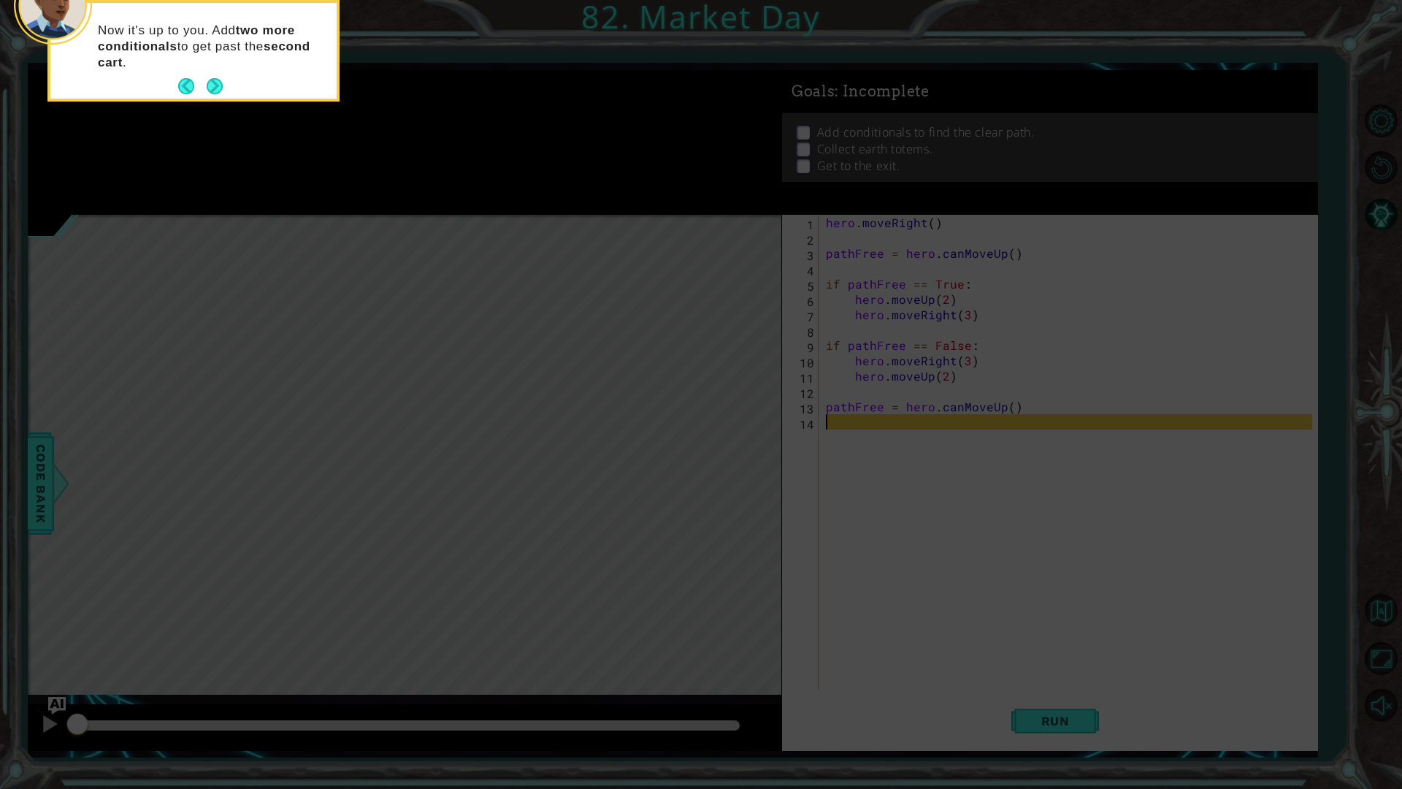
click at [211, 85] on button "Next" at bounding box center [215, 87] width 20 height 20
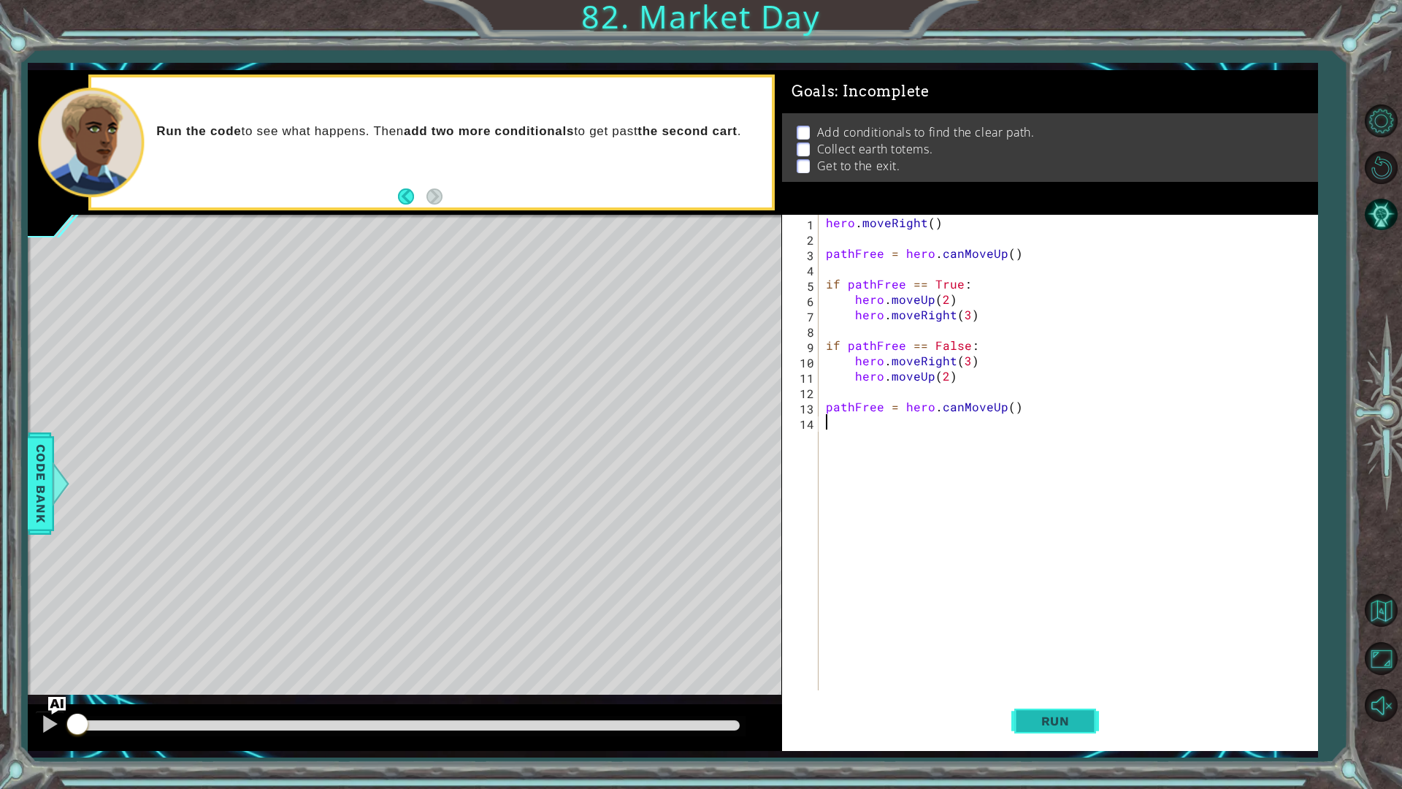
click at [1028, 735] on button "Run" at bounding box center [1055, 720] width 88 height 53
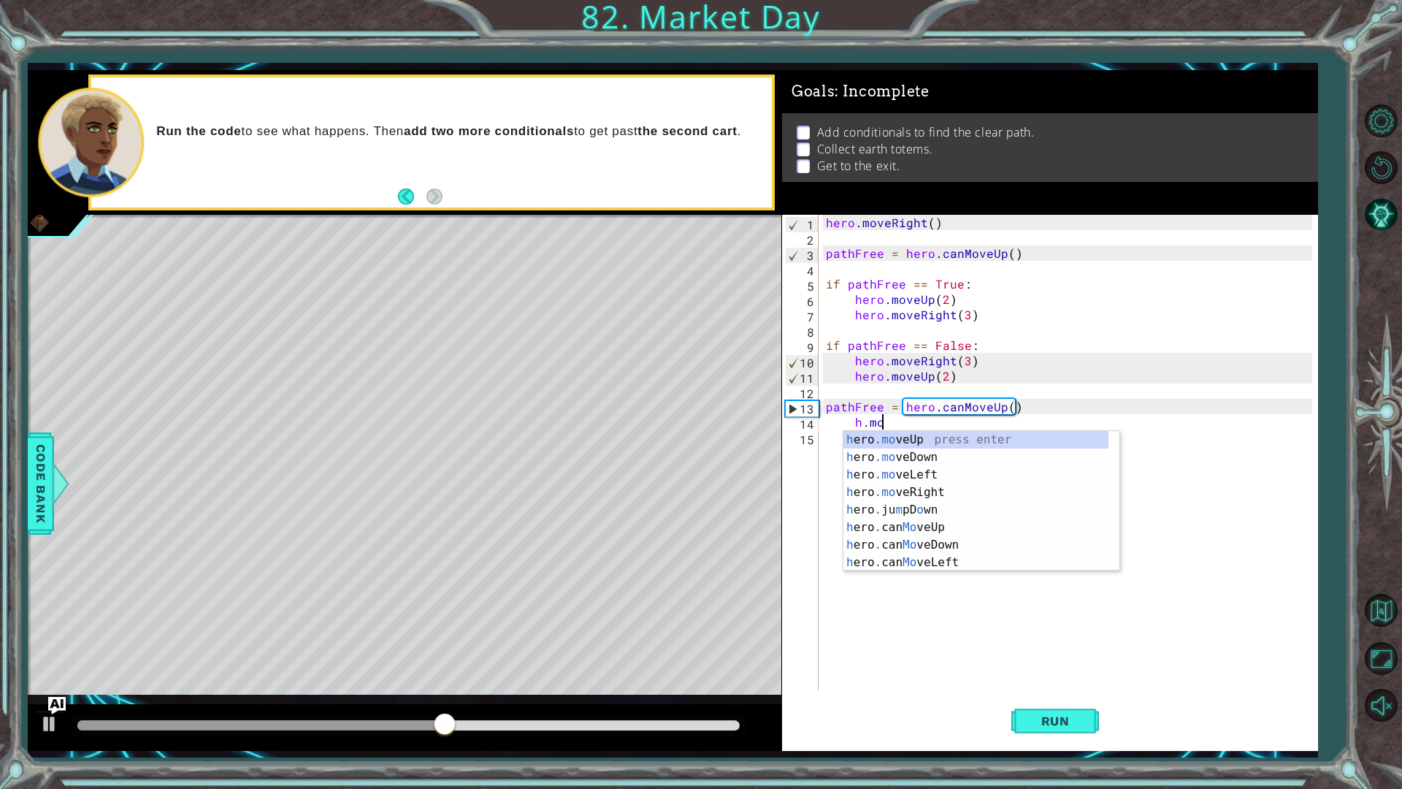
scroll to position [0, 3]
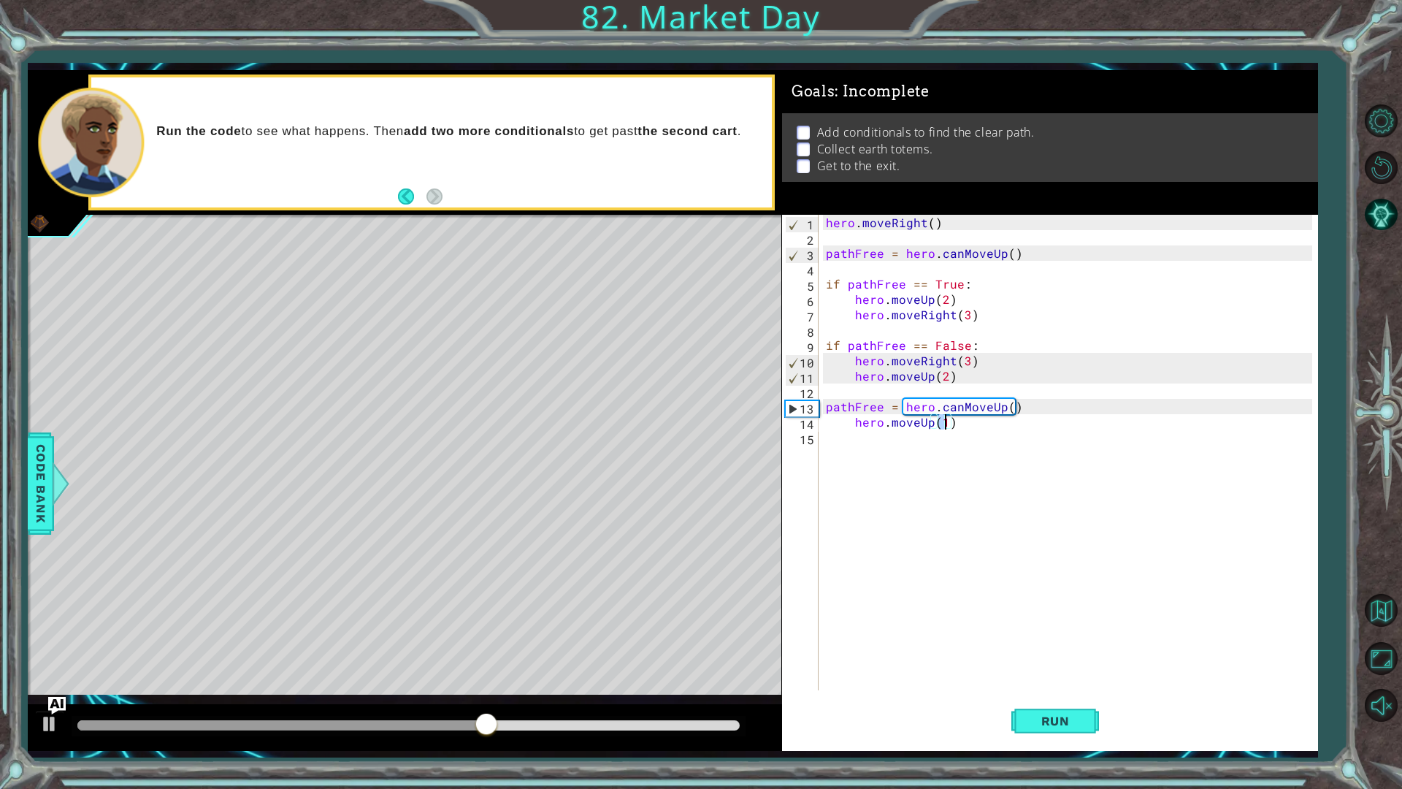
type textarea "hero.moveUp(2)"
type textarea "hero.moveRight(3)"
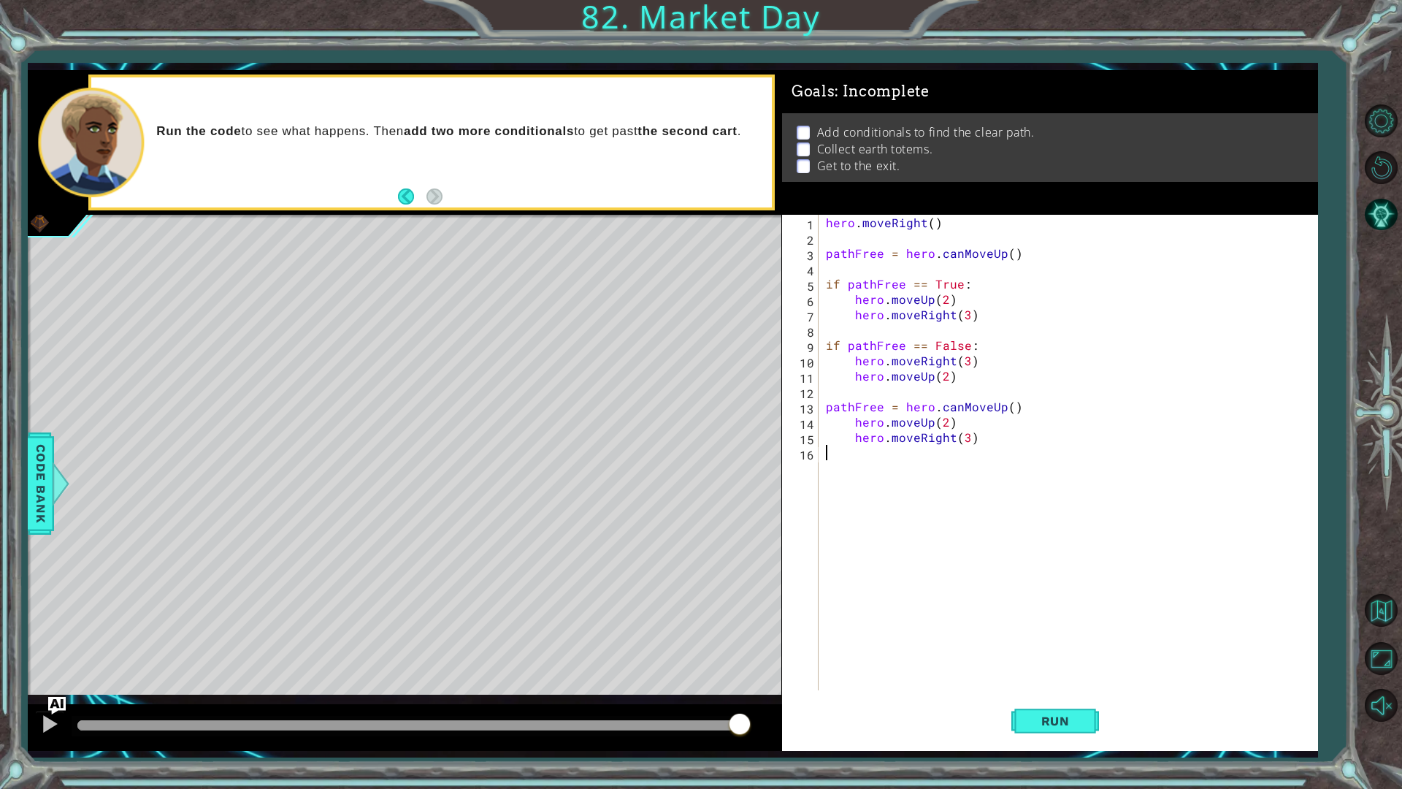
click at [895, 458] on div "hero . moveRight ( ) pathFree = hero . canMoveUp ( ) if pathFree == True : hero…" at bounding box center [1071, 468] width 497 height 506
click at [848, 418] on div "hero . moveRight ( ) pathFree = hero . canMoveUp ( ) if pathFree == True : hero…" at bounding box center [1071, 468] width 497 height 506
type textarea "hero.moveUp(2)"
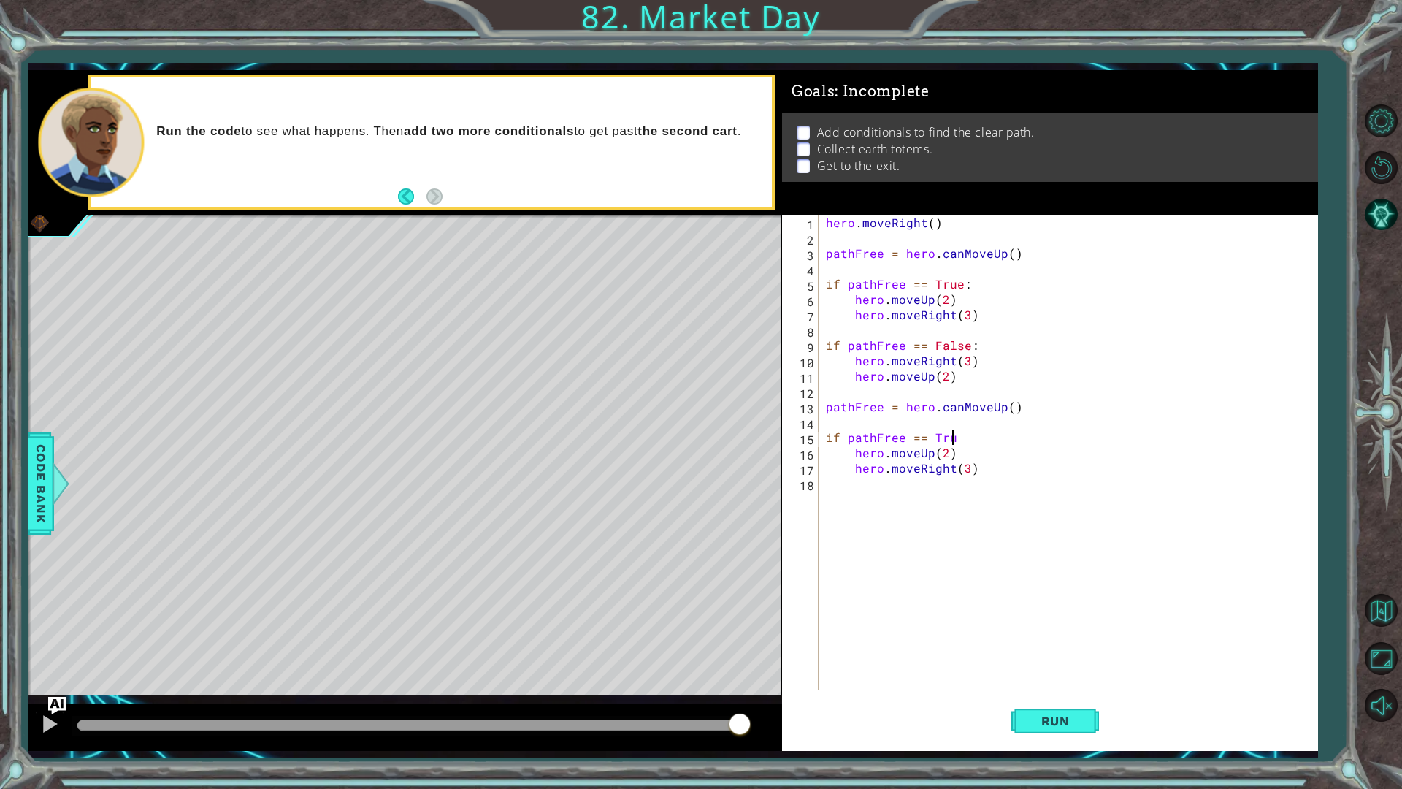
scroll to position [0, 7]
type textarea "if pathFree == True:"
click at [1078, 491] on div "hero . moveRight ( ) pathFree = hero . canMoveUp ( ) if pathFree == True : hero…" at bounding box center [1071, 468] width 497 height 506
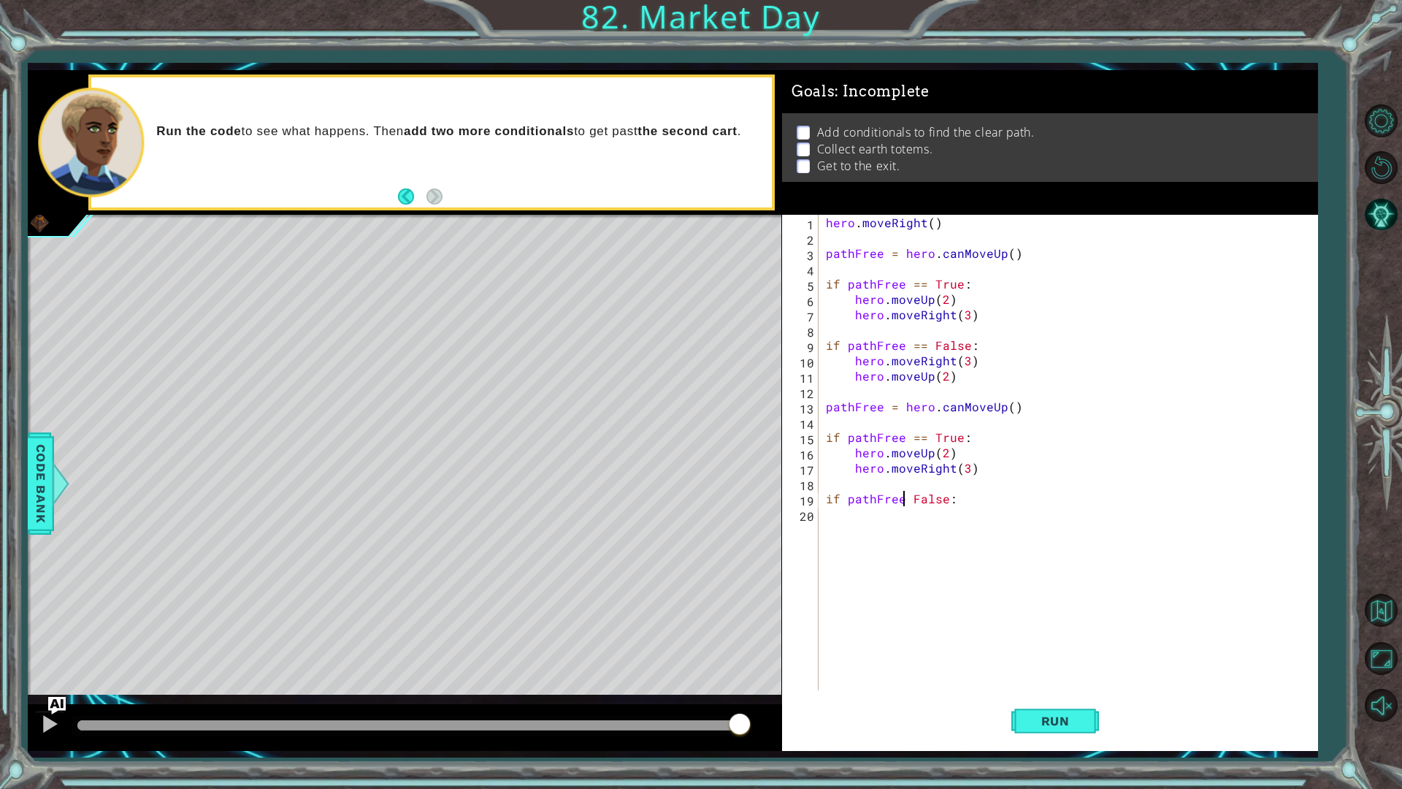
click at [906, 496] on div "hero . moveRight ( ) pathFree = hero . canMoveUp ( ) if pathFree == True : hero…" at bounding box center [1071, 468] width 497 height 506
type textarea "if pathFree == False:"
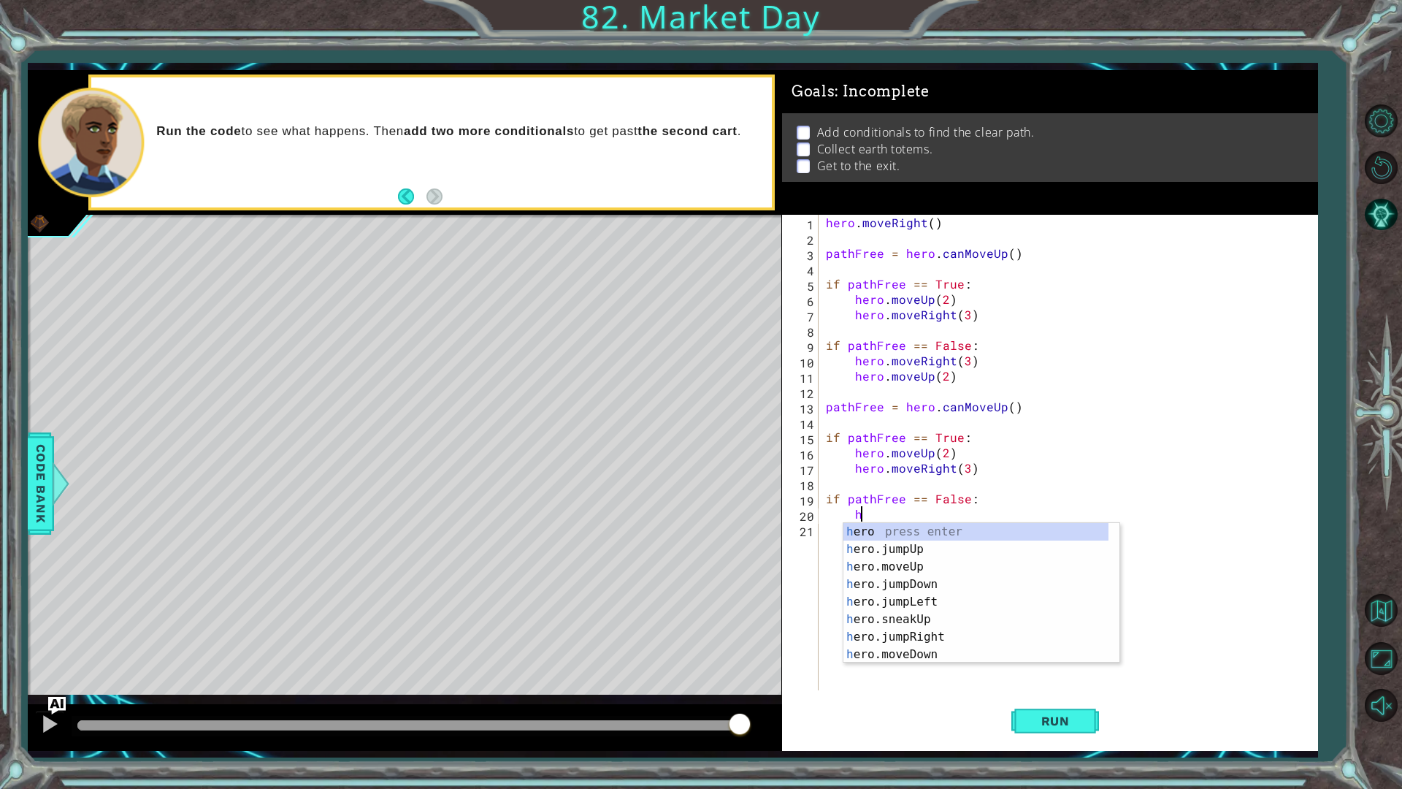
scroll to position [0, 2]
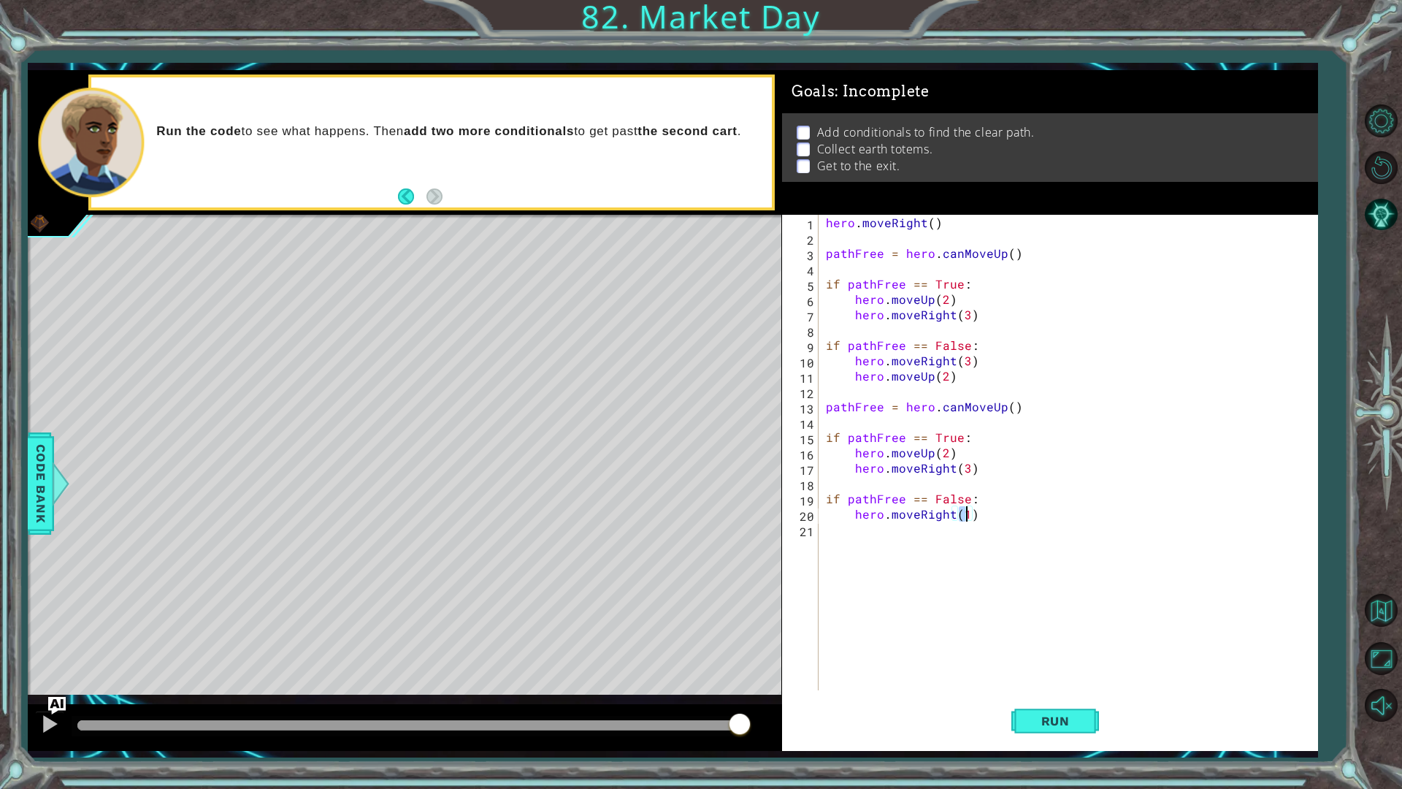
type textarea "hero.moveRight(2)"
type textarea "hero.moveUp(2)"
type textarea "hero.moveRight(1)"
click at [1082, 725] on span "Run" at bounding box center [1056, 720] width 58 height 15
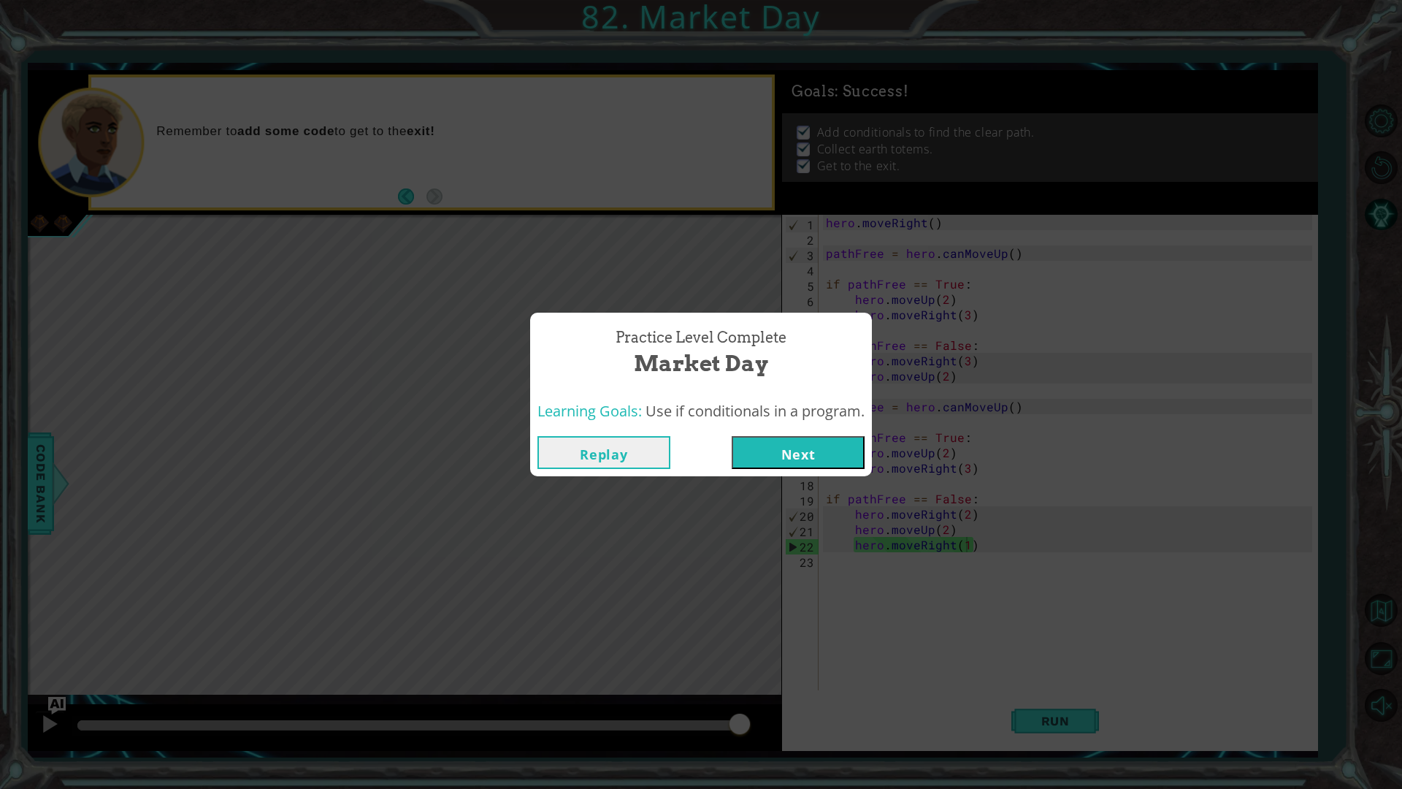
click at [797, 446] on button "Next" at bounding box center [798, 452] width 133 height 33
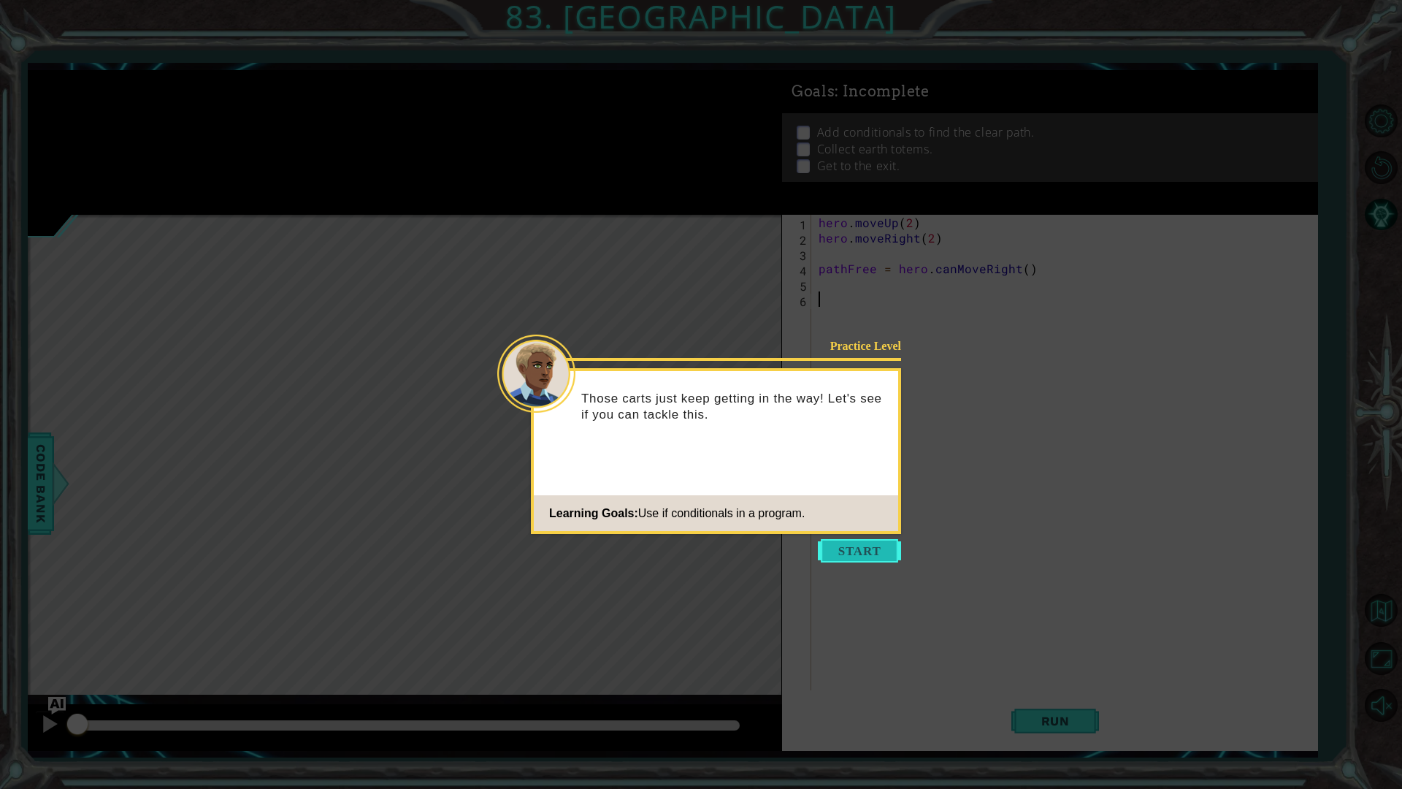
click at [861, 550] on button "Start" at bounding box center [859, 550] width 83 height 23
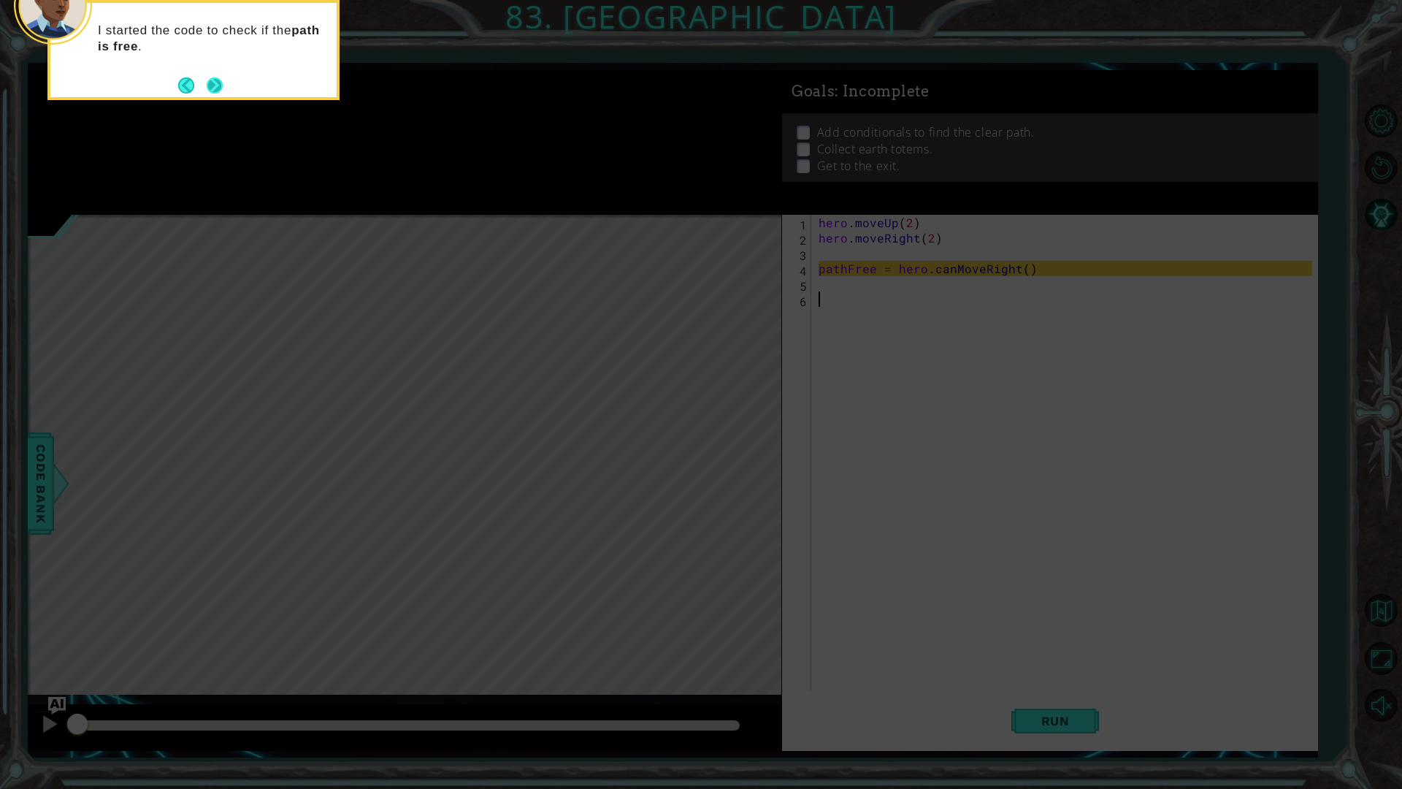
click at [220, 77] on button "Next" at bounding box center [214, 85] width 23 height 23
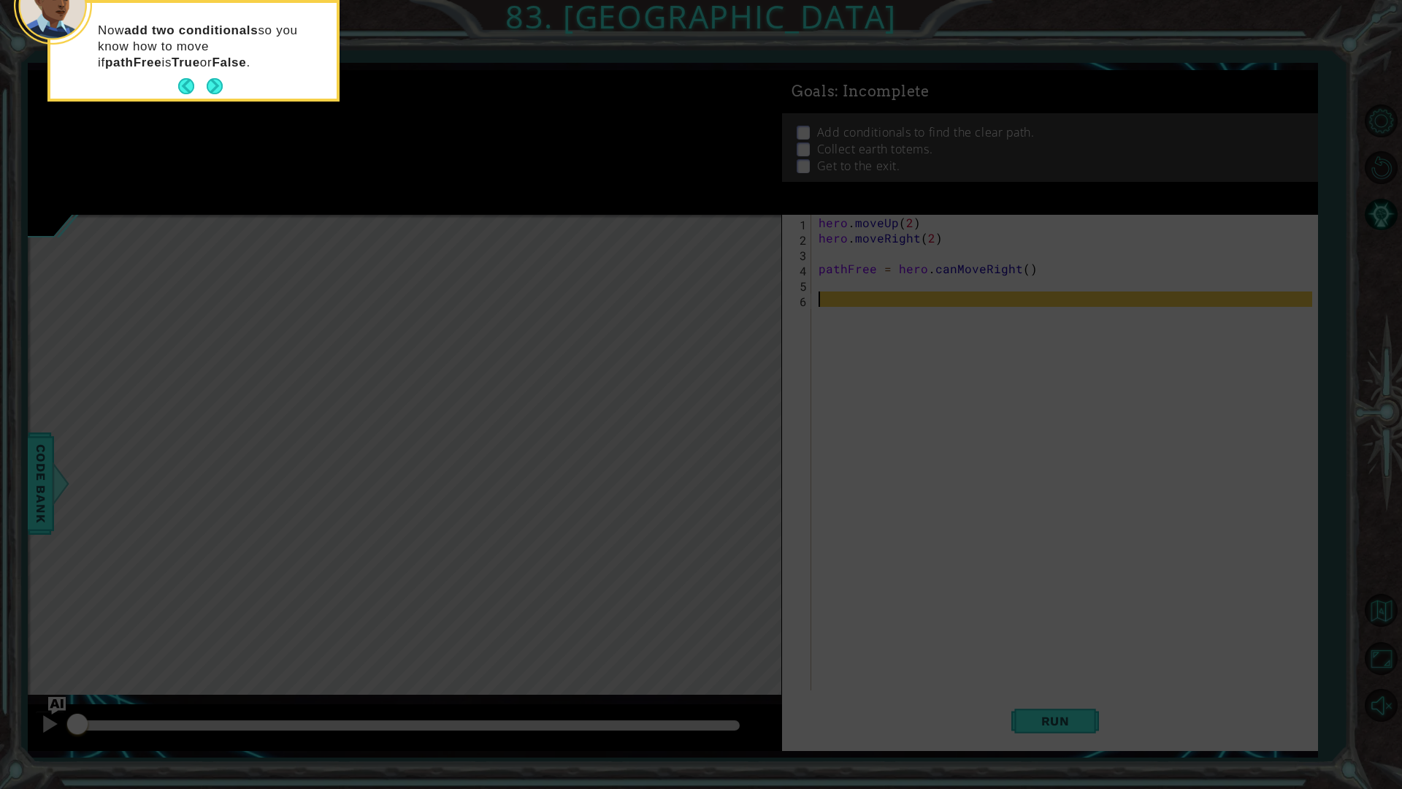
click at [220, 78] on button "Next" at bounding box center [214, 86] width 17 height 17
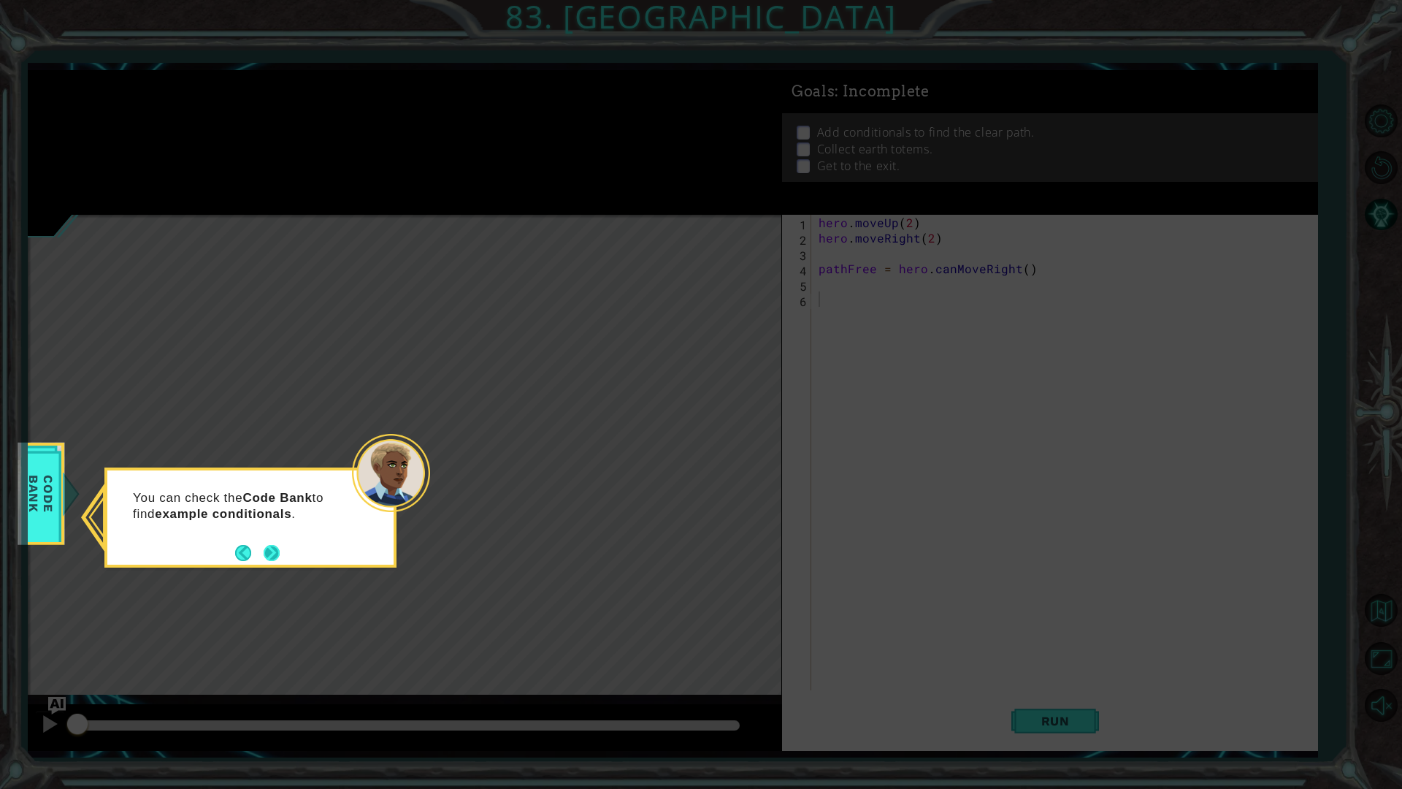
click at [275, 557] on button "Next" at bounding box center [272, 553] width 22 height 22
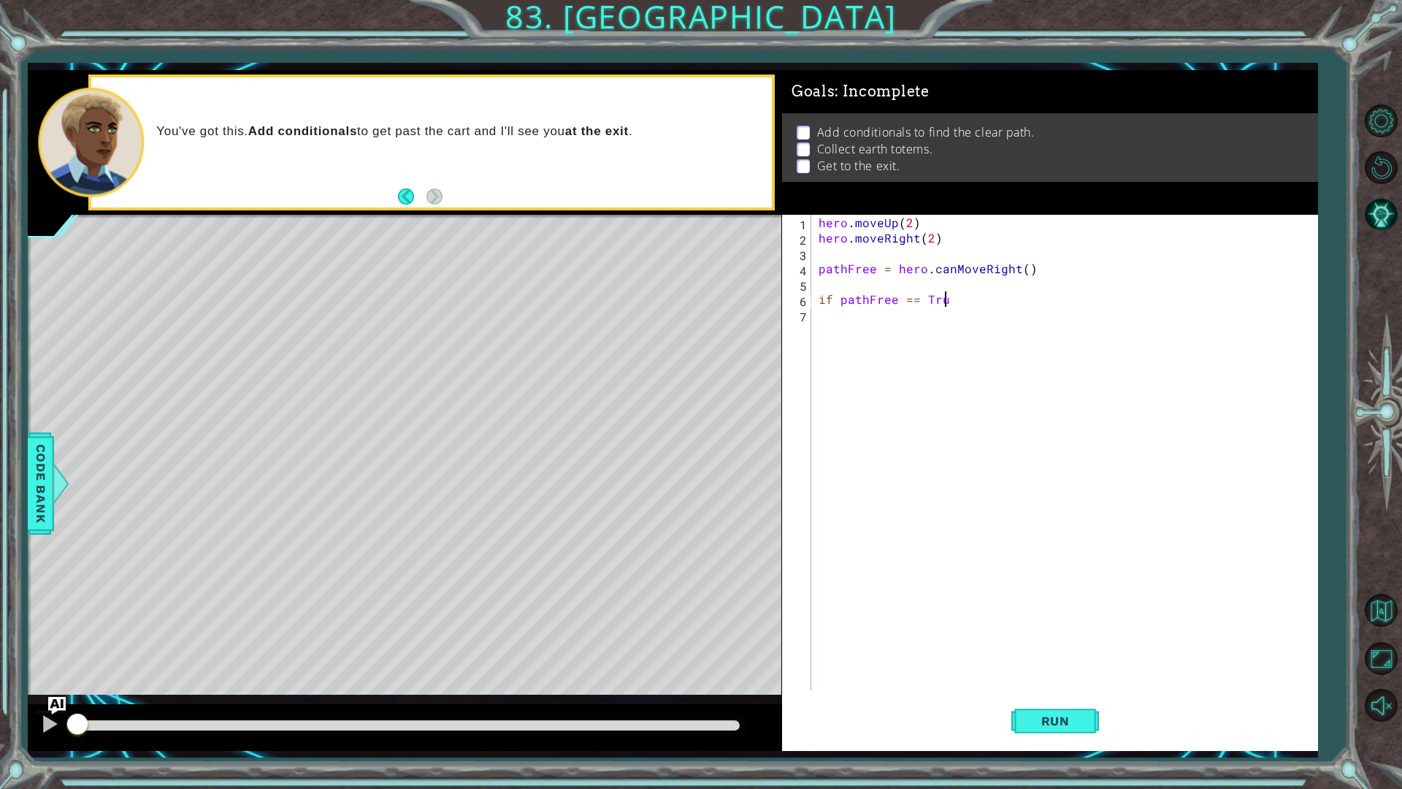
scroll to position [0, 7]
type textarea "if pathFree == True:"
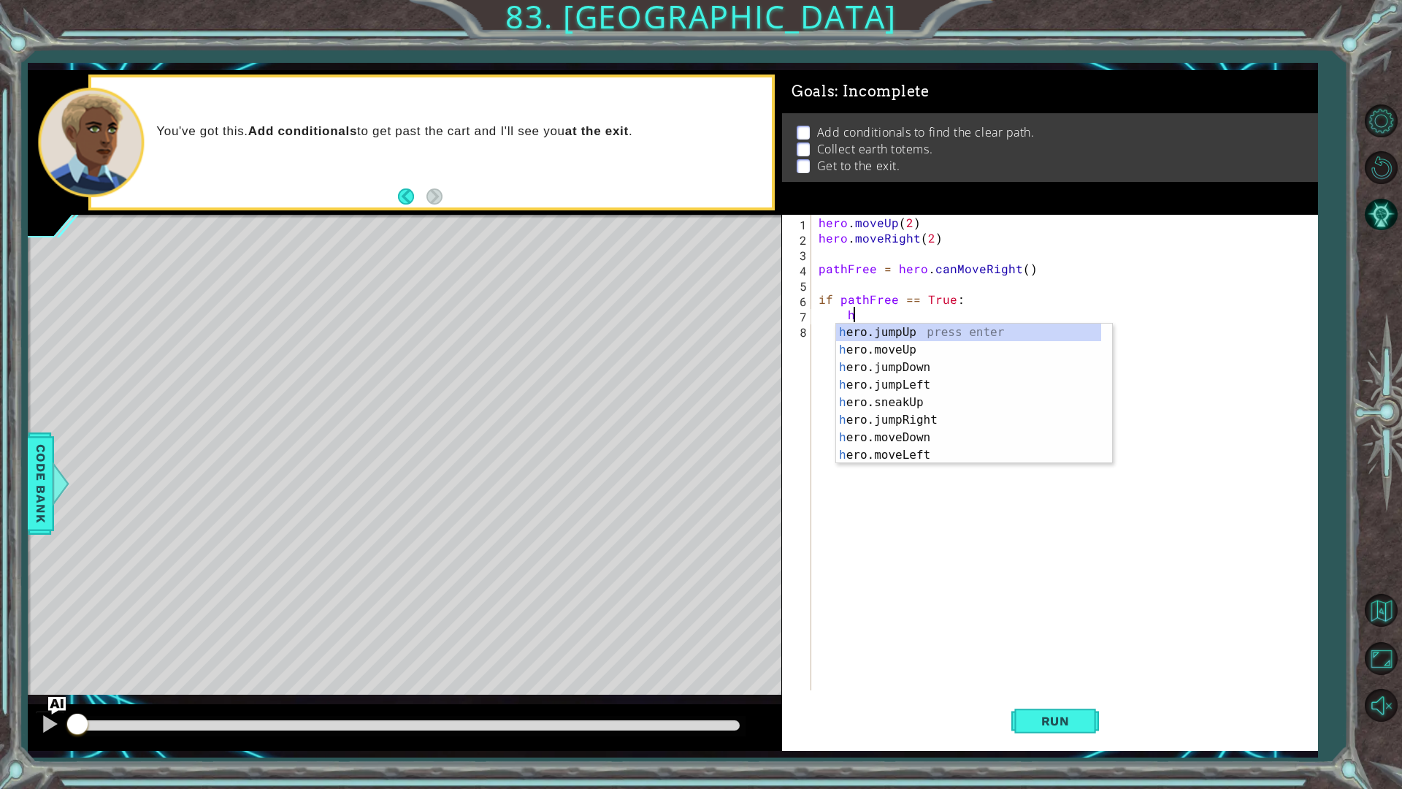
scroll to position [0, 2]
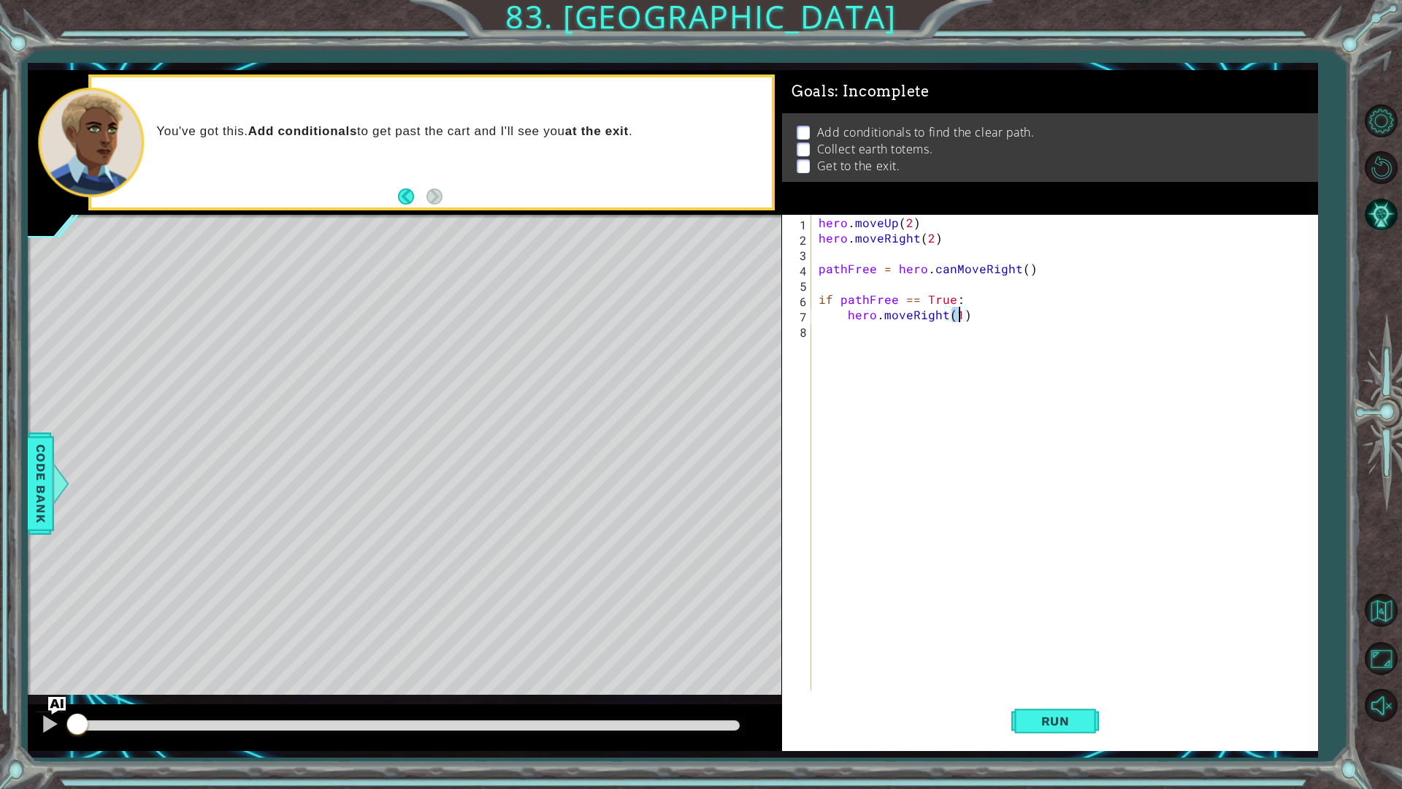
type textarea "hero.moveRight(2)"
type textarea "hero.moveUp(3)"
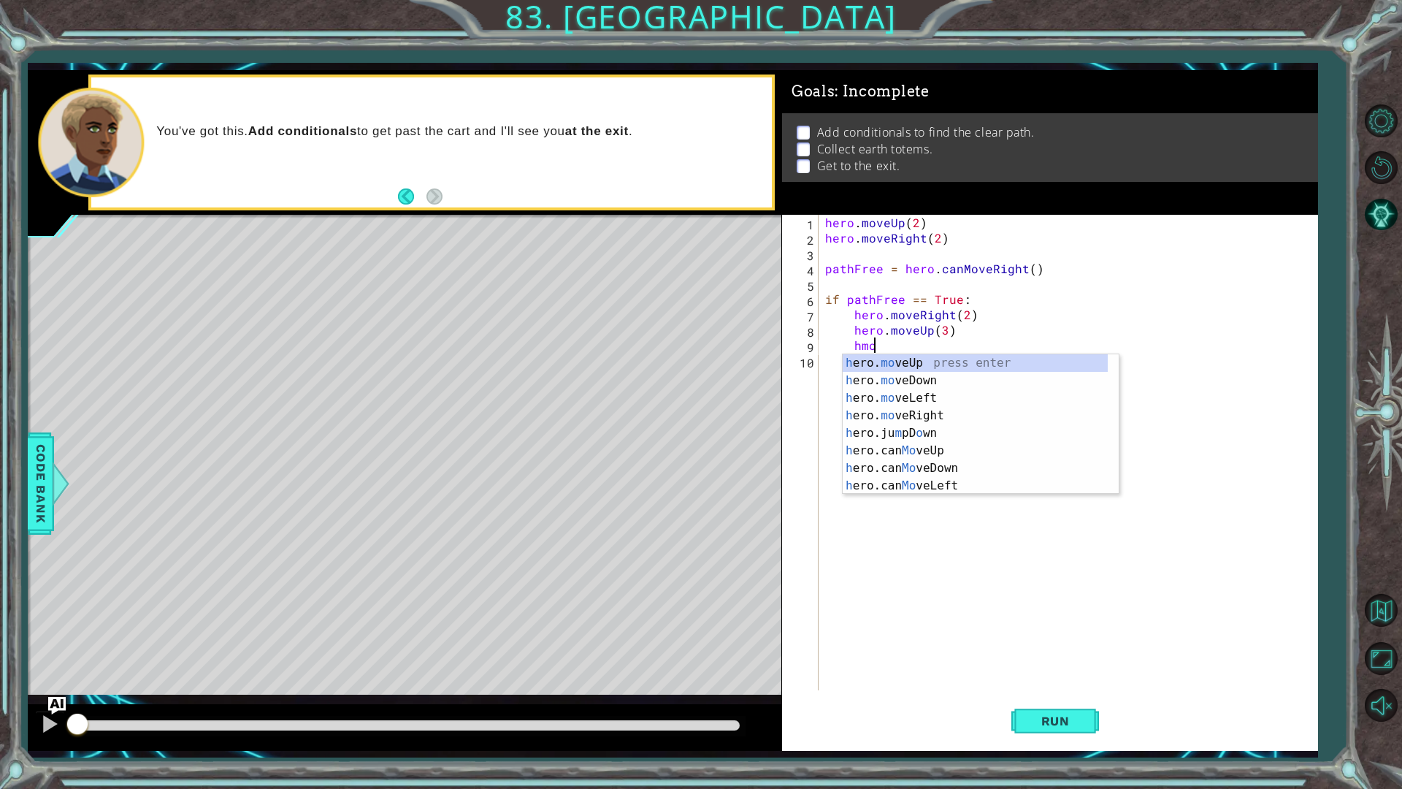
scroll to position [0, 2]
type textarea "hero.moveRight(1)"
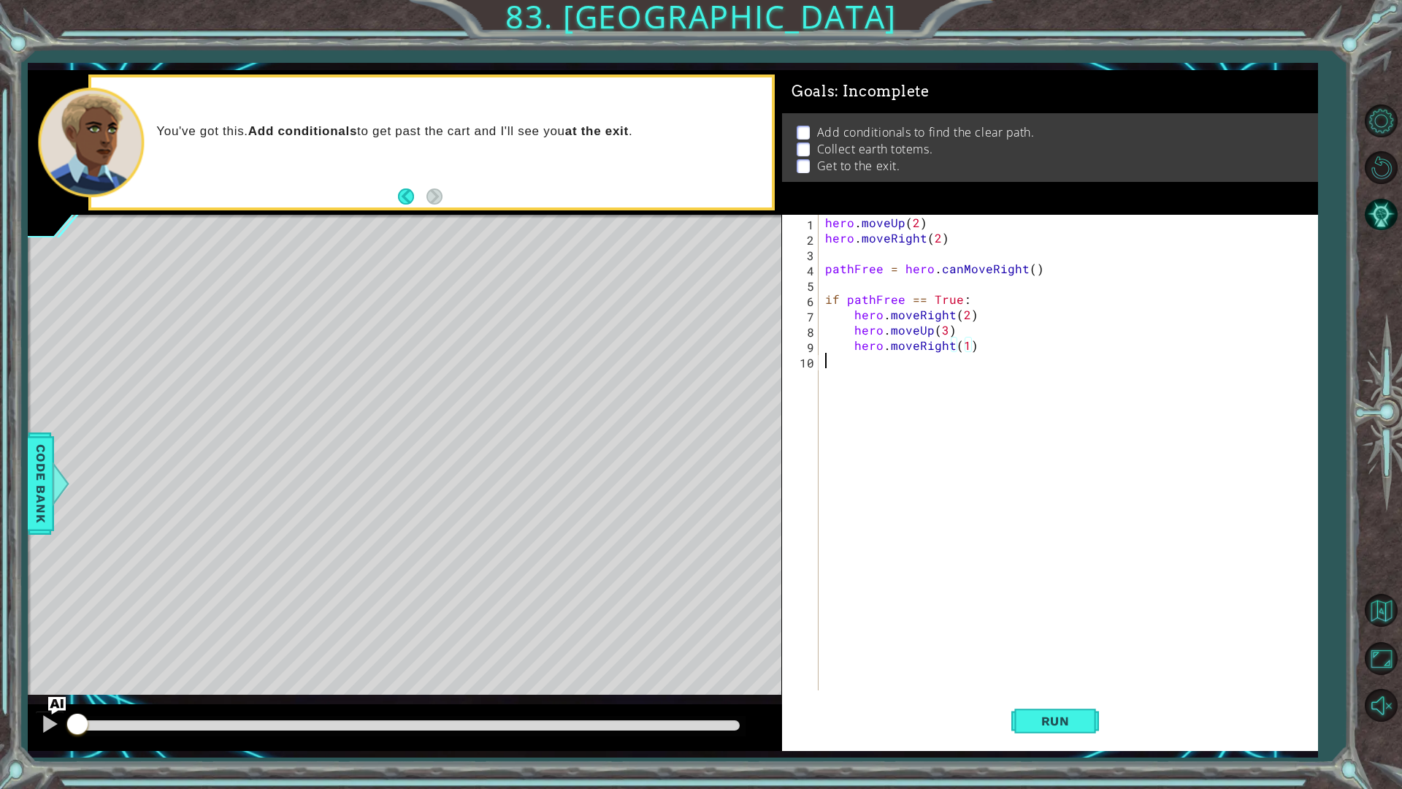
click at [959, 363] on div "hero . moveUp ( 2 ) hero . moveRight ( 2 ) pathFree = hero . canMoveRight ( ) i…" at bounding box center [1071, 468] width 498 height 506
type textarea "if pathFree == False:"
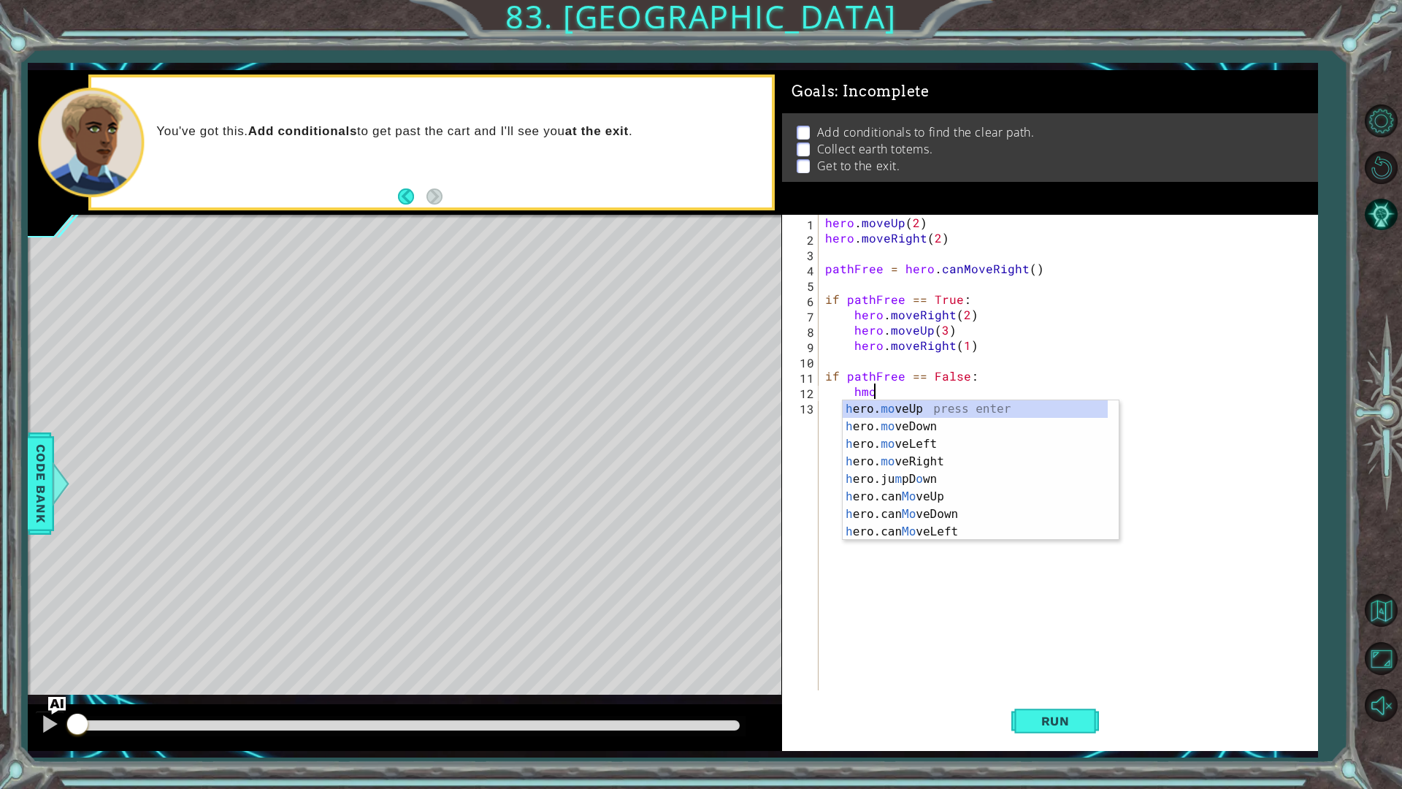
scroll to position [0, 2]
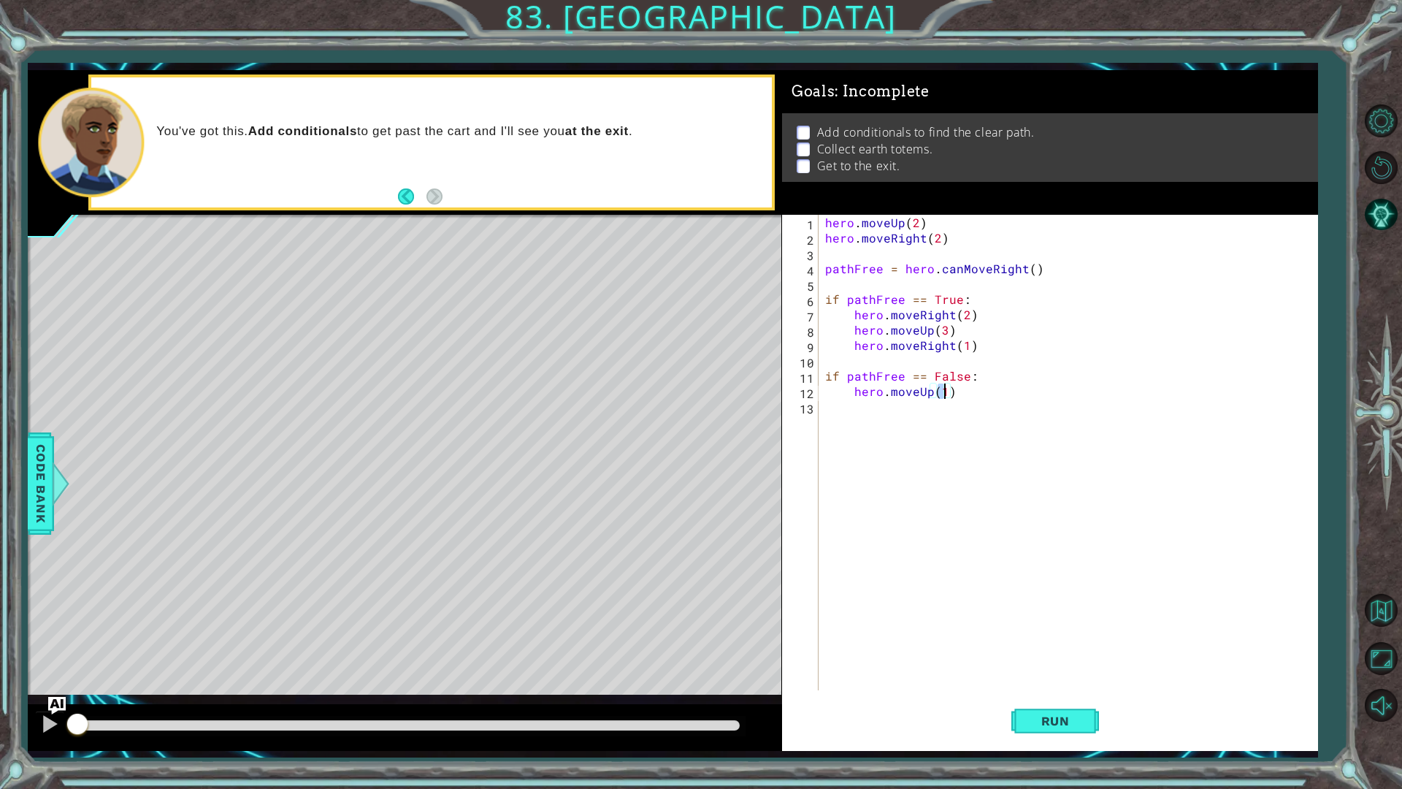
type textarea "hero.moveUp(2)"
type textarea "hero.moveRight(2)"
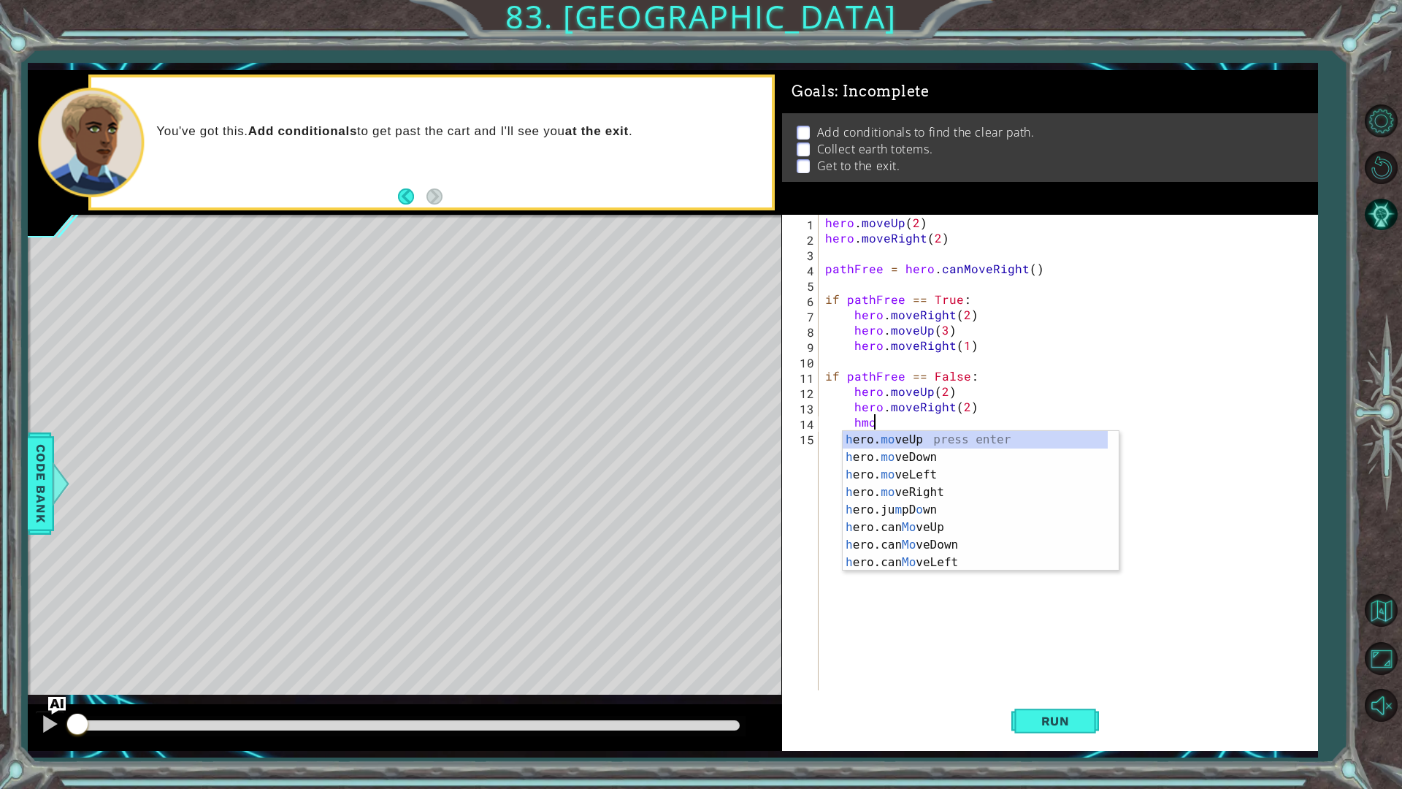
type textarea "hero.moveUp(1)"
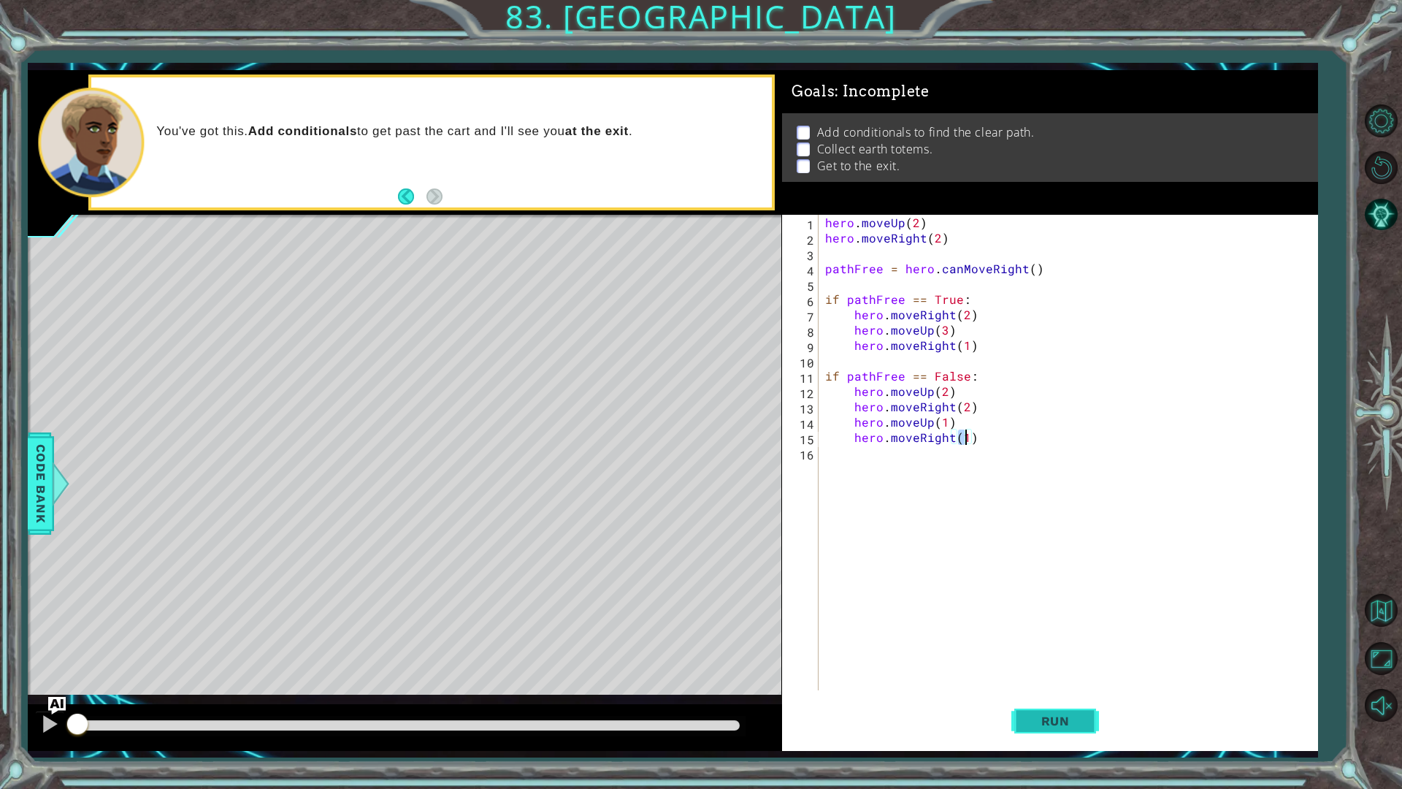
type textarea "hero.moveRight(1)"
click at [1081, 720] on span "Run" at bounding box center [1056, 720] width 58 height 15
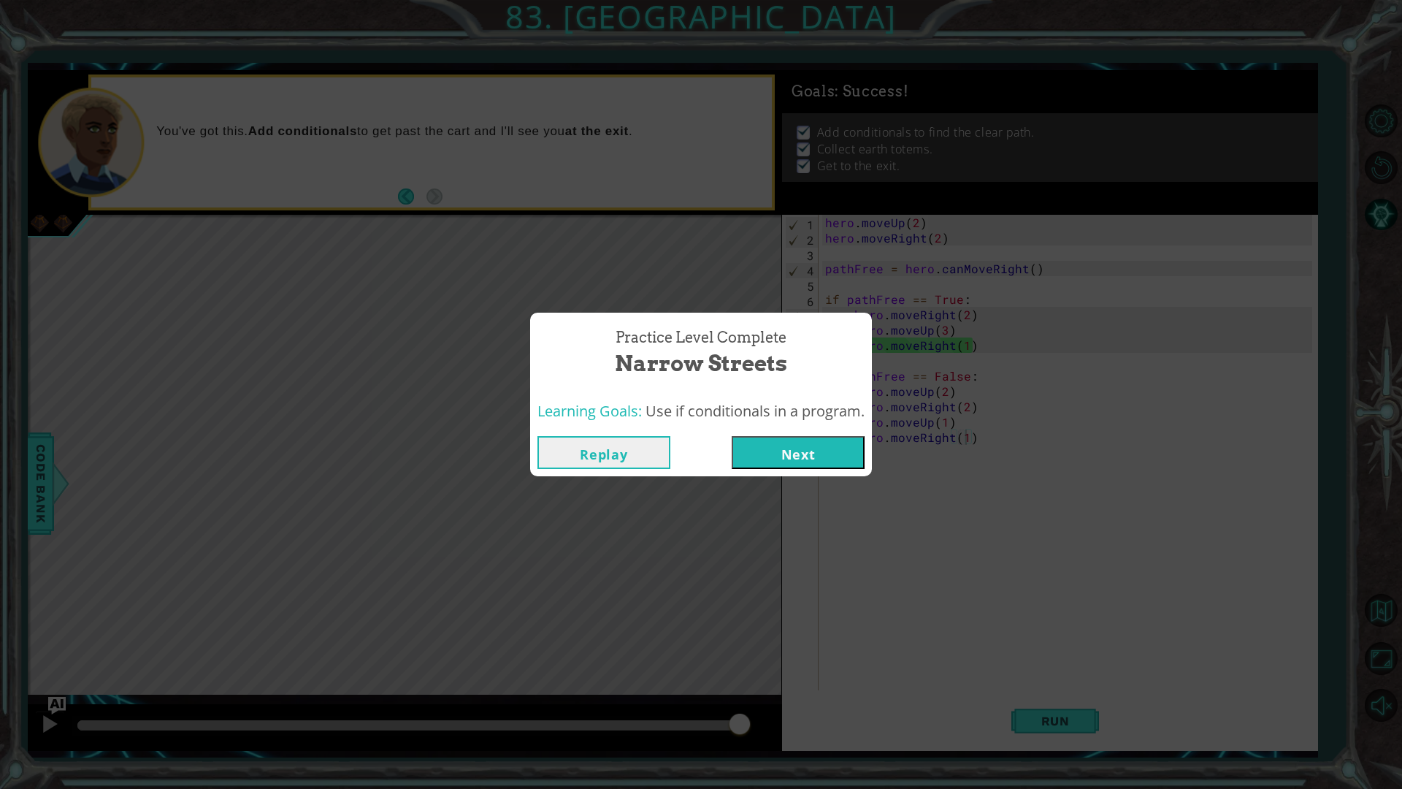
click at [764, 441] on button "Next" at bounding box center [798, 452] width 133 height 33
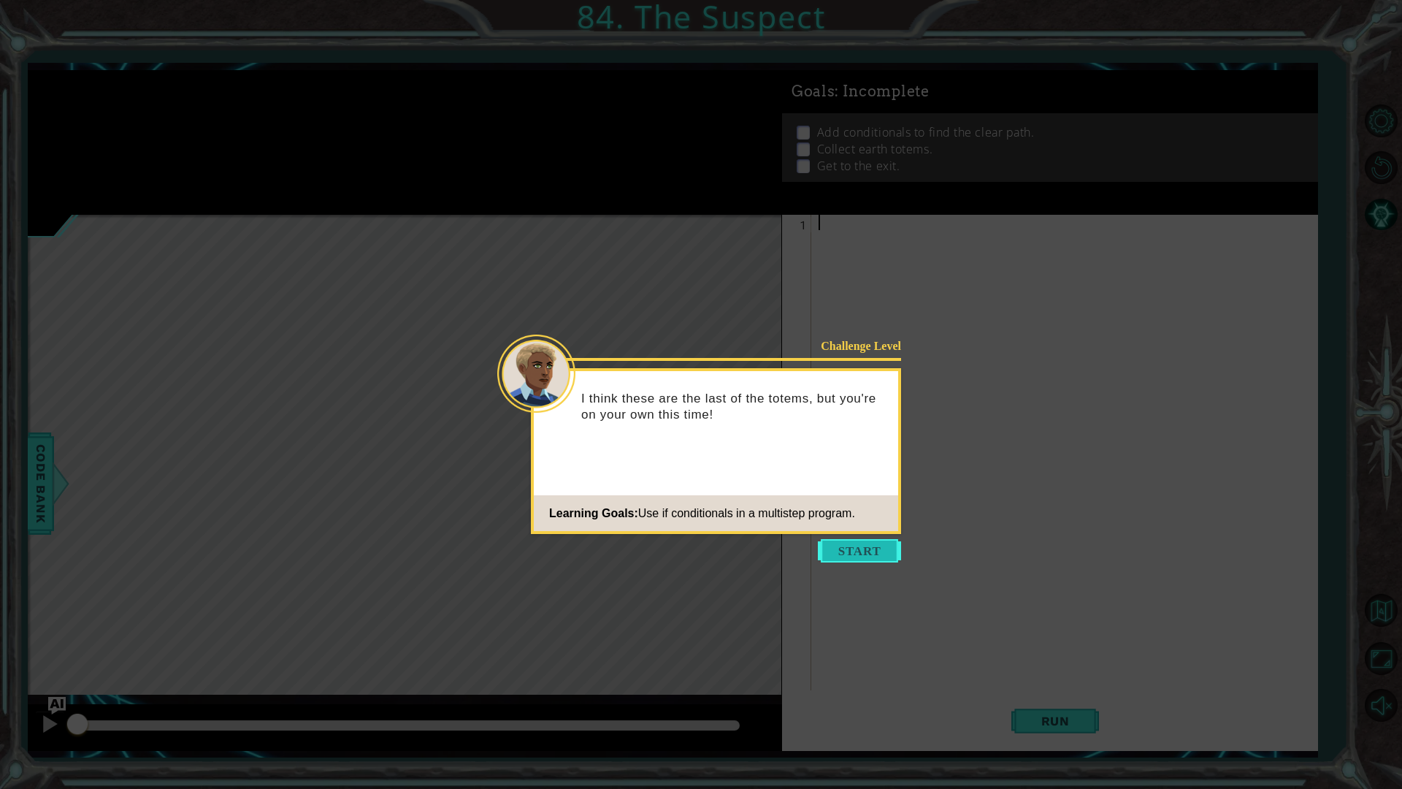
click at [856, 551] on button "Start" at bounding box center [859, 550] width 83 height 23
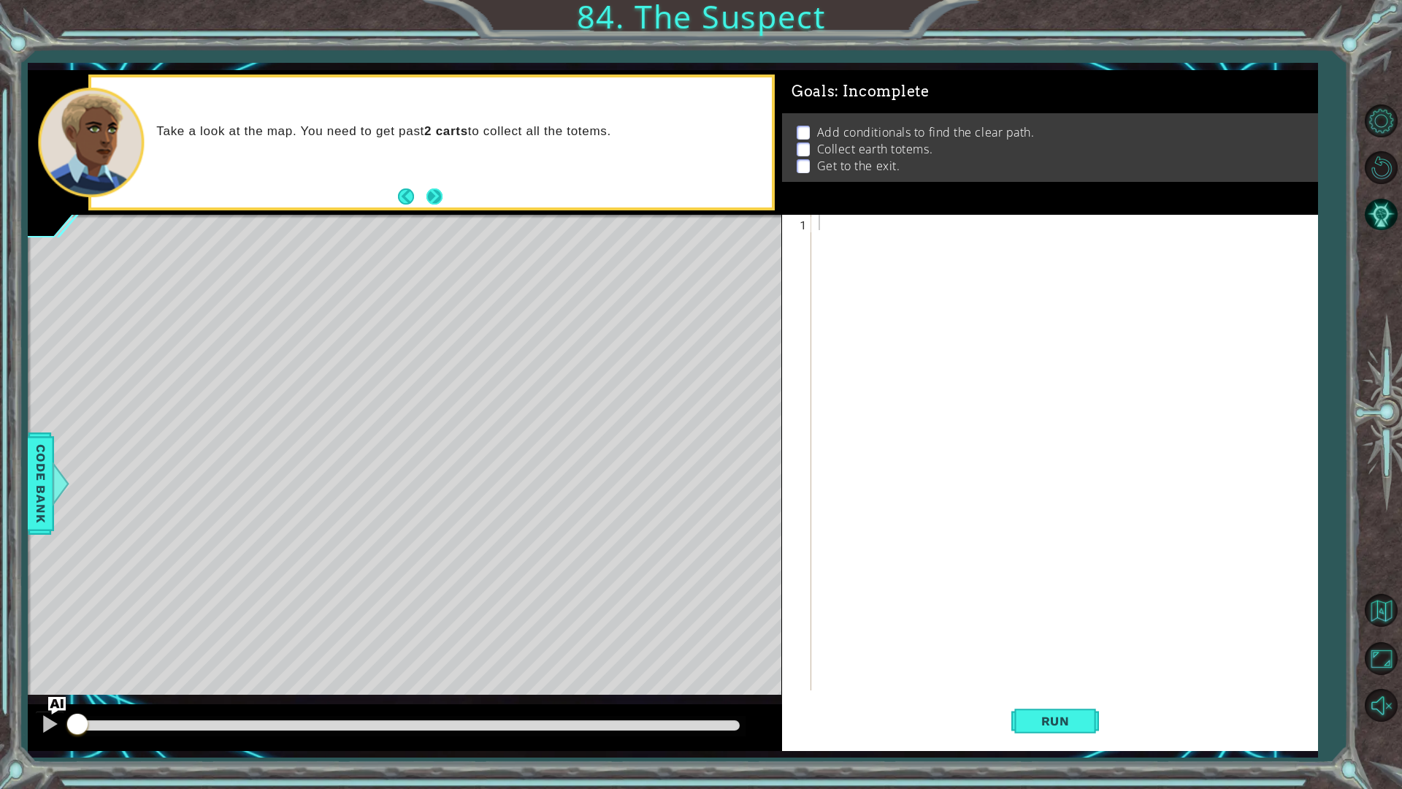
click at [432, 196] on button "Next" at bounding box center [434, 197] width 20 height 20
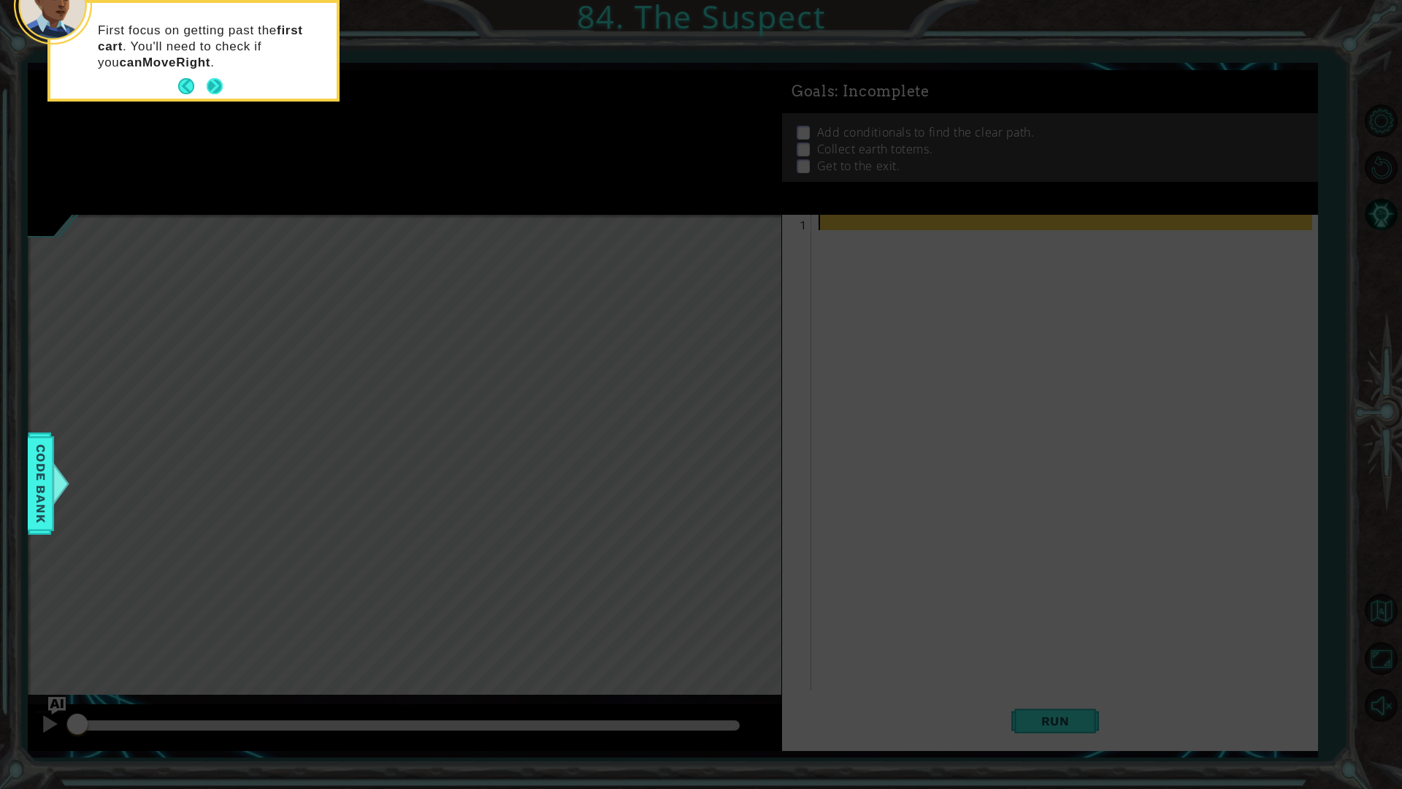
click at [213, 93] on button "Next" at bounding box center [215, 86] width 18 height 18
click at [213, 93] on button "Next" at bounding box center [214, 86] width 17 height 17
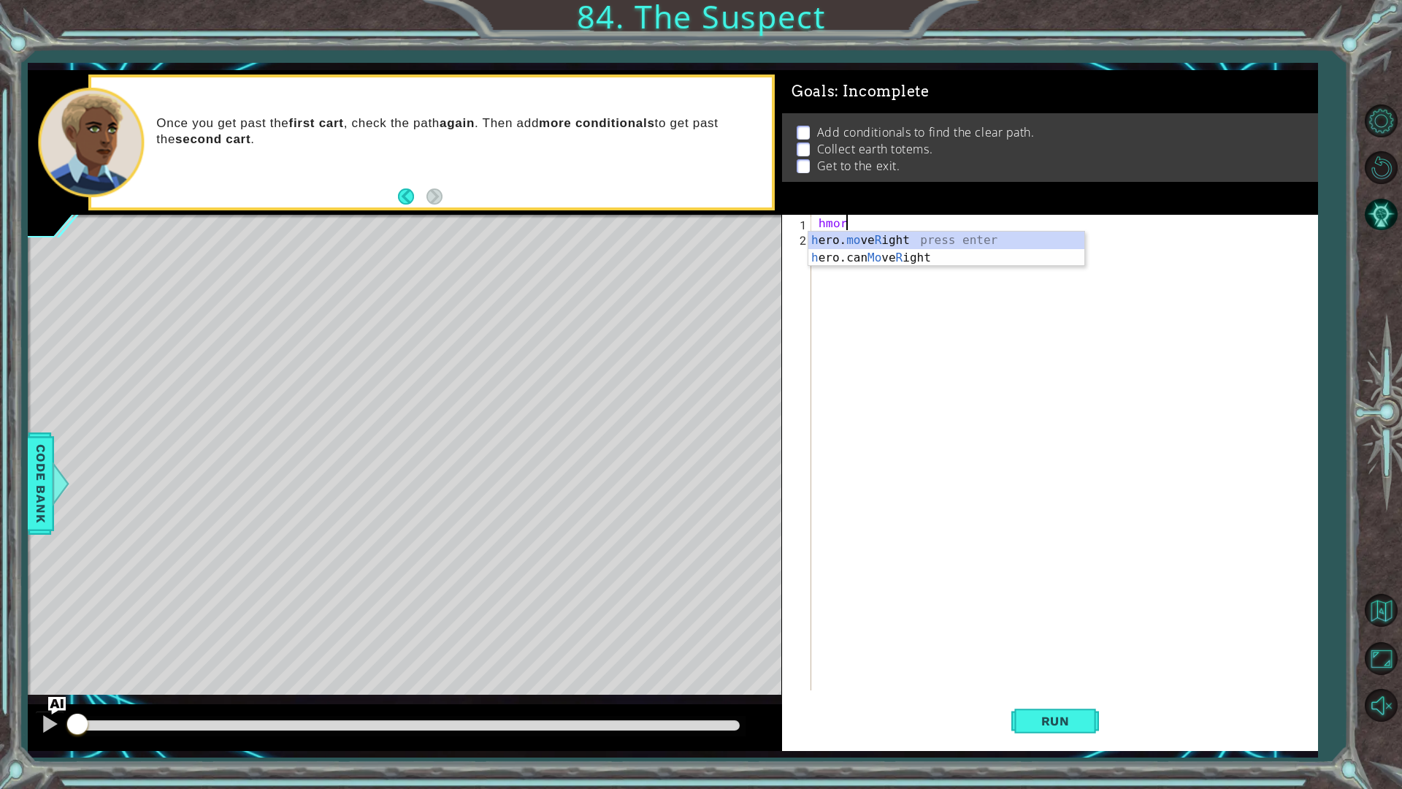
scroll to position [0, 1]
type textarea "hero.moveRight(1)"
type textarea "p"
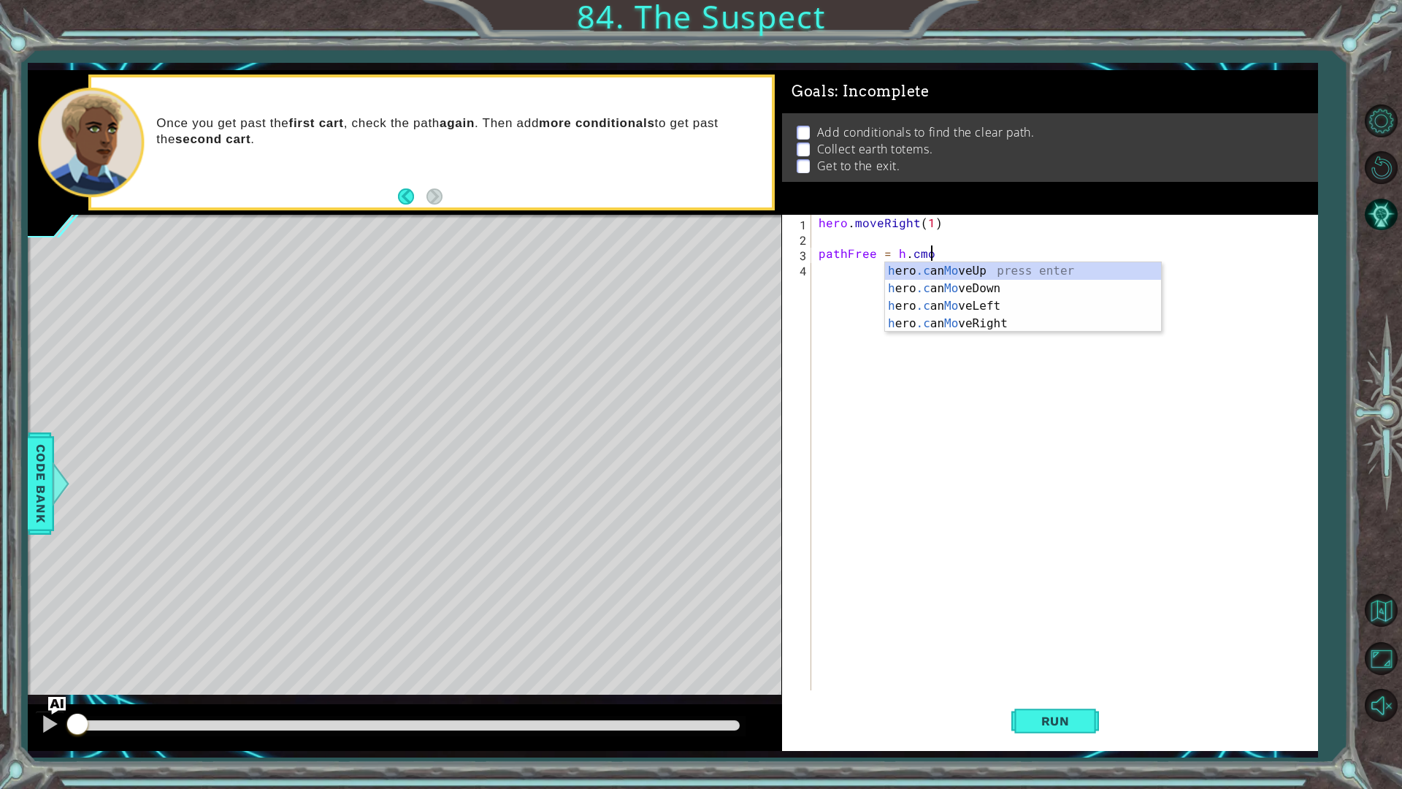
scroll to position [0, 7]
type textarea "pathFree = hero.canMoveRight()"
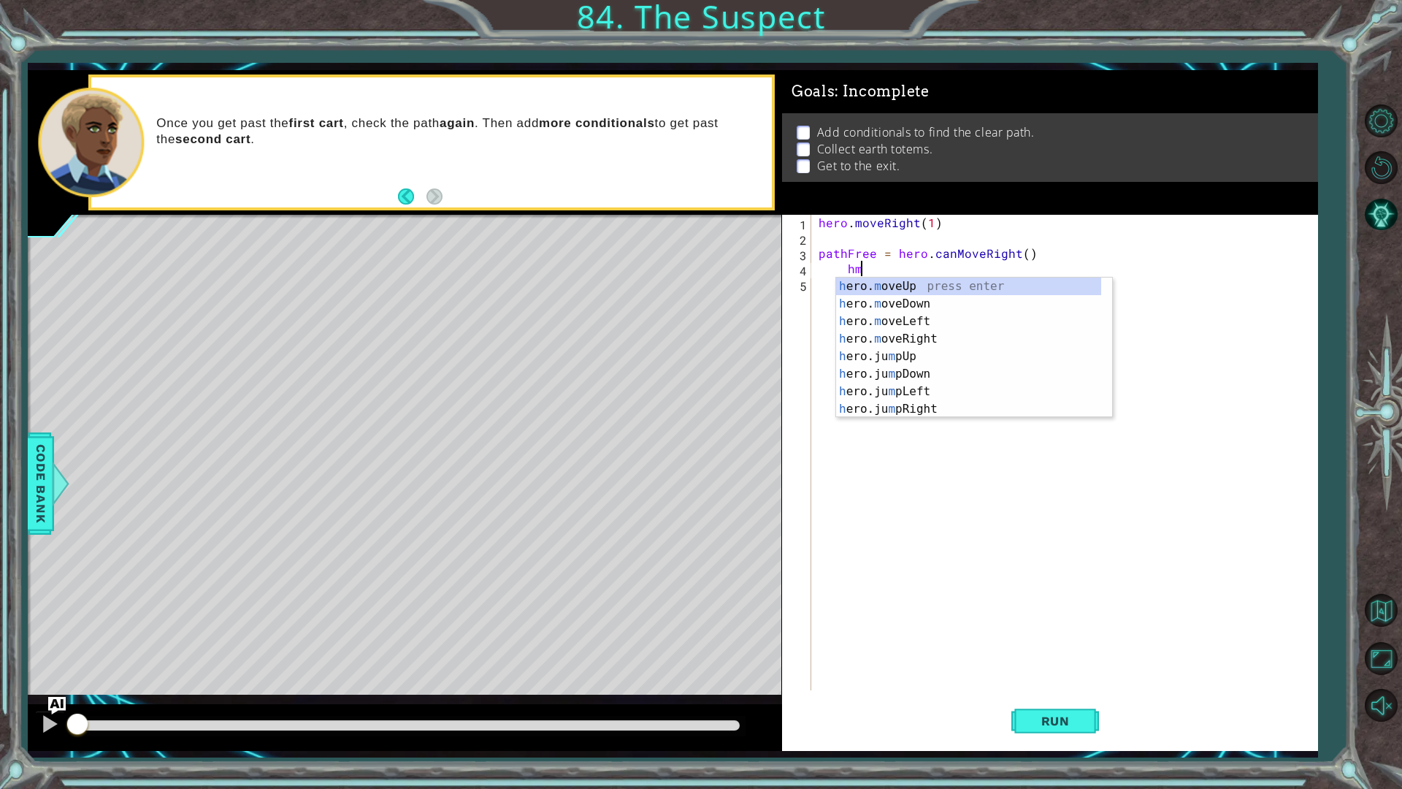
scroll to position [0, 2]
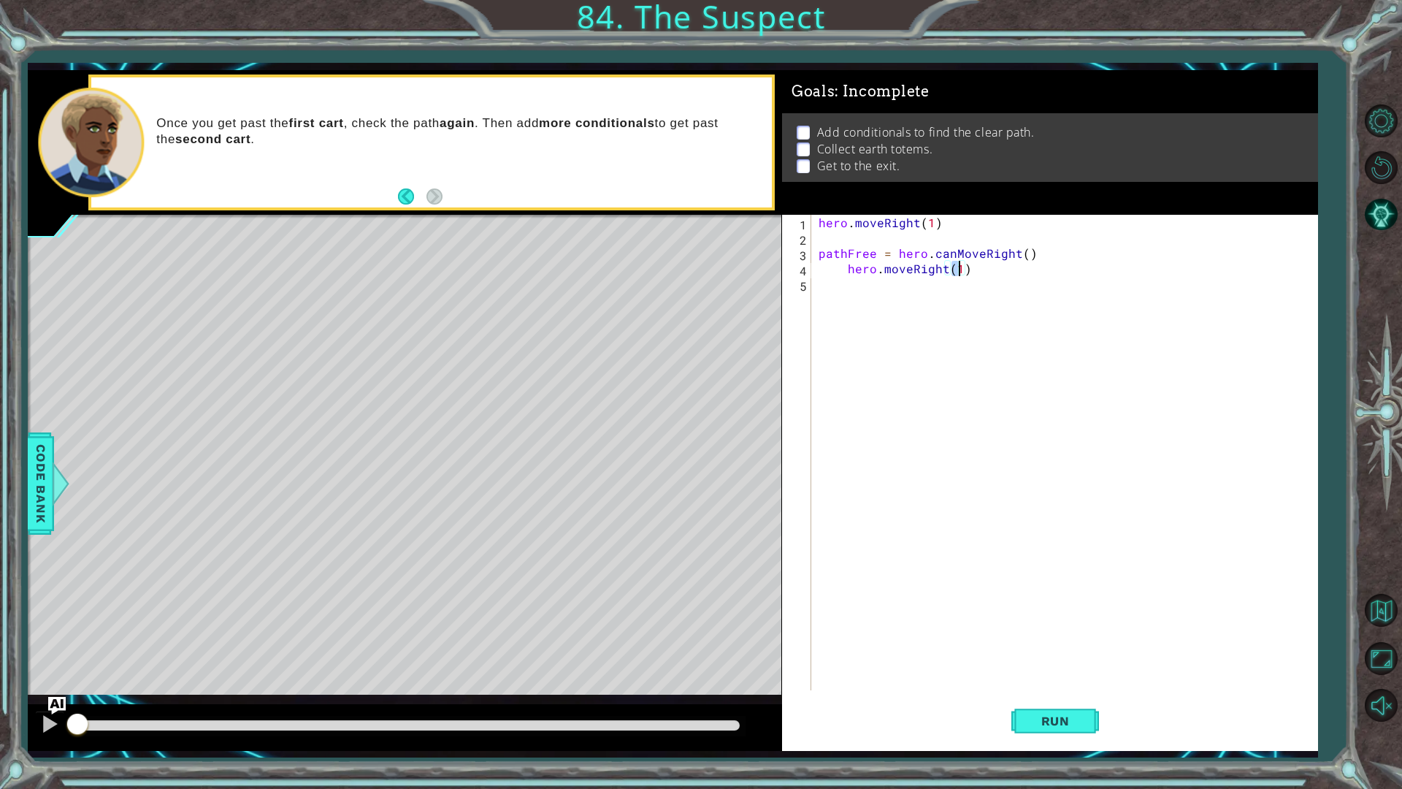
type textarea "hero.moveRight(3)"
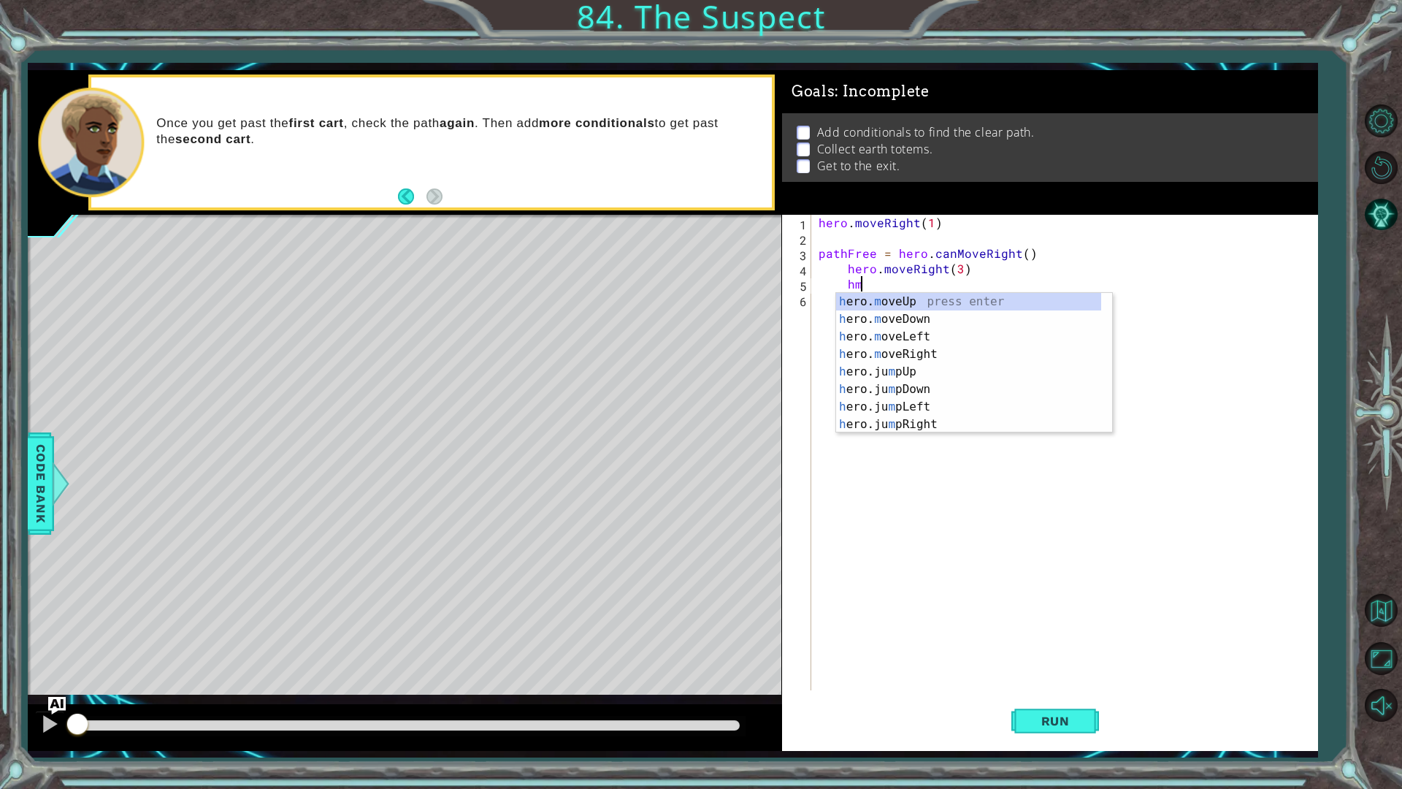
type textarea "hero.moveUp(1)"
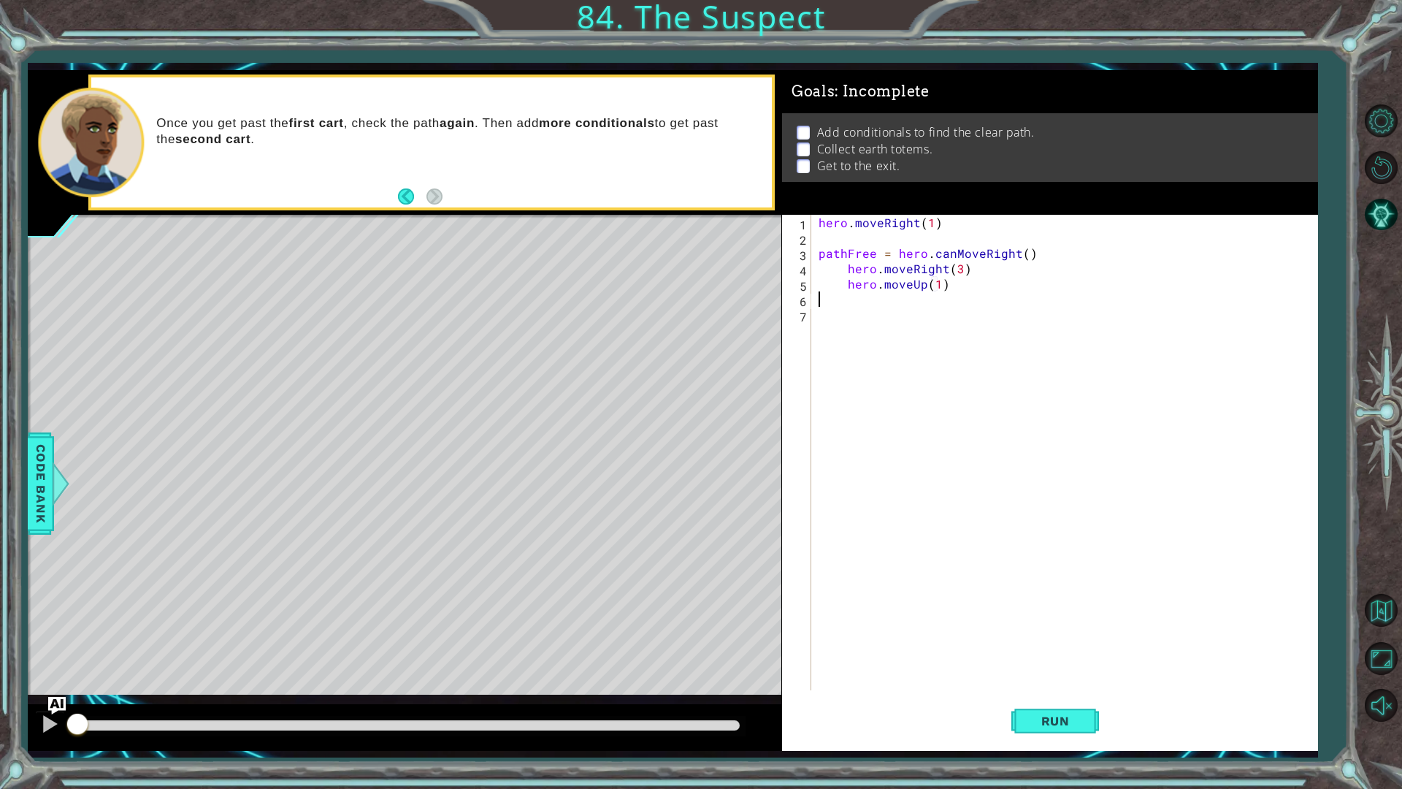
scroll to position [0, 0]
type textarea "hero.moveUp(2)"
type textarea "\"
click at [829, 270] on div "hero . moveRight ( 1 ) pathFree = hero . canMoveRight ( ) hero . moveRight ( 3 …" at bounding box center [1068, 468] width 505 height 506
type textarea "hero.moveRight(3)"
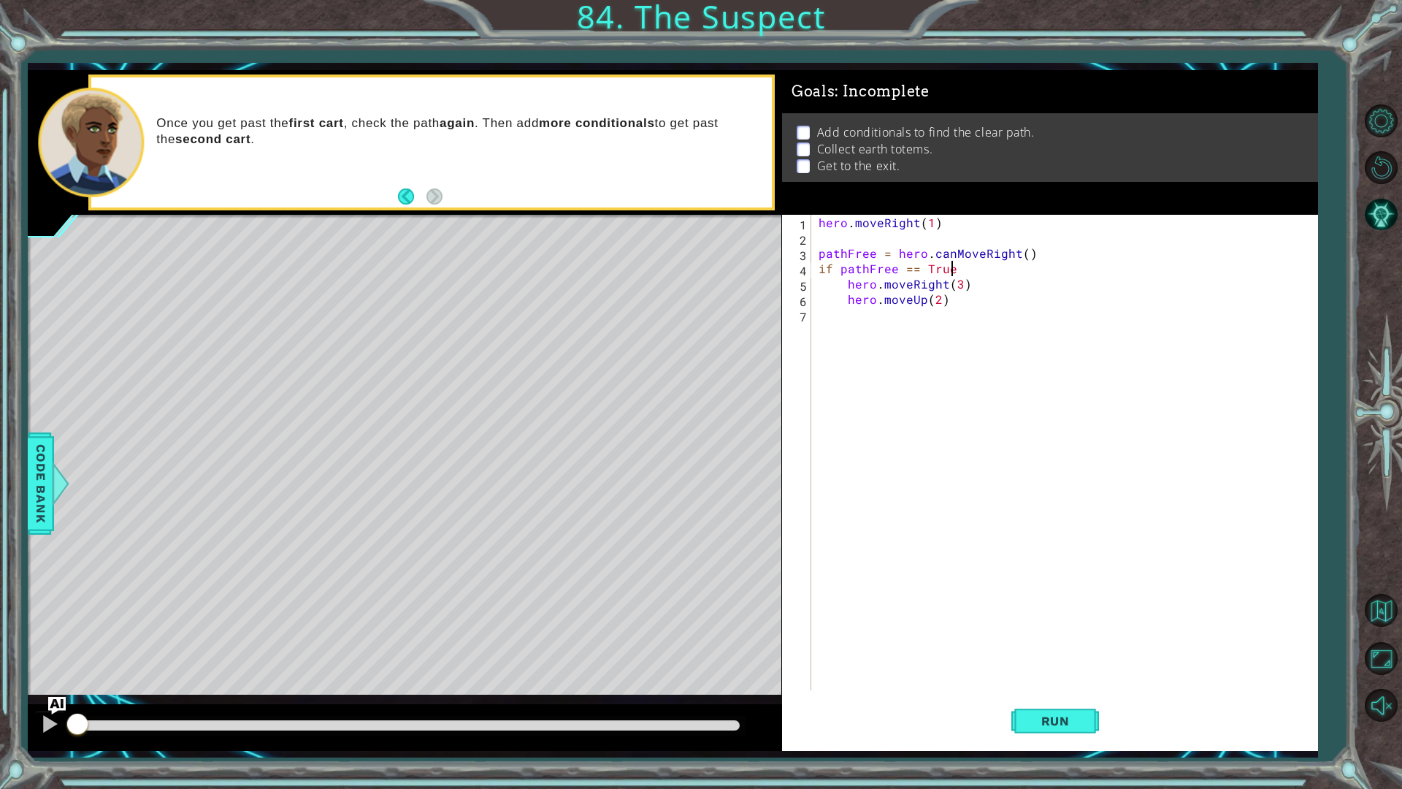
scroll to position [0, 8]
click at [817, 272] on div "hero . moveRight ( 1 ) pathFree = hero . canMoveRight ( ) if pathFree == True :…" at bounding box center [1068, 468] width 505 height 506
click at [851, 295] on div "hero . moveRight ( 1 ) pathFree = hero . canMoveRight ( ) if pathFree == True :…" at bounding box center [1068, 468] width 505 height 506
click at [845, 295] on div "hero . moveRight ( 1 ) pathFree = hero . canMoveRight ( ) if pathFree == True :…" at bounding box center [1068, 468] width 505 height 506
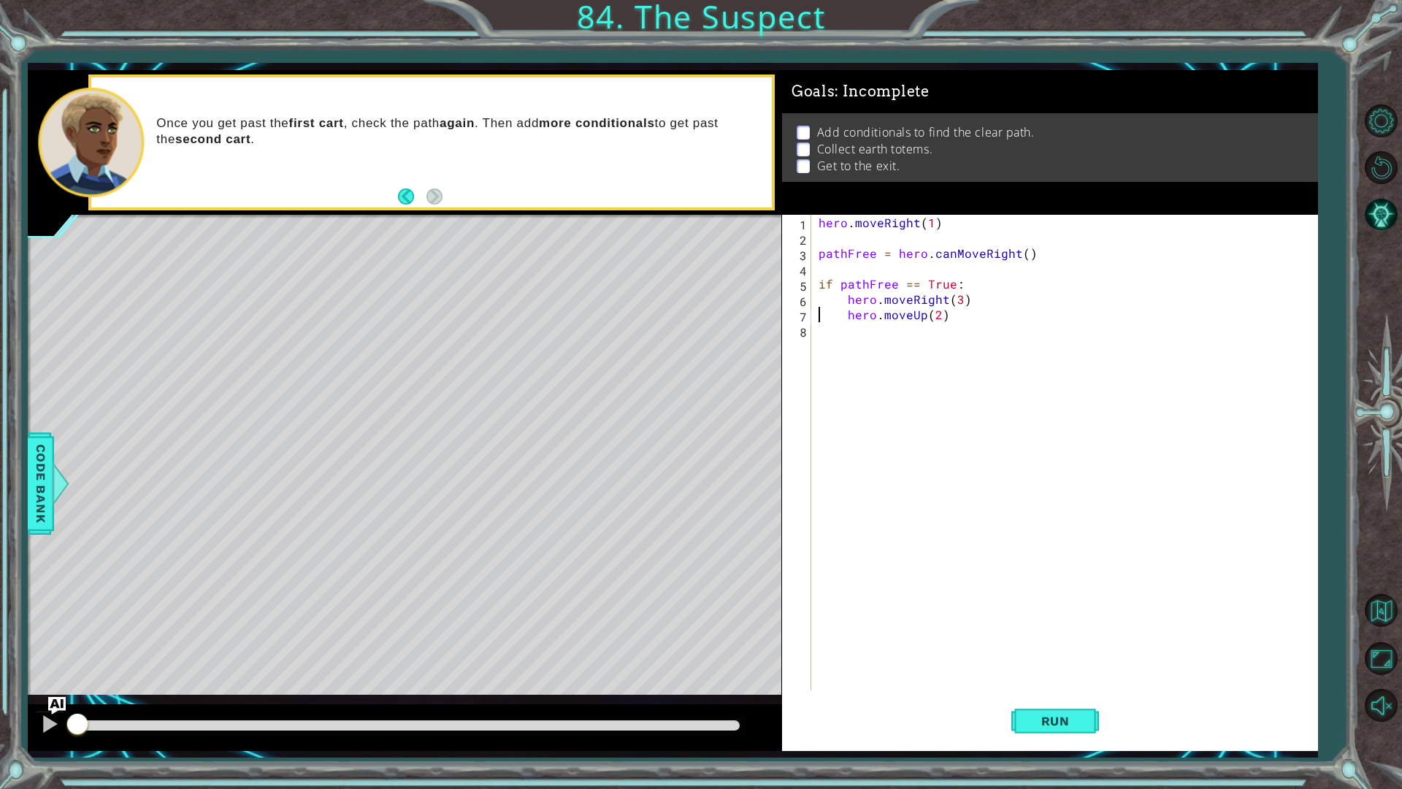
type textarea "hero.moveRight(3)"
click at [818, 326] on div "hero . moveRight ( 1 ) pathFree = hero . canMoveRight ( ) if pathFree == True :…" at bounding box center [1068, 468] width 505 height 506
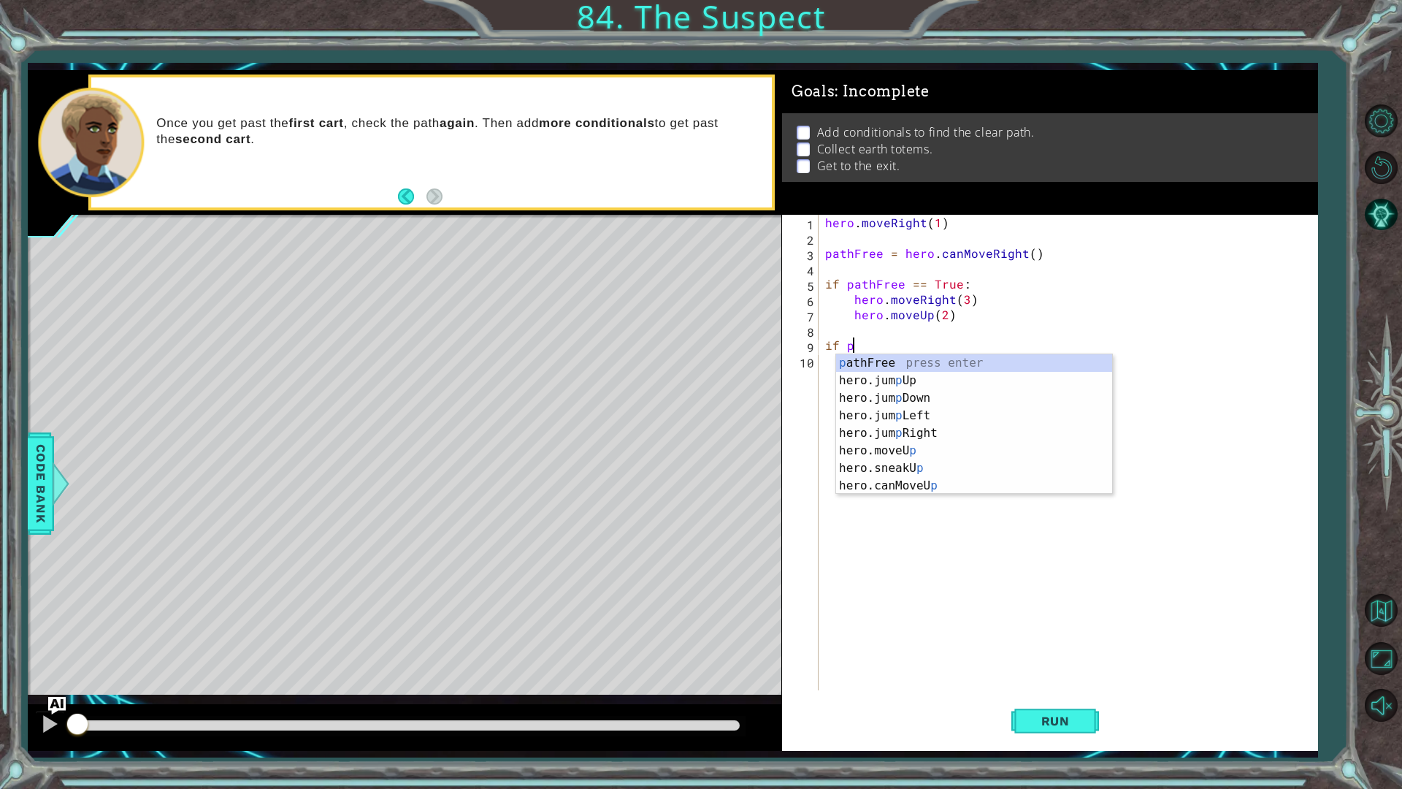
scroll to position [0, 1]
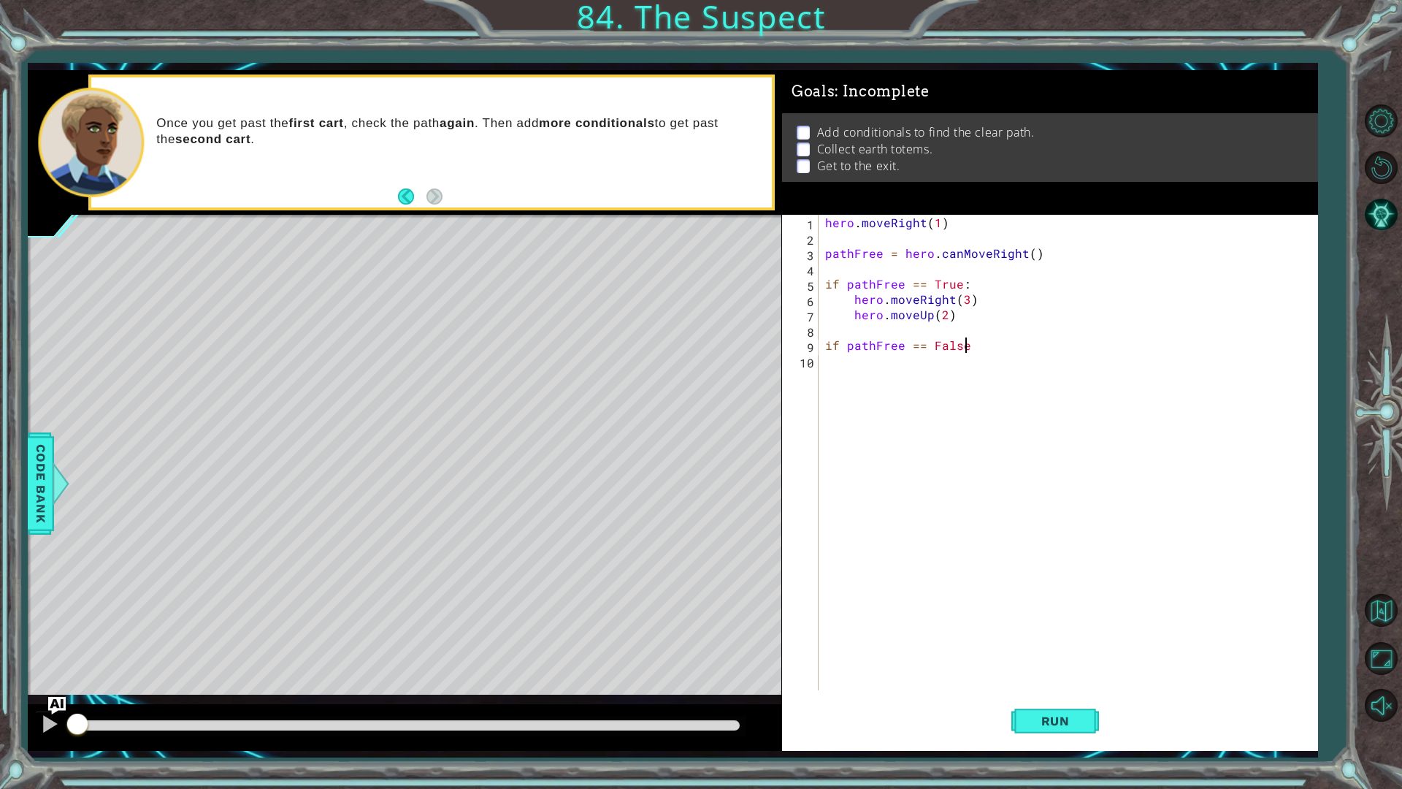
type textarea "if pathFree == False:"
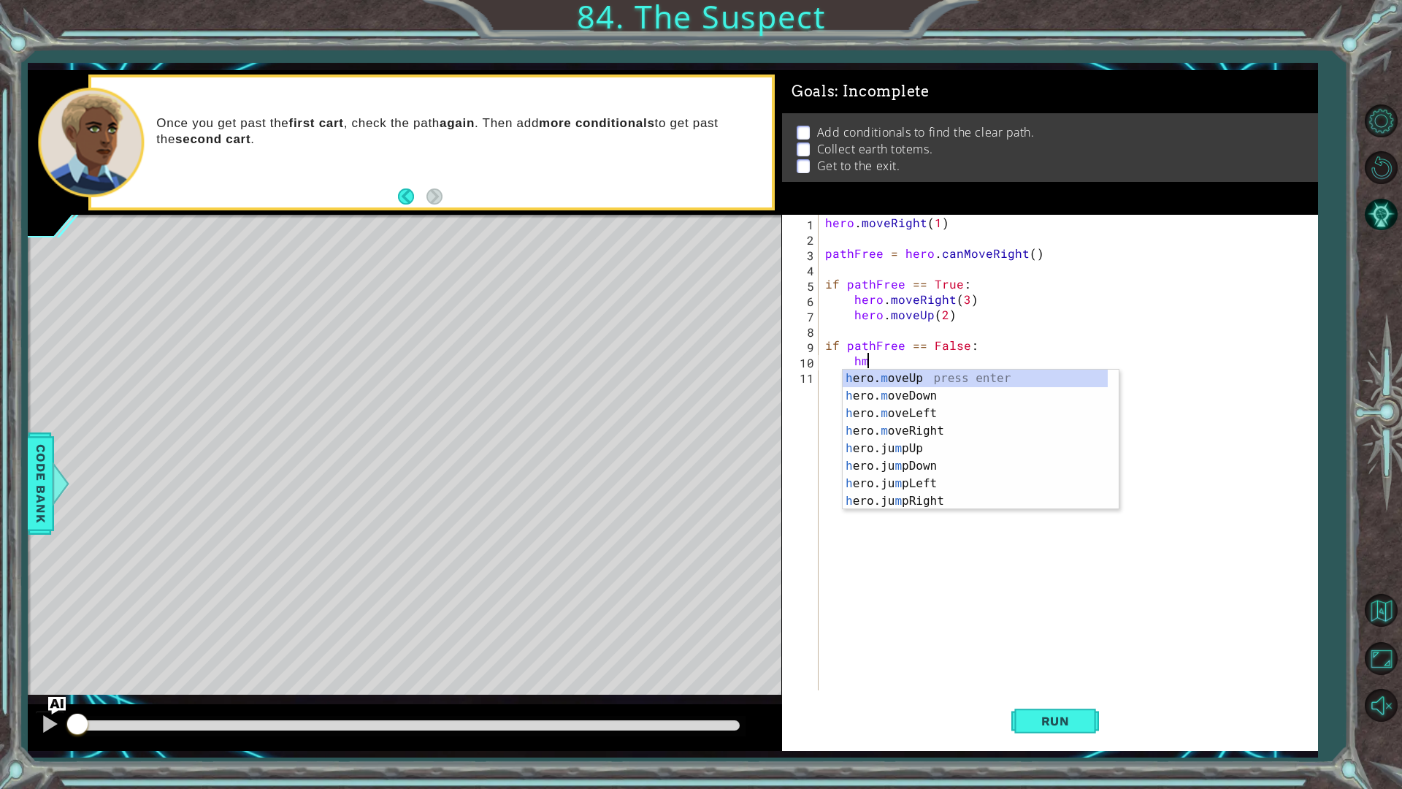
scroll to position [0, 2]
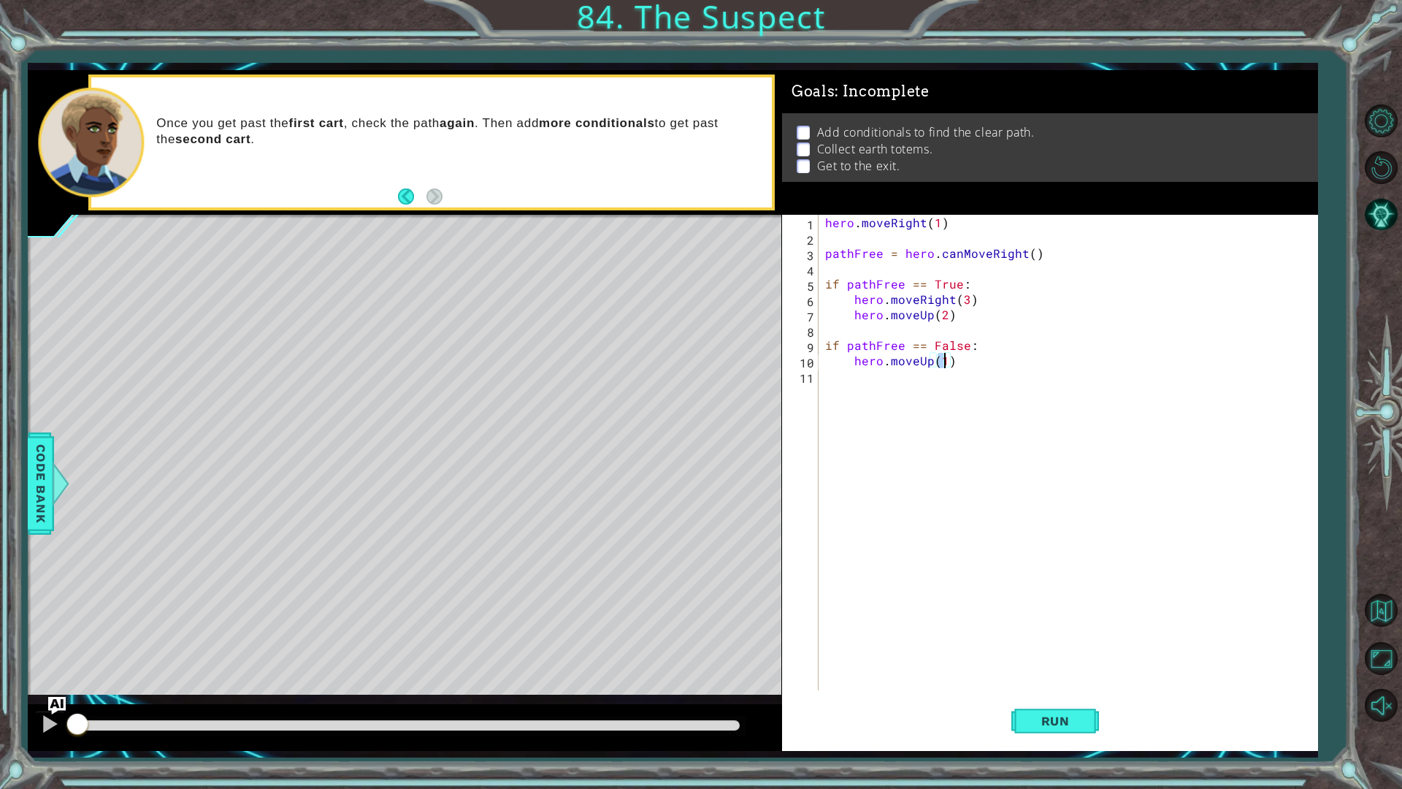
type textarea "hero.moveUp(2)"
type textarea "hero.moveRight(3)"
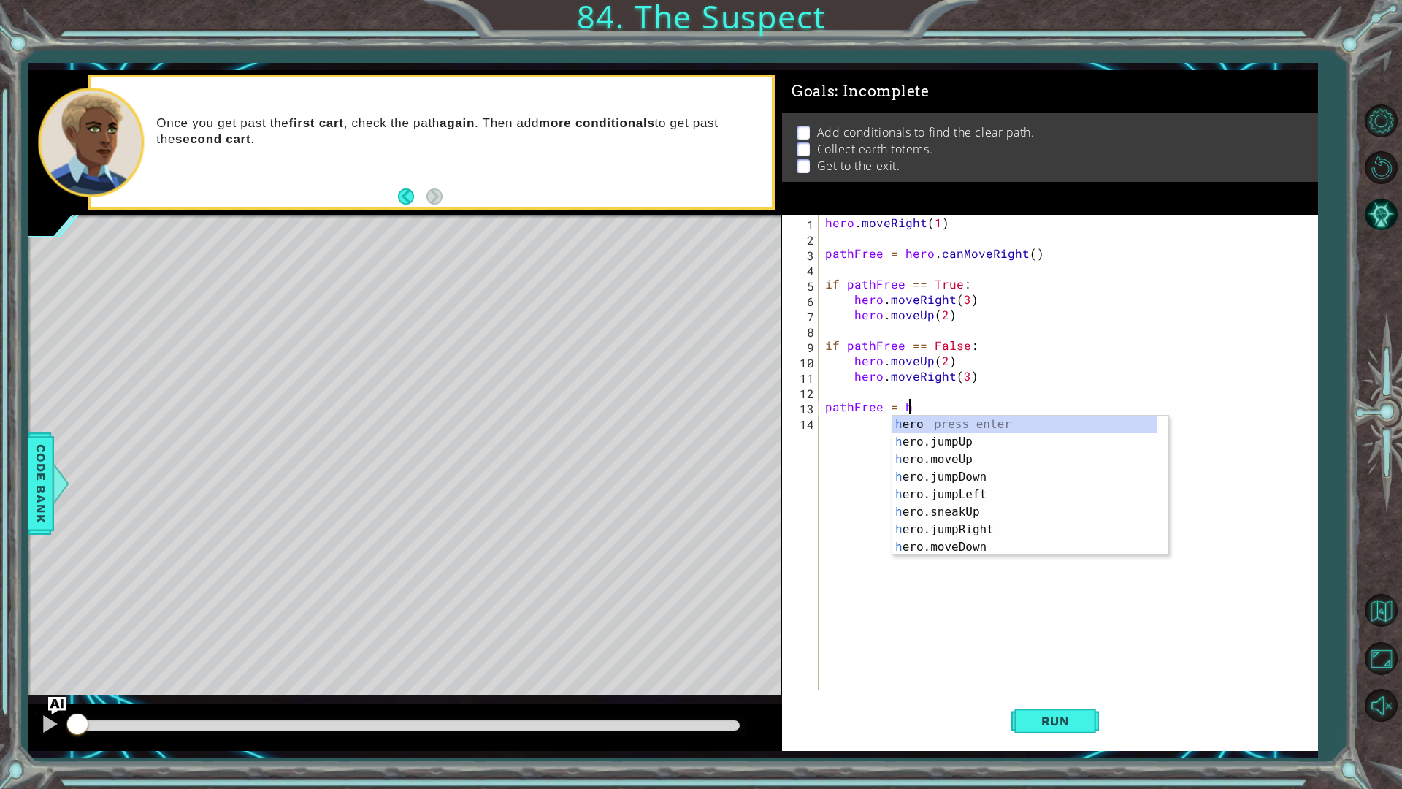
scroll to position [0, 4]
type textarea "pathFree = hero.canMoveUp()"
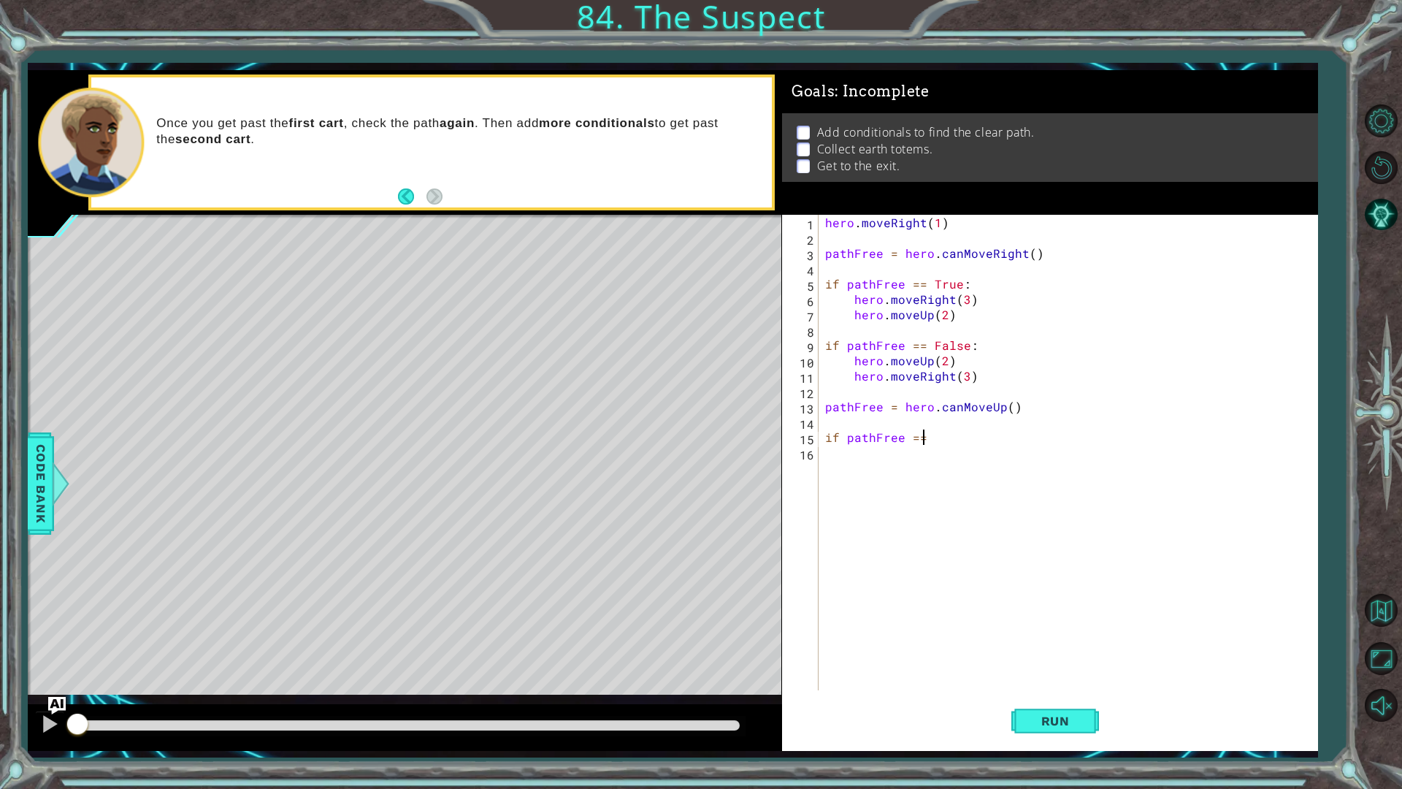
scroll to position [0, 5]
type textarea "if pathFree == True:"
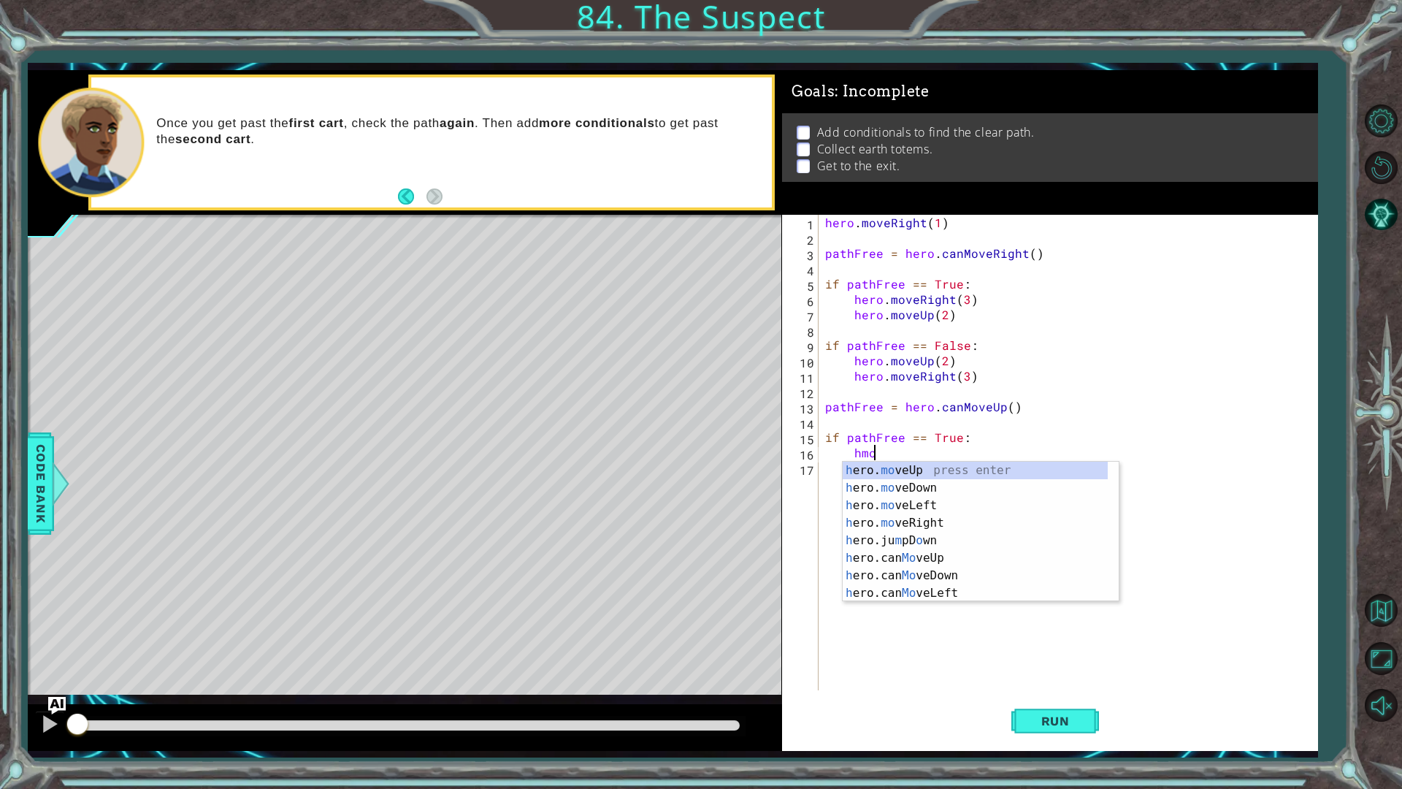
scroll to position [0, 2]
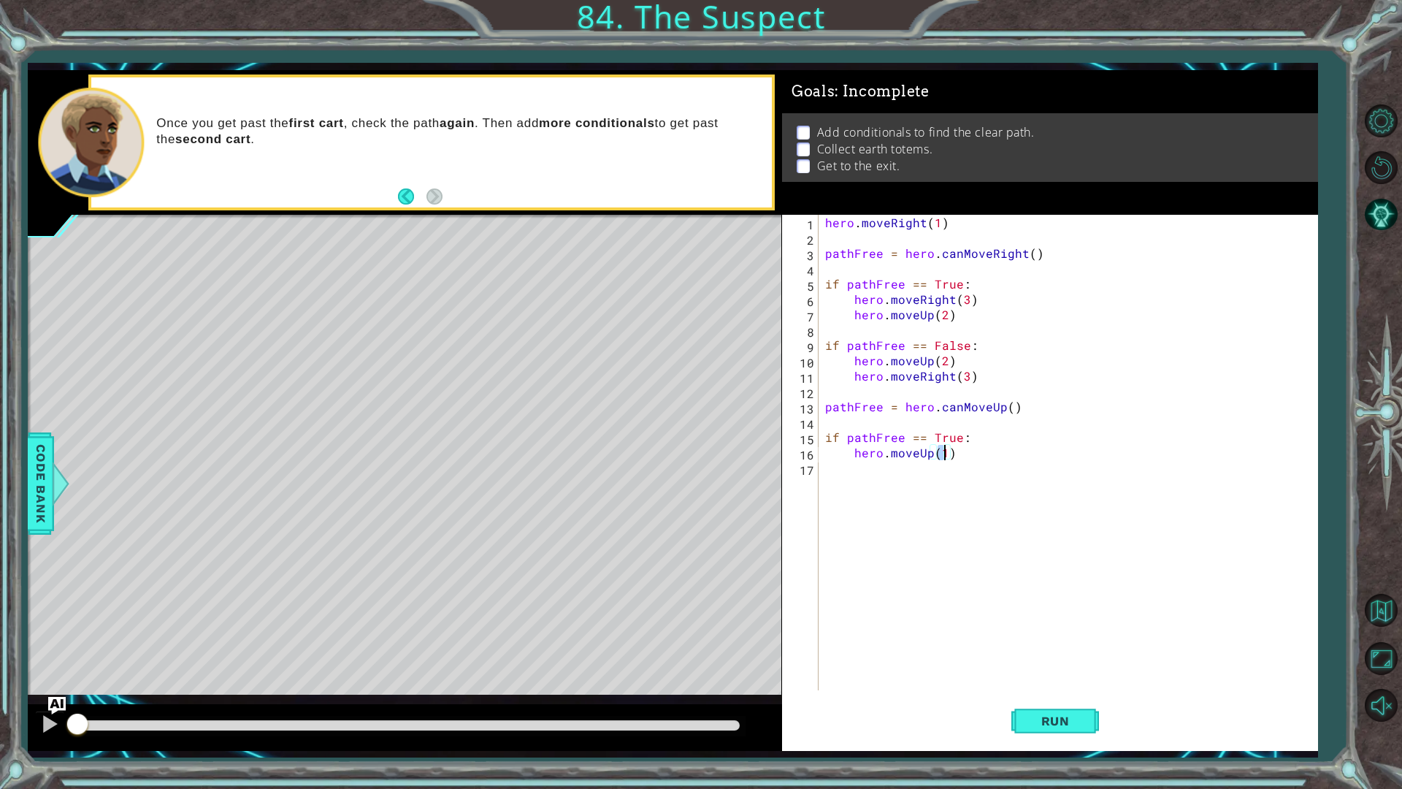
type textarea "hero.moveUp(2)"
type textarea "hero.moveRight(3)"
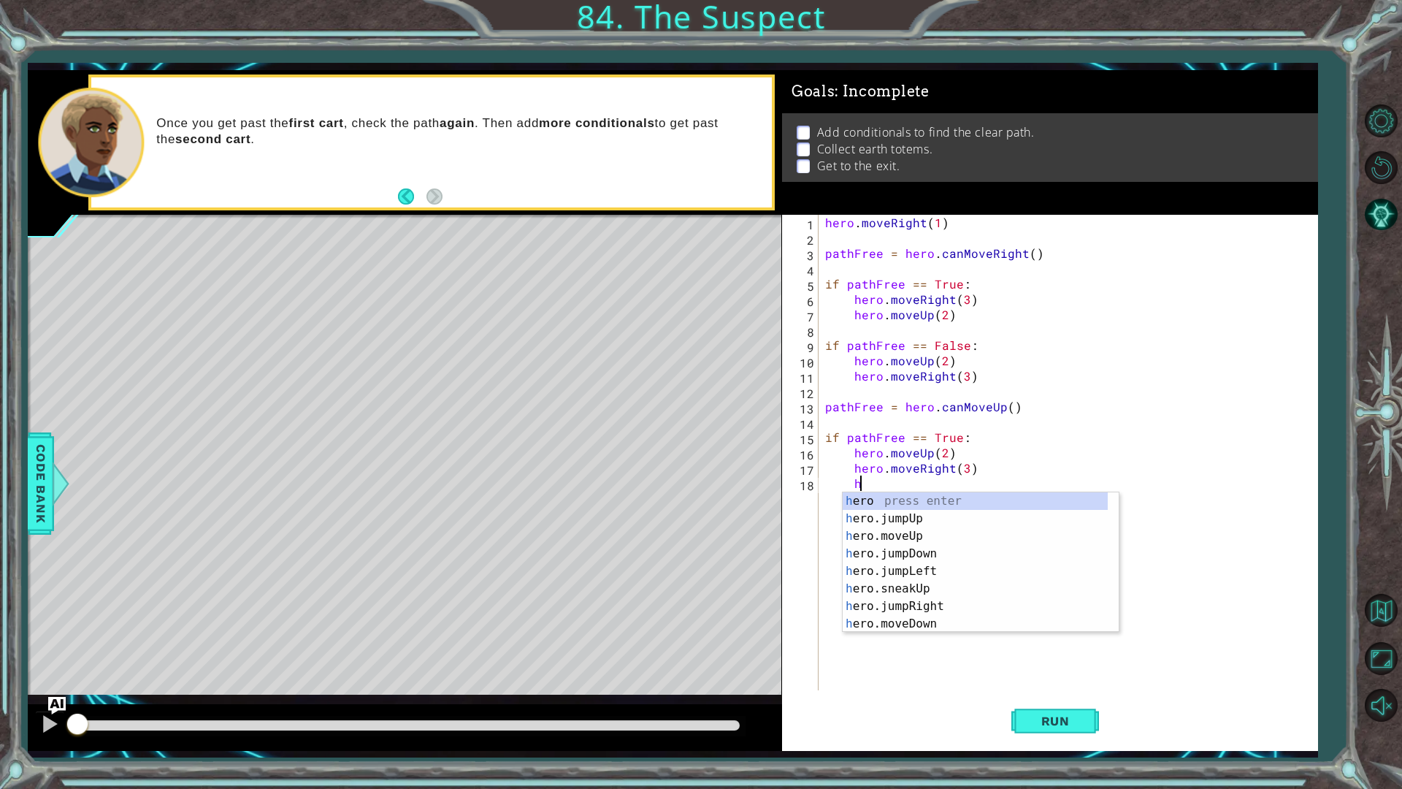
scroll to position [0, 1]
type textarea "hero.moveUp(1)"
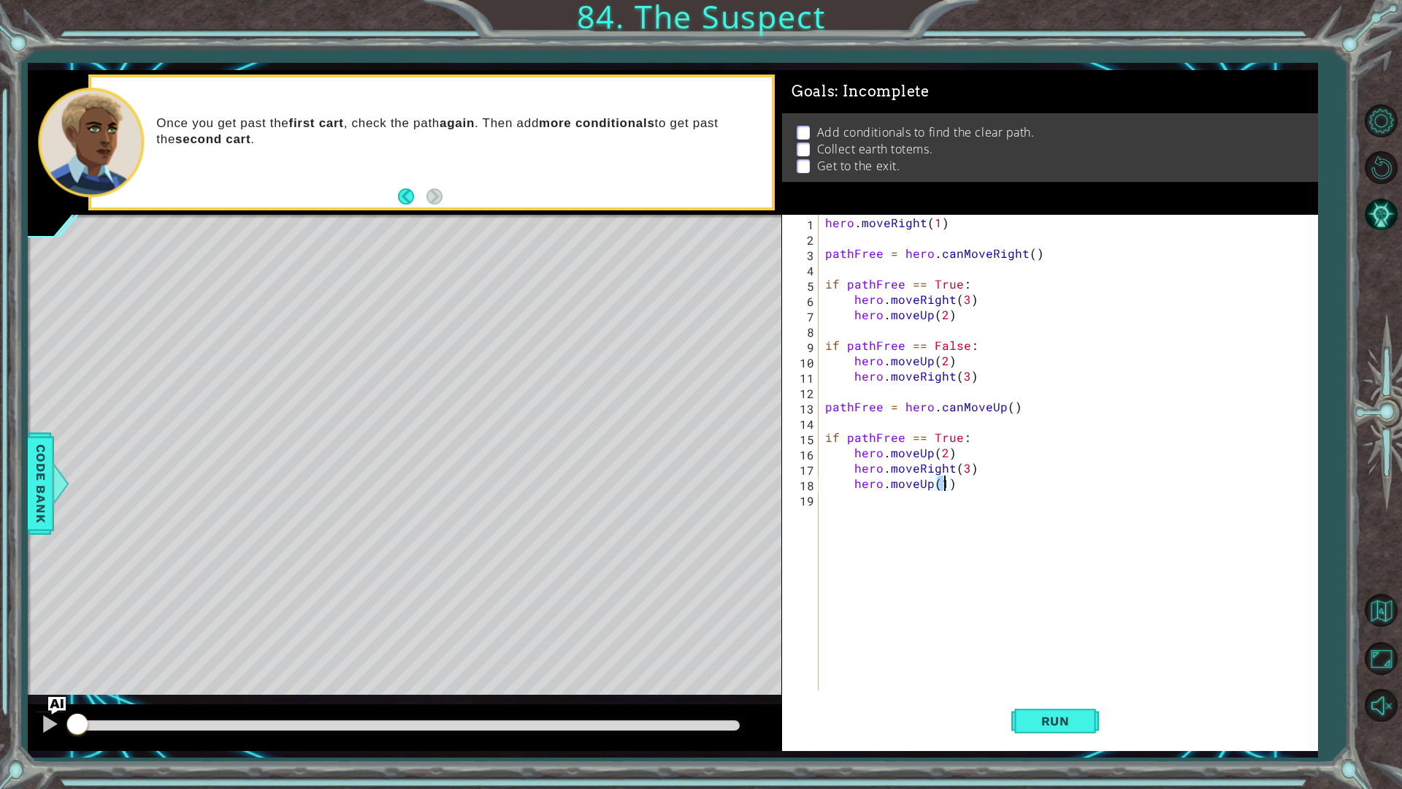
type textarea "hero.moveUp(1)"
type textarea "if pathFree == False:"
type textarea "hero.moveRight(2)"
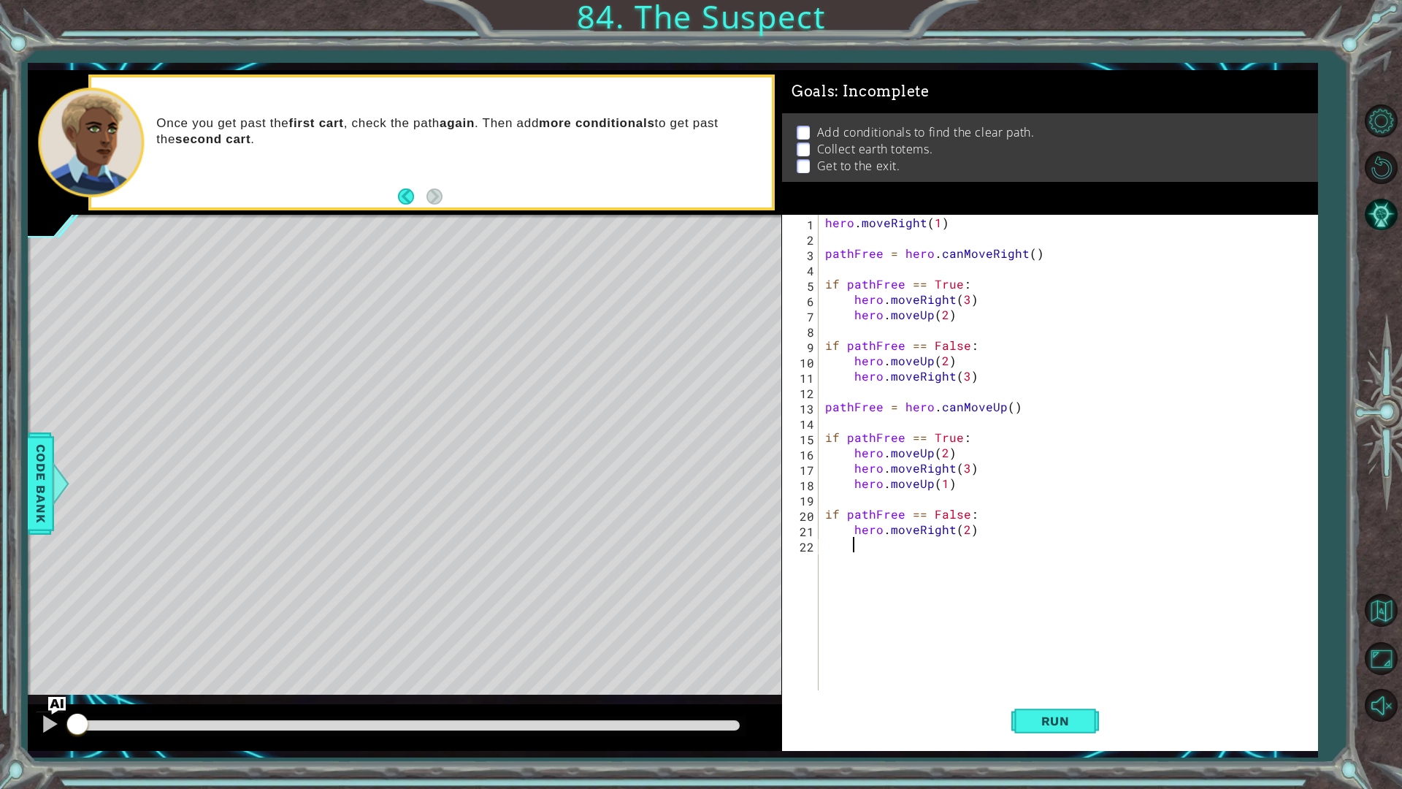
scroll to position [0, 1]
type textarea "hero.moveUp(2)"
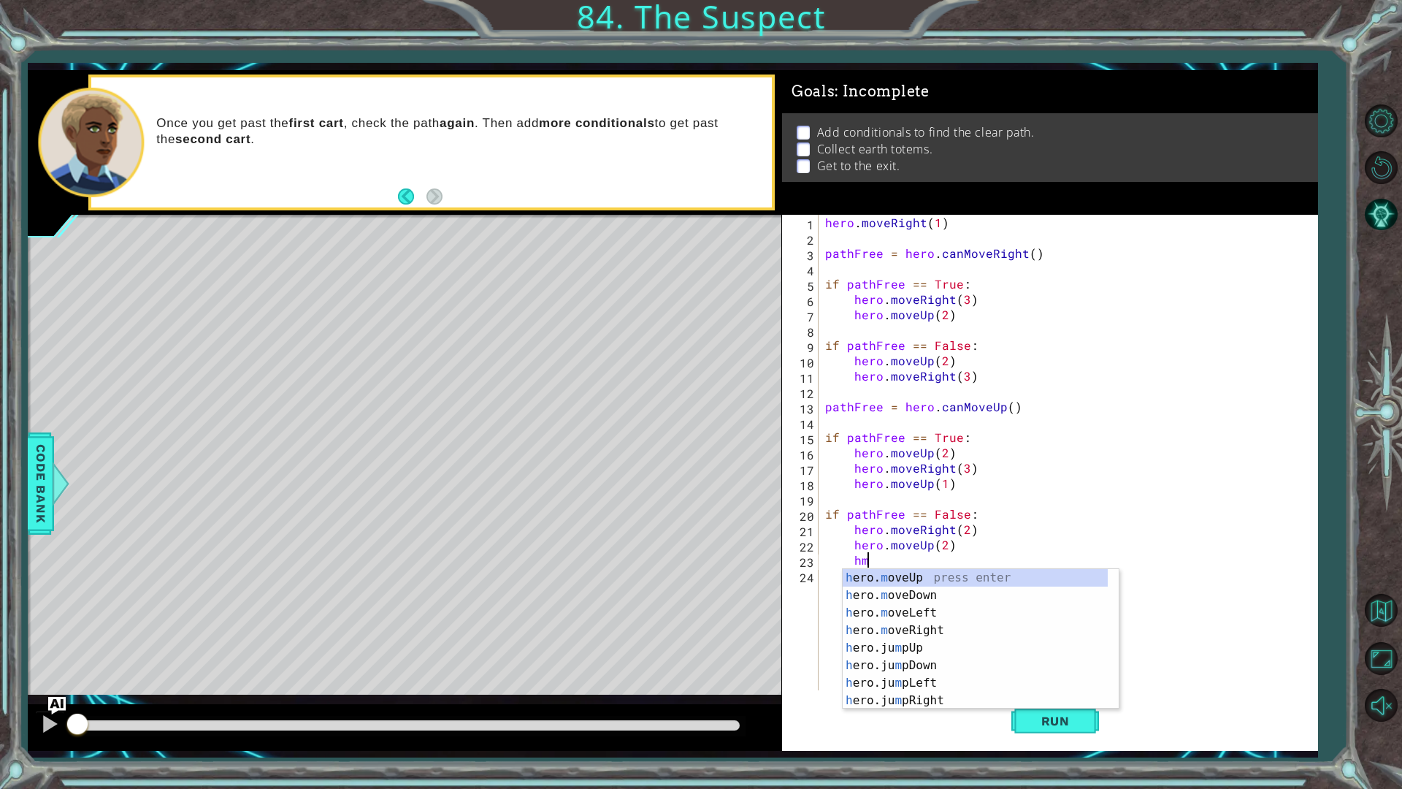
scroll to position [0, 2]
type textarea "hero.moveRight(1)"
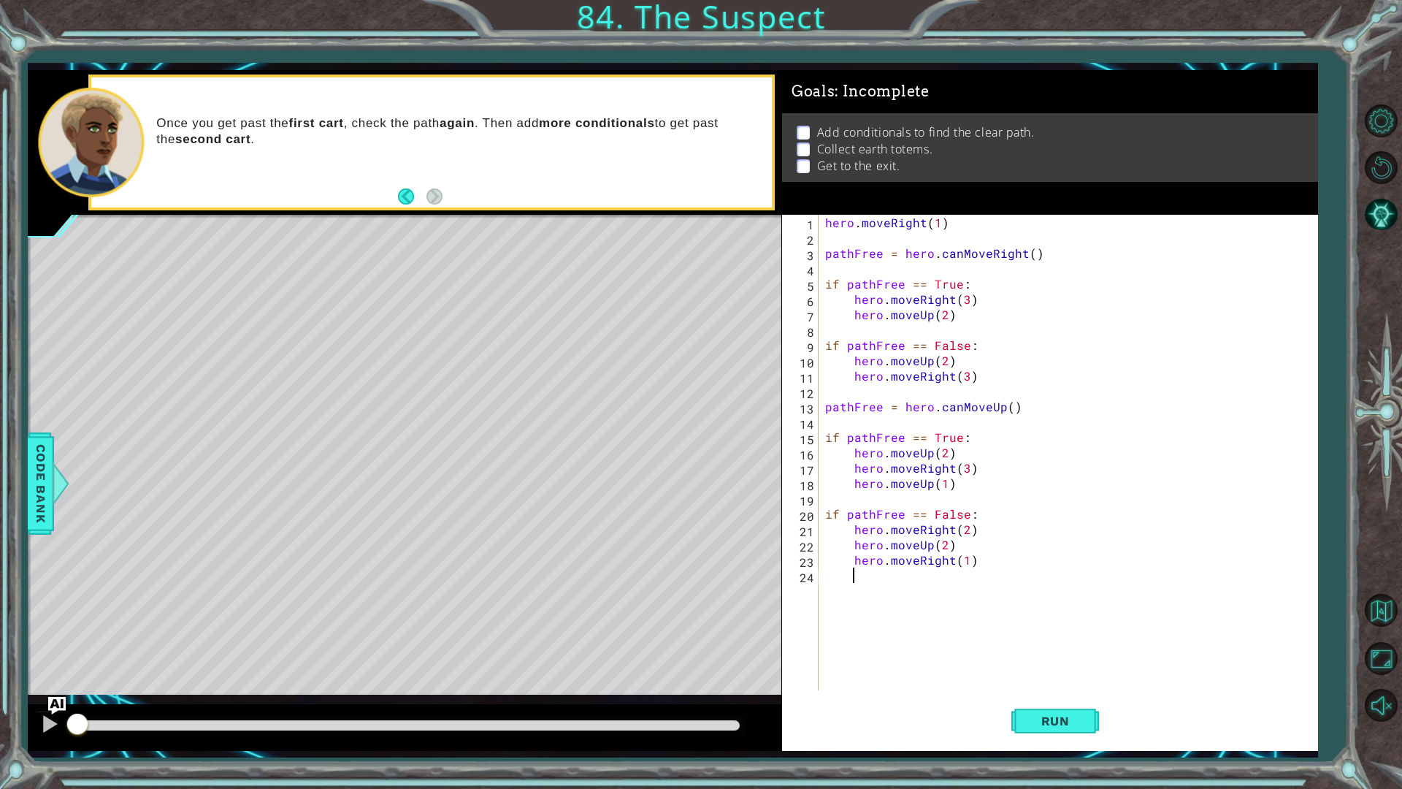
scroll to position [0, 1]
type textarea "hero.moveUp(1)"
click at [1041, 713] on span "Run" at bounding box center [1056, 720] width 58 height 15
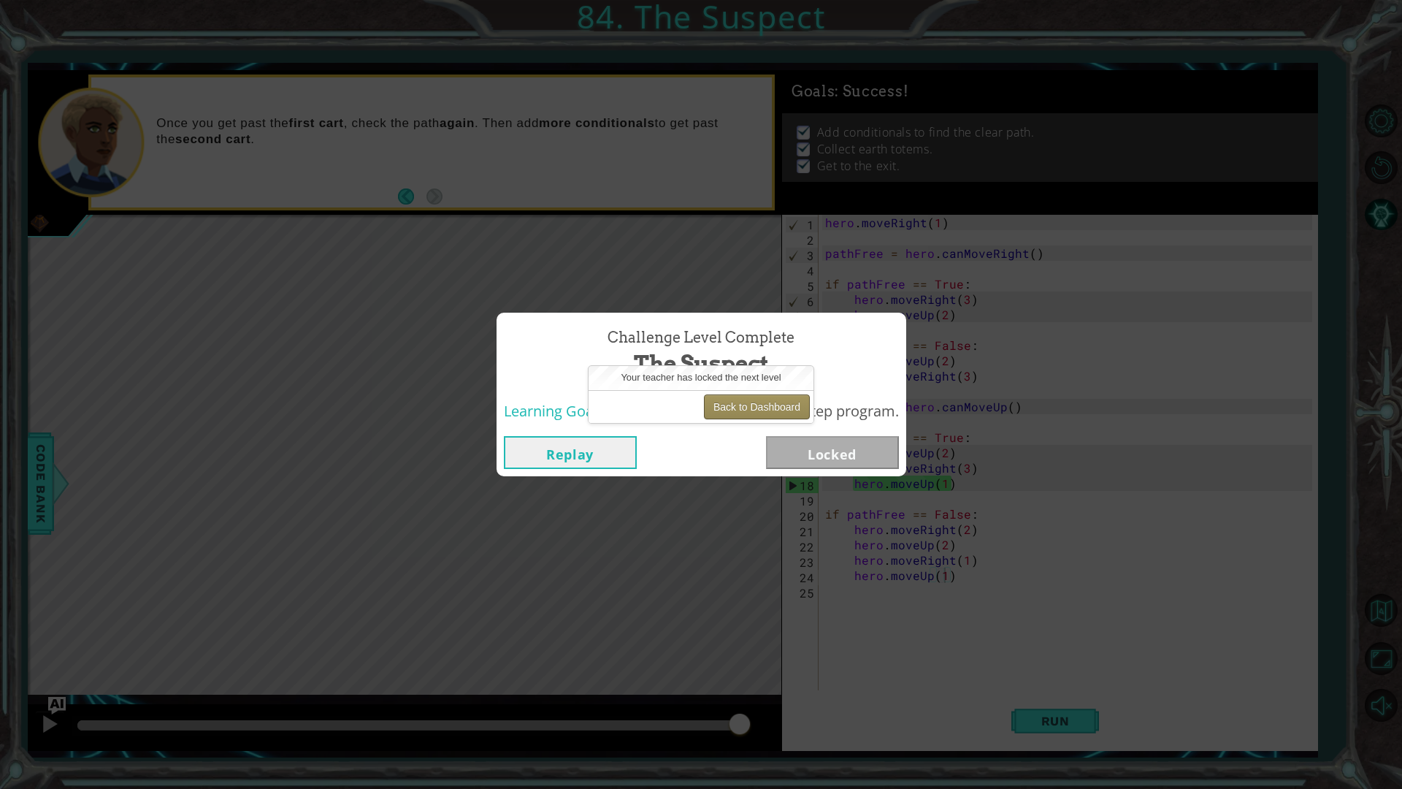
click at [718, 404] on button "Back to Dashboard" at bounding box center [757, 406] width 106 height 25
click at [757, 409] on button "Back to Dashboard" at bounding box center [757, 406] width 106 height 25
click at [758, 409] on button "Back to Dashboard" at bounding box center [757, 406] width 106 height 25
click at [757, 404] on button "Back to Dashboard" at bounding box center [757, 406] width 106 height 25
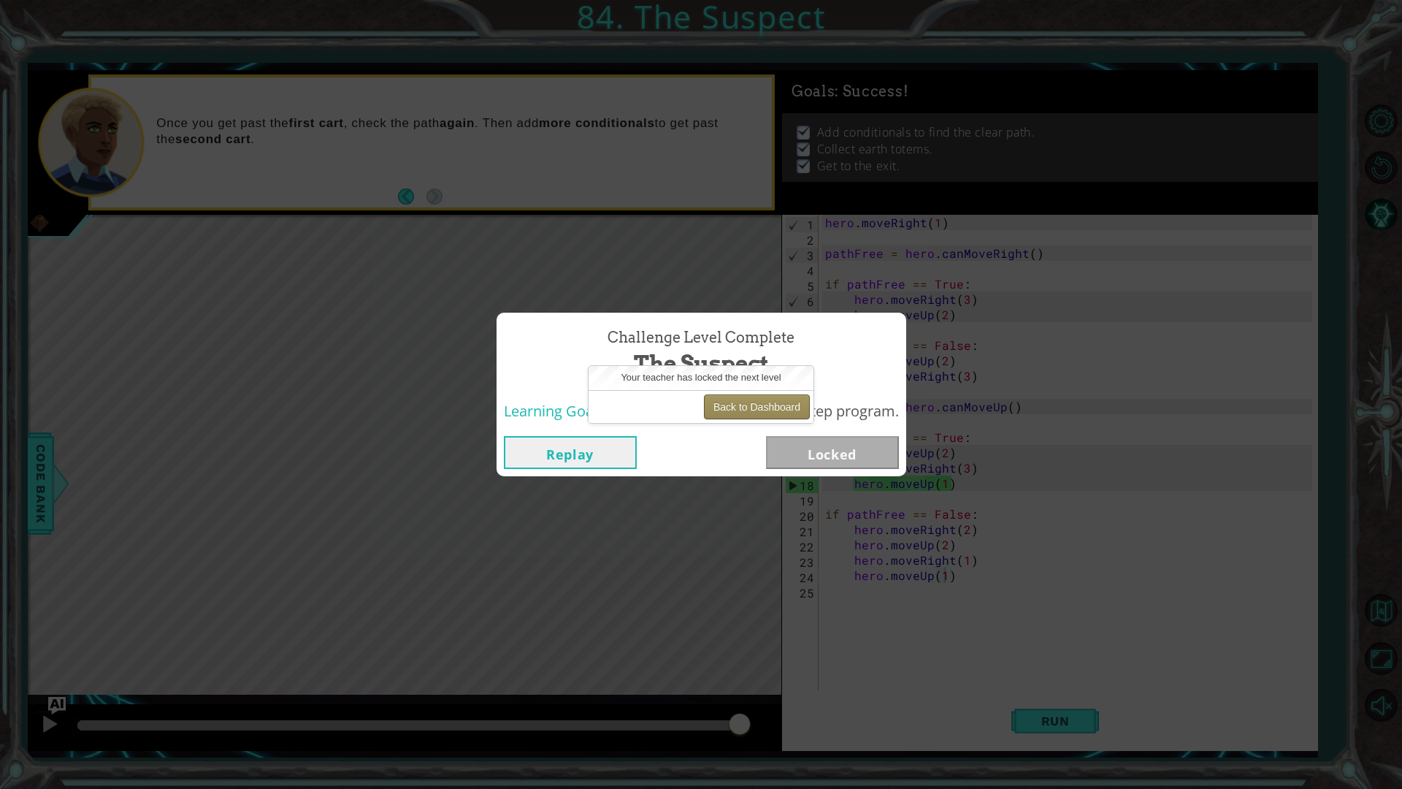
click at [757, 404] on button "Back to Dashboard" at bounding box center [757, 406] width 106 height 25
click at [756, 404] on button "Back to Dashboard" at bounding box center [757, 406] width 106 height 25
click at [748, 421] on div "Back to Dashboard" at bounding box center [700, 406] width 225 height 33
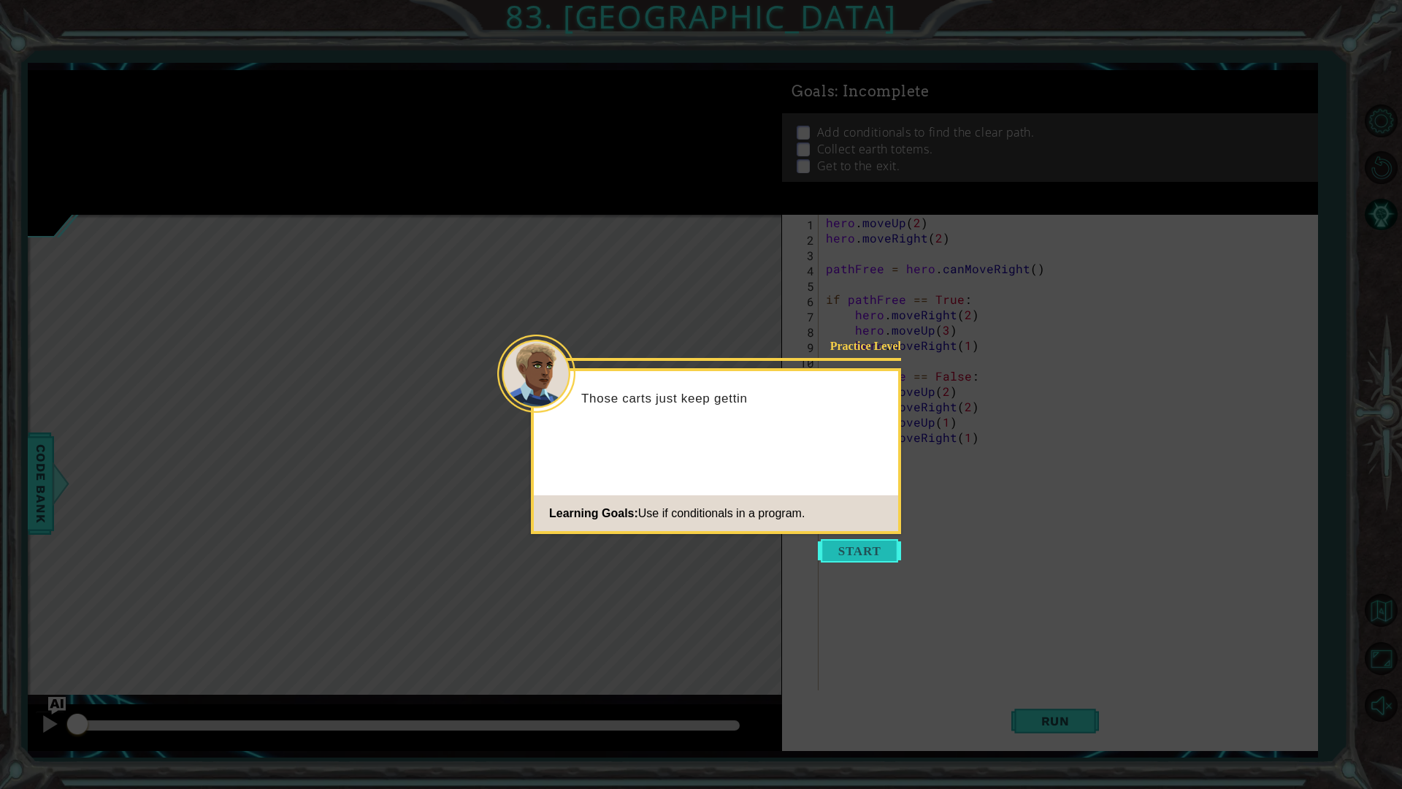
click at [867, 559] on button "Start" at bounding box center [859, 550] width 83 height 23
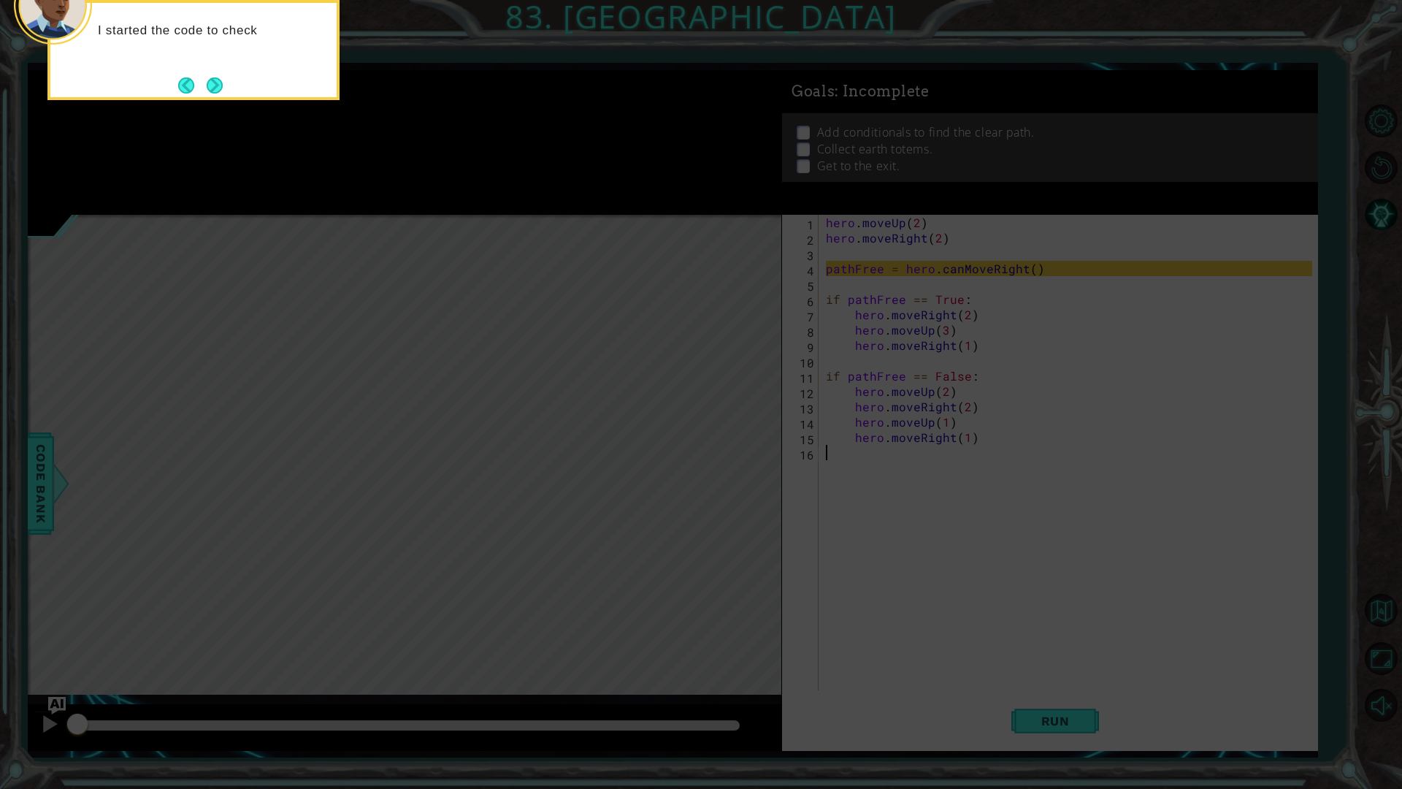
click at [239, 80] on div "I started the code to check" at bounding box center [193, 50] width 292 height 100
click at [214, 82] on button "Next" at bounding box center [215, 86] width 18 height 18
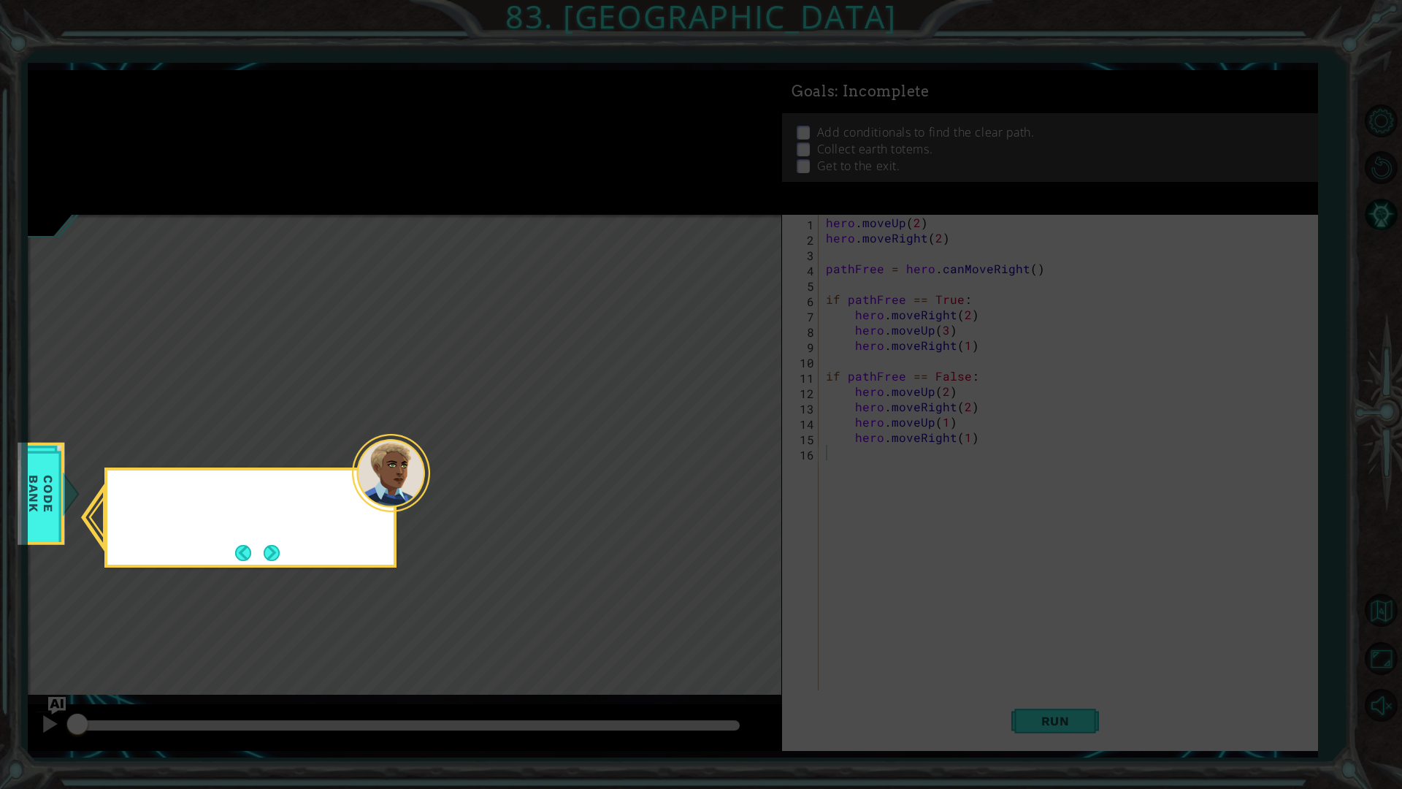
click at [214, 82] on icon at bounding box center [701, 394] width 1402 height 789
click at [271, 557] on button "Next" at bounding box center [272, 553] width 22 height 22
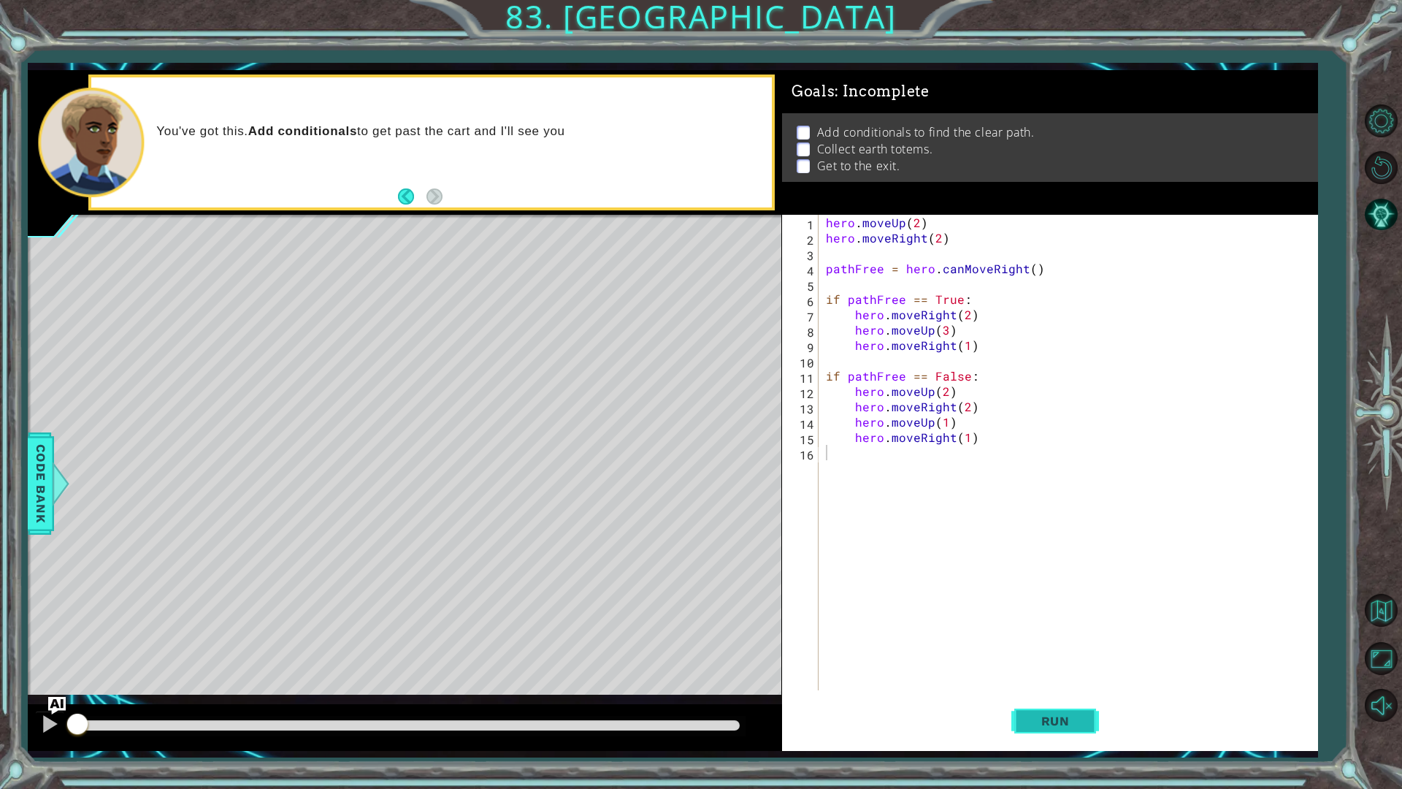
click at [1065, 713] on button "Run" at bounding box center [1055, 720] width 88 height 53
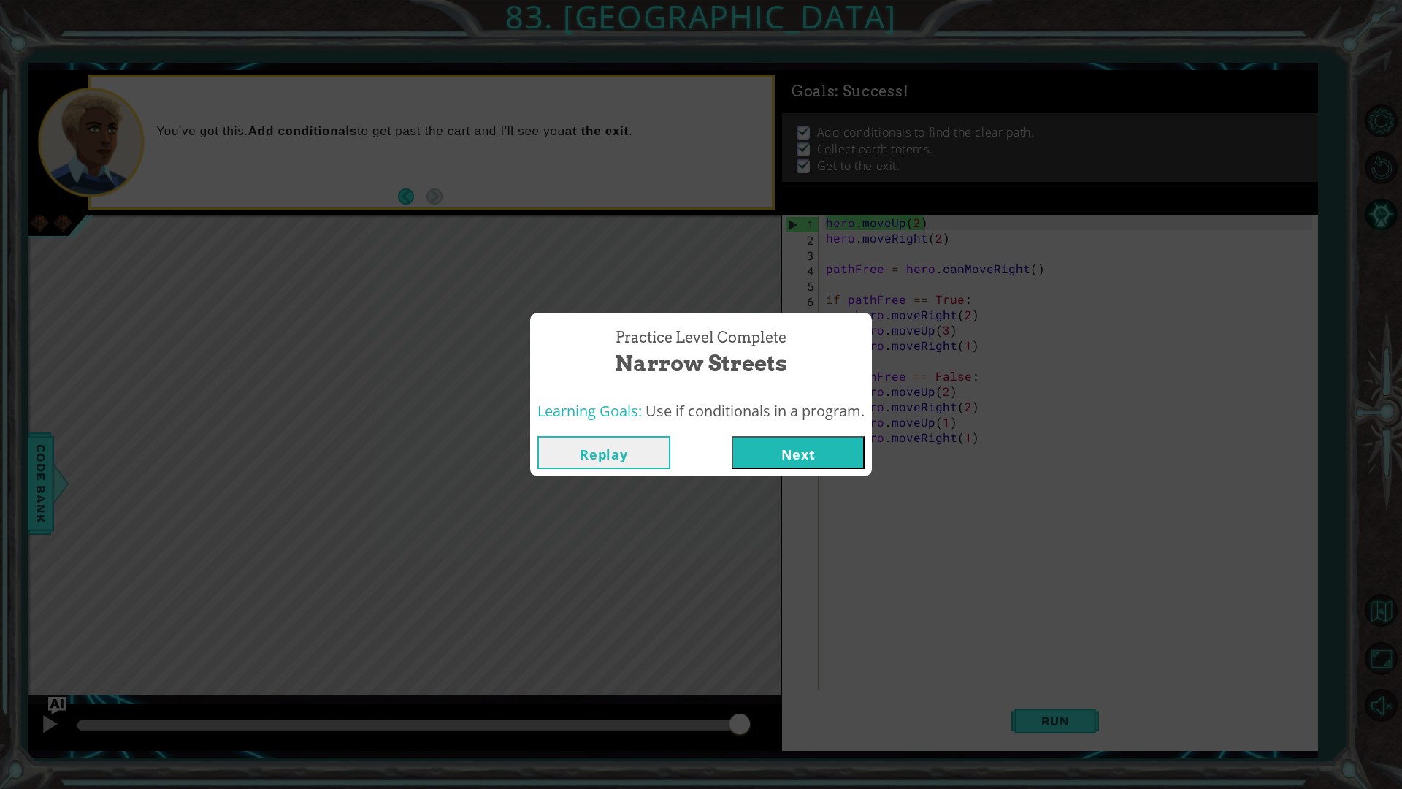
click at [789, 453] on button "Next" at bounding box center [798, 452] width 133 height 33
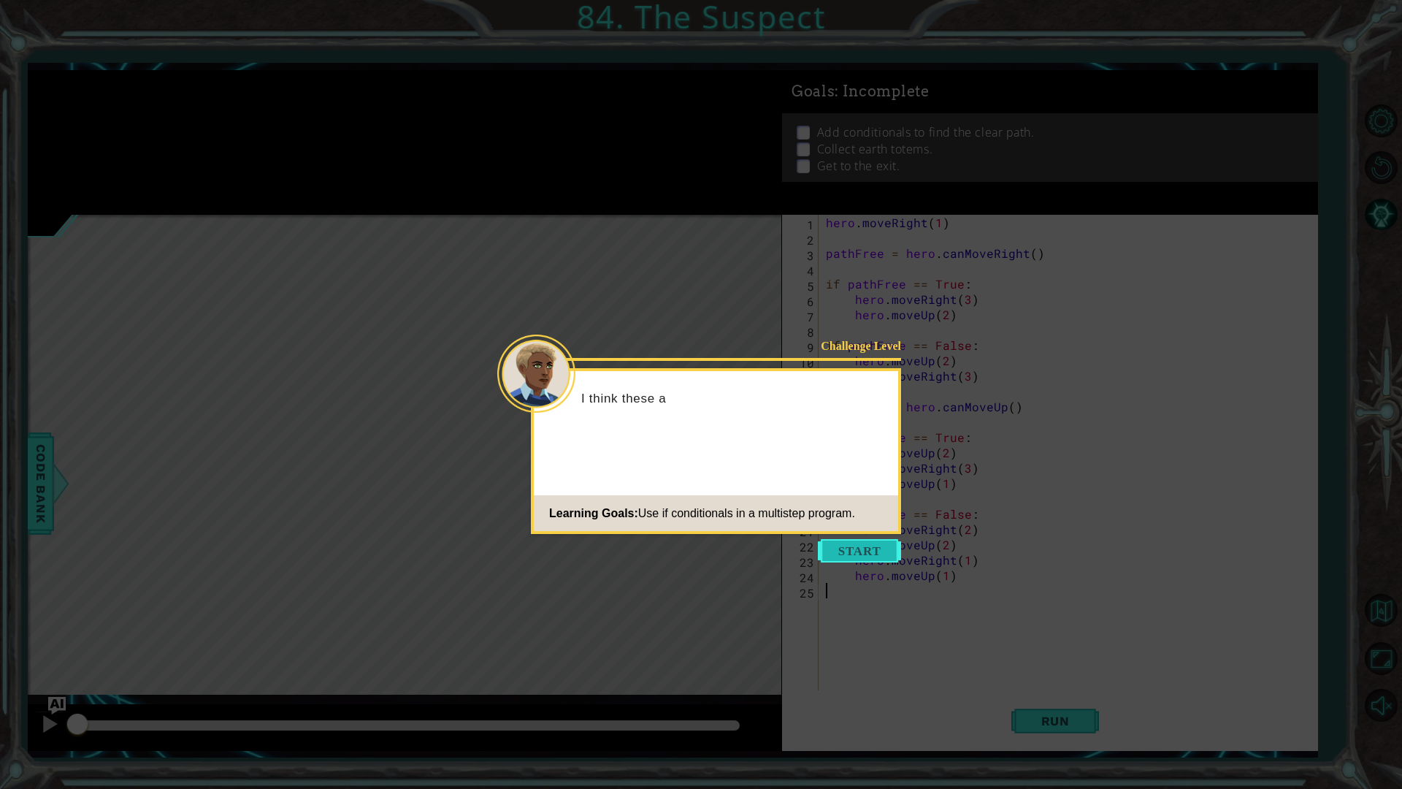
click at [827, 540] on button "Start" at bounding box center [859, 550] width 83 height 23
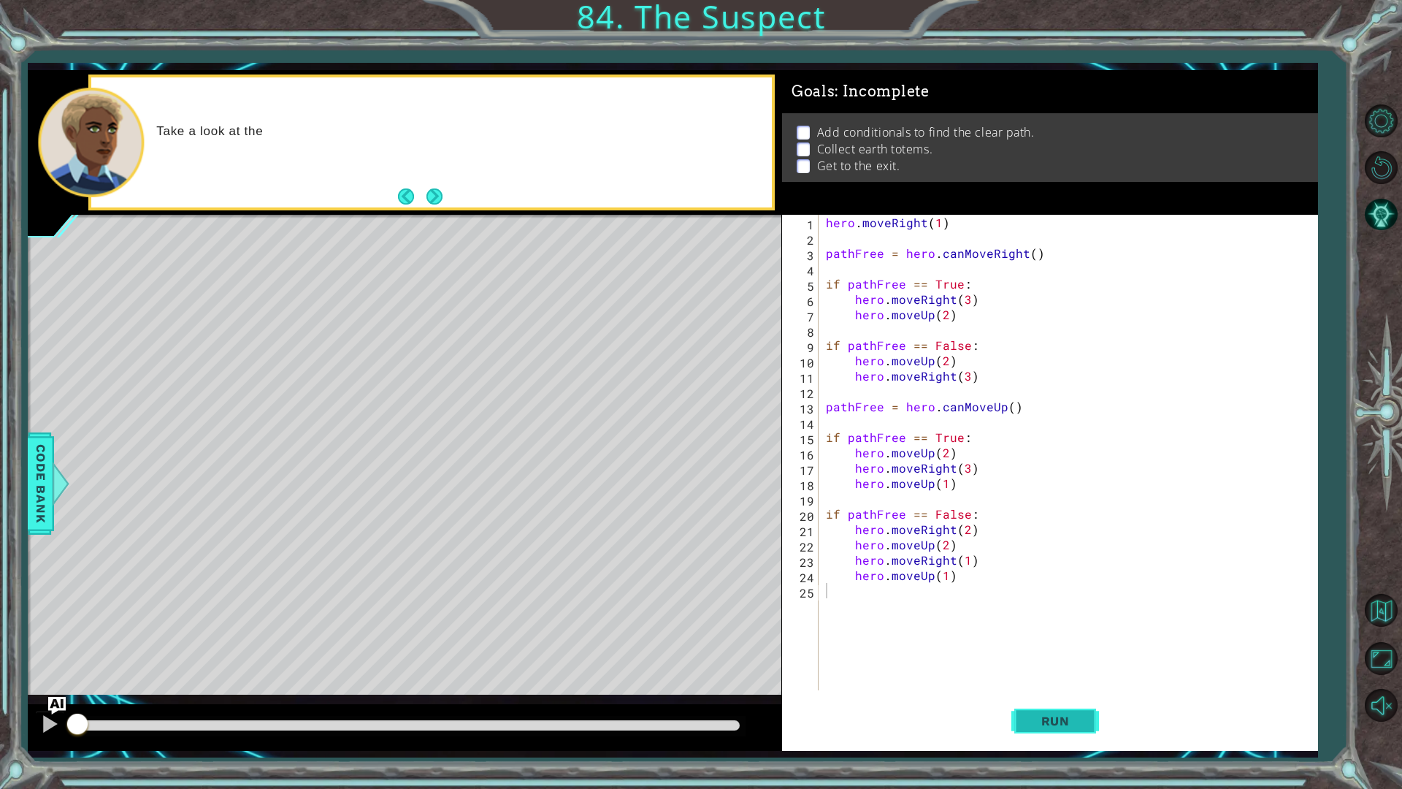
click at [1013, 721] on button "Run" at bounding box center [1055, 720] width 88 height 53
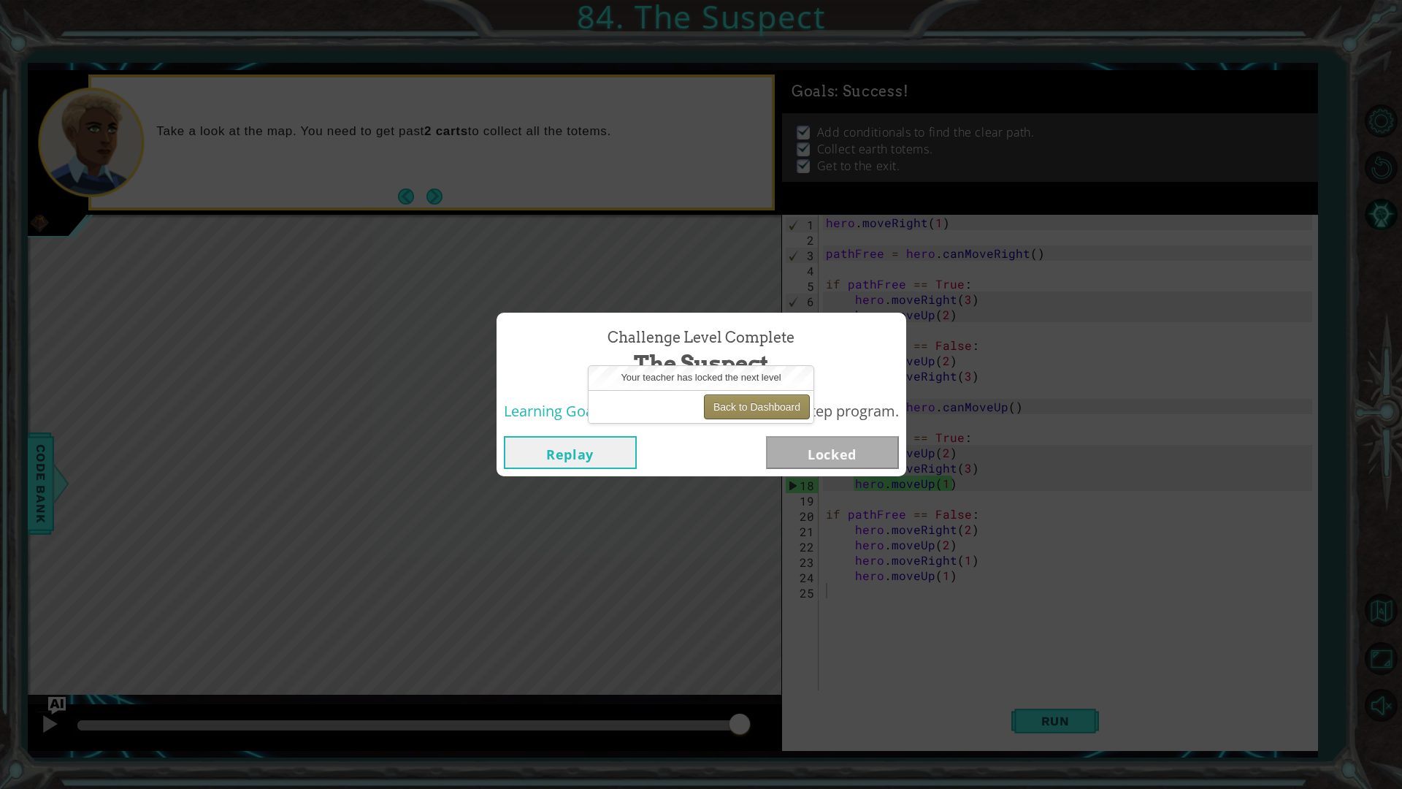
click at [761, 401] on button "Back to Dashboard" at bounding box center [757, 406] width 106 height 25
click at [760, 400] on button "Back to Dashboard" at bounding box center [757, 406] width 106 height 25
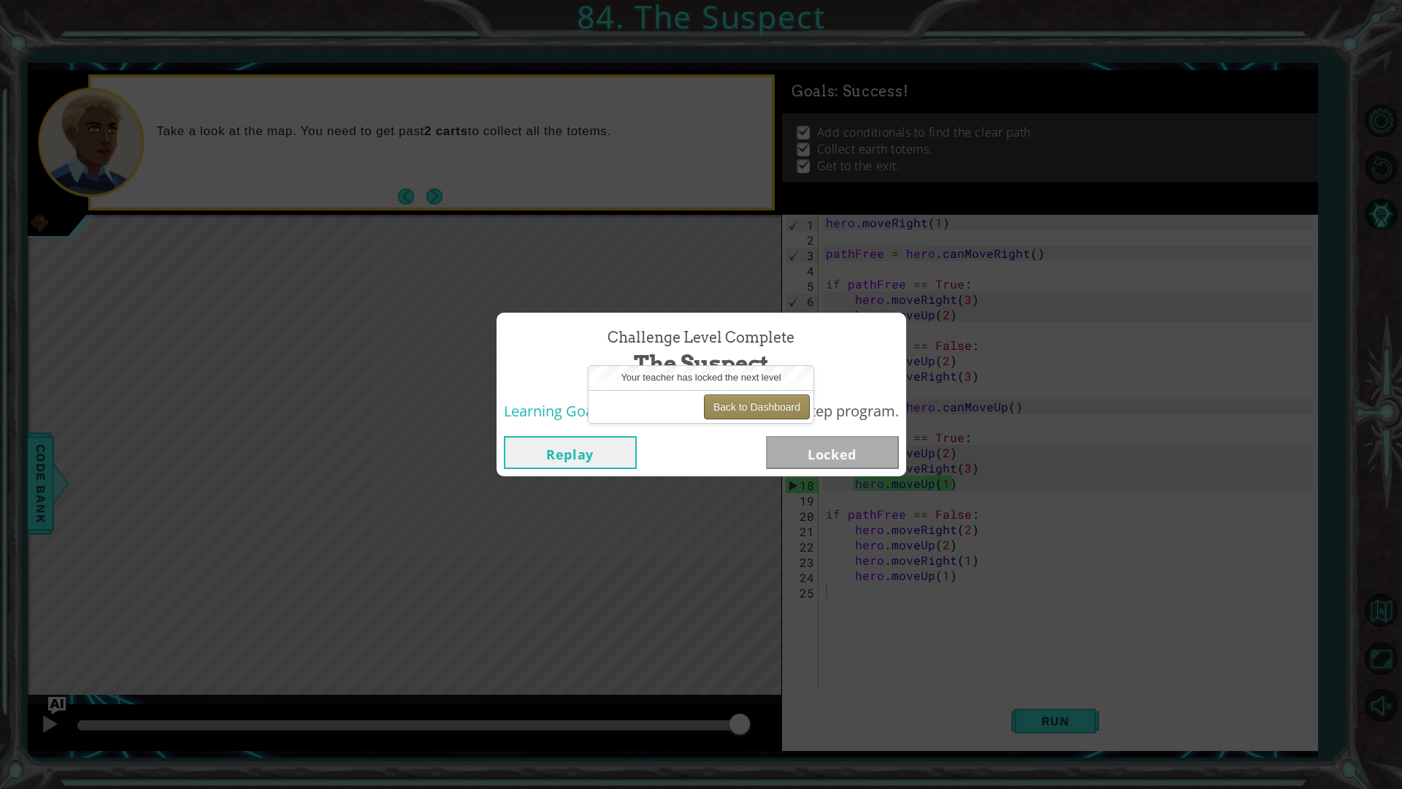
click at [760, 400] on button "Back to Dashboard" at bounding box center [757, 406] width 106 height 25
click at [760, 399] on button "Back to Dashboard" at bounding box center [757, 406] width 106 height 25
click at [1355, 107] on div "Challenge Level Complete The Suspect Learning Goals: Use if conditionals in a m…" at bounding box center [701, 394] width 1402 height 789
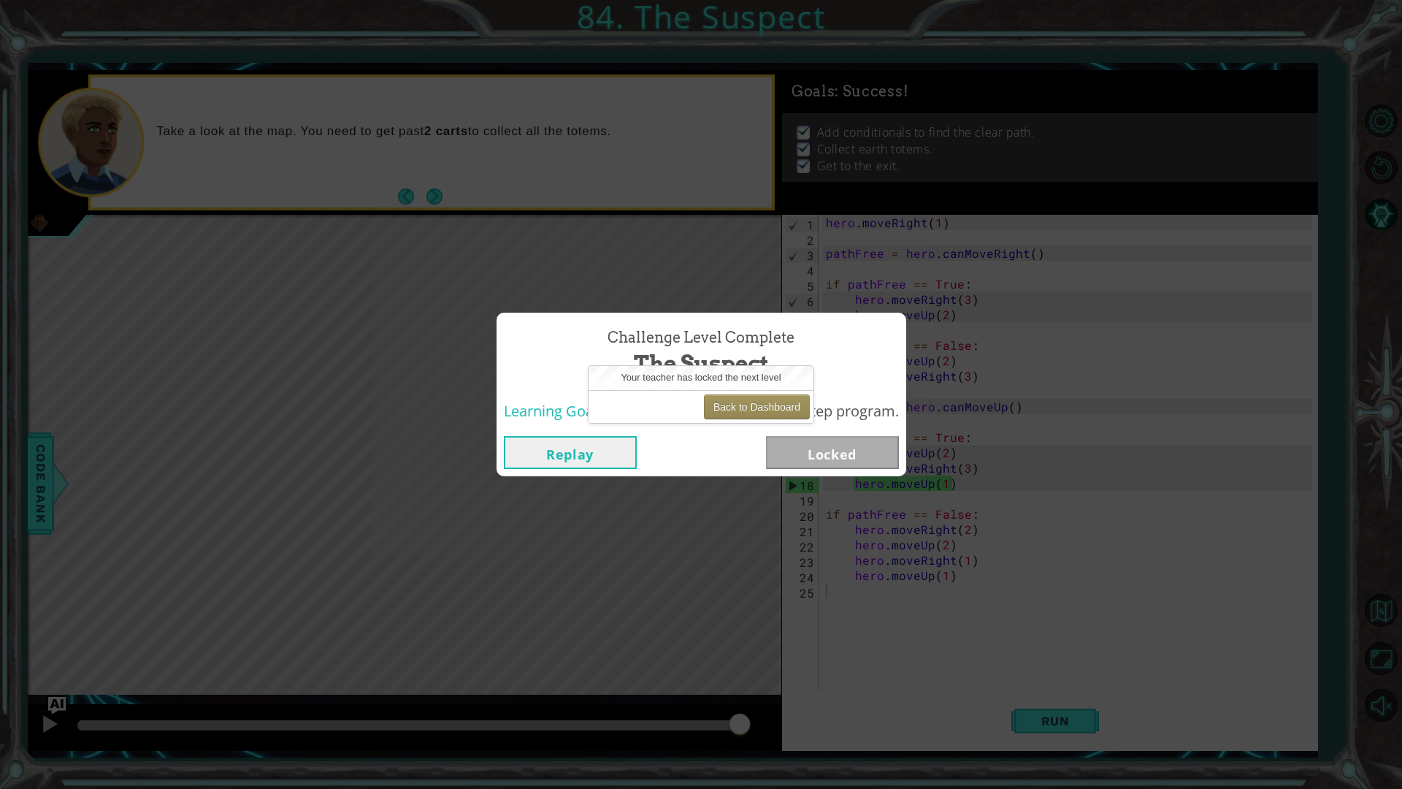
click at [1355, 107] on div "Challenge Level Complete The Suspect Learning Goals: Use if conditionals in a m…" at bounding box center [701, 394] width 1402 height 789
